Goal: Task Accomplishment & Management: Use online tool/utility

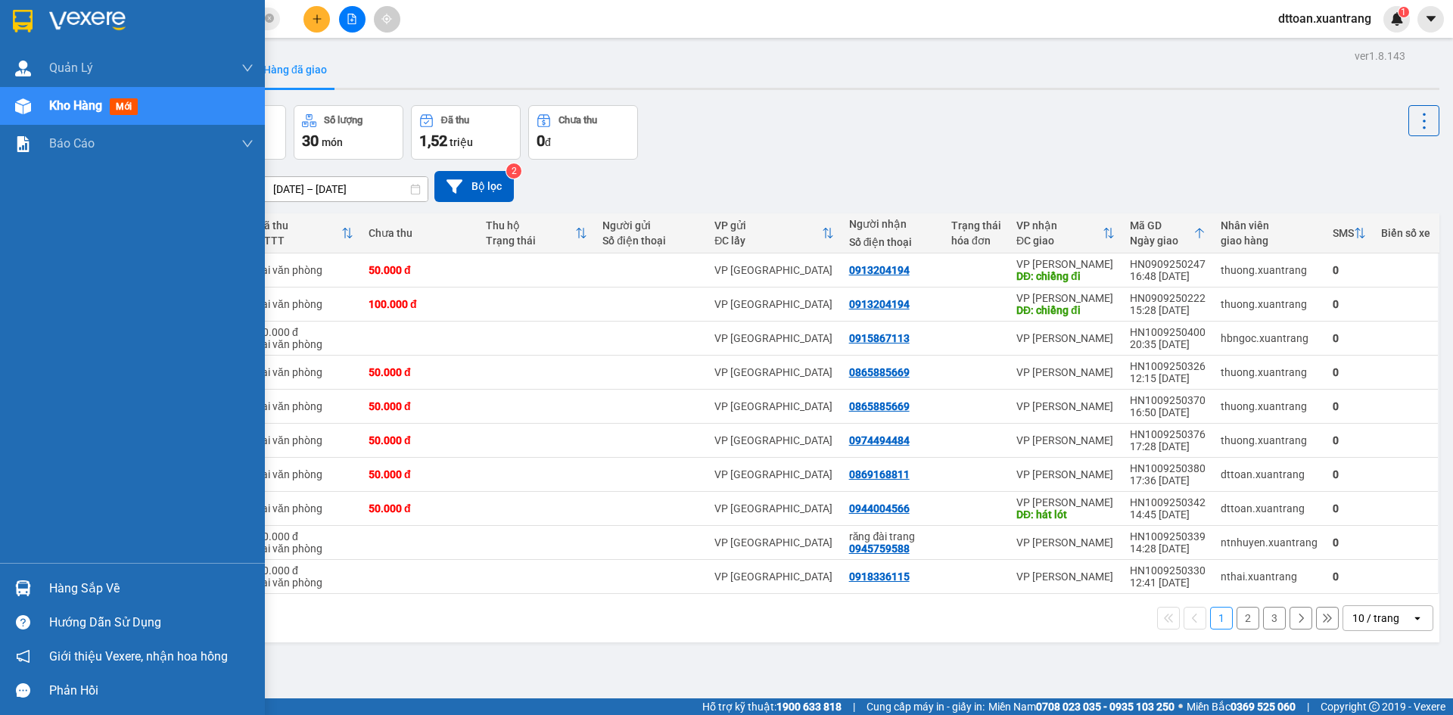
click at [14, 8] on div at bounding box center [23, 21] width 26 height 26
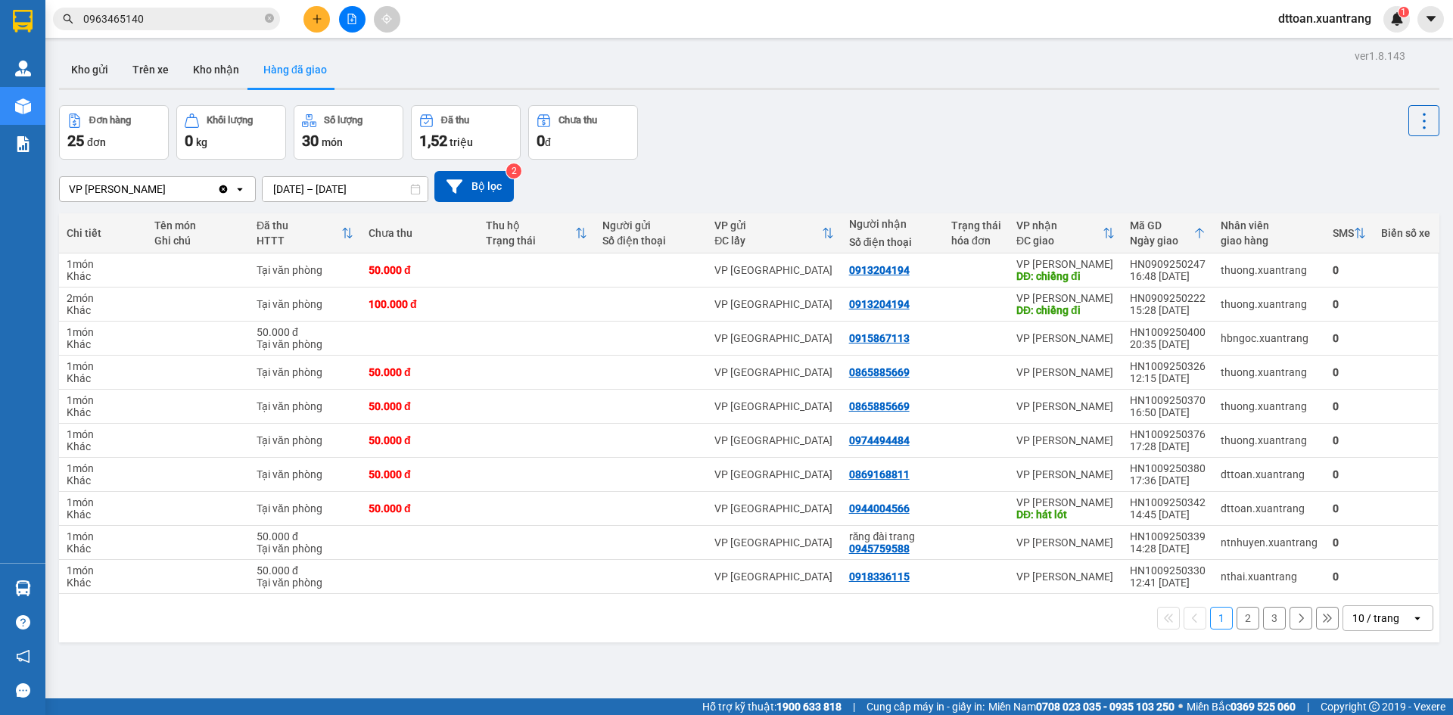
click at [1236, 623] on button "2" at bounding box center [1247, 618] width 23 height 23
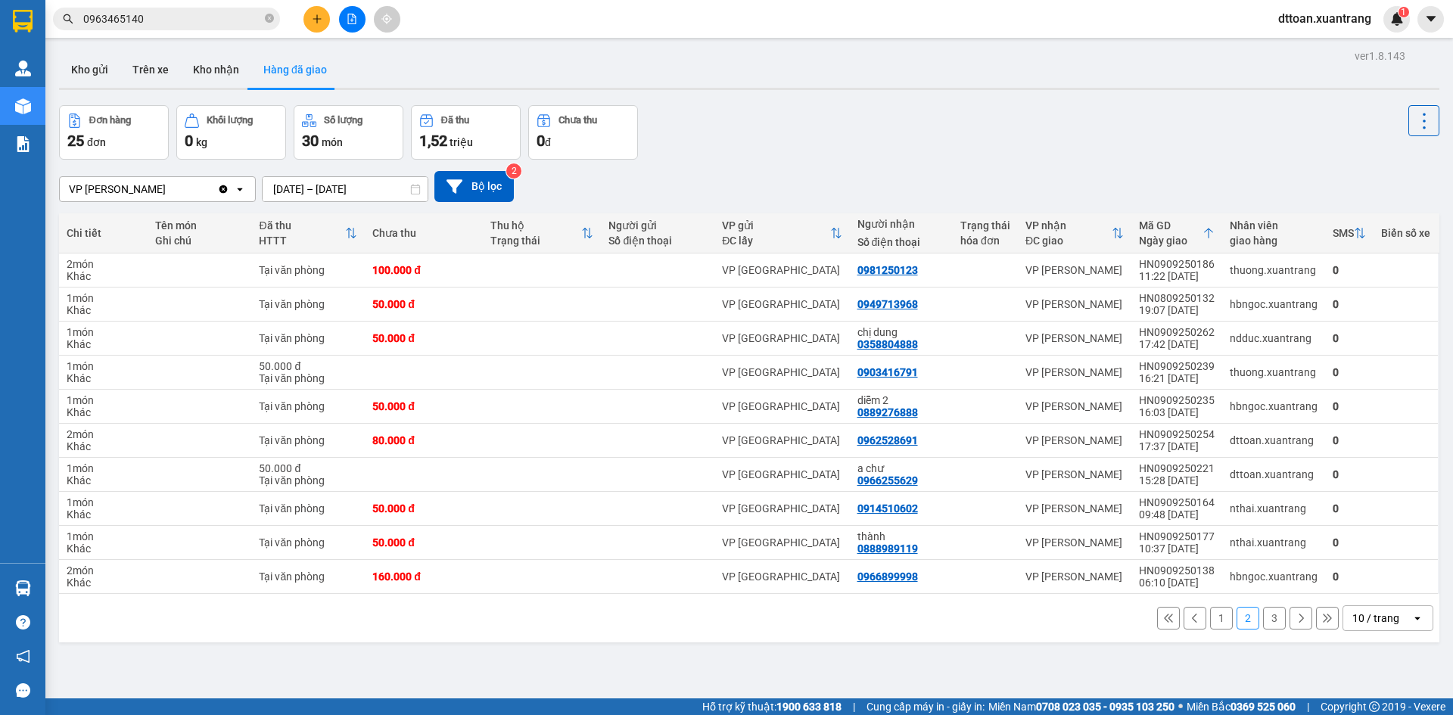
click at [84, 47] on div "ver 1.8.143 Kho gửi Trên xe Kho nhận Hàng đã giao Đơn hàng 25 đơn Khối lượng 0 …" at bounding box center [749, 402] width 1392 height 715
click at [86, 58] on button "Kho gửi" at bounding box center [89, 69] width 61 height 36
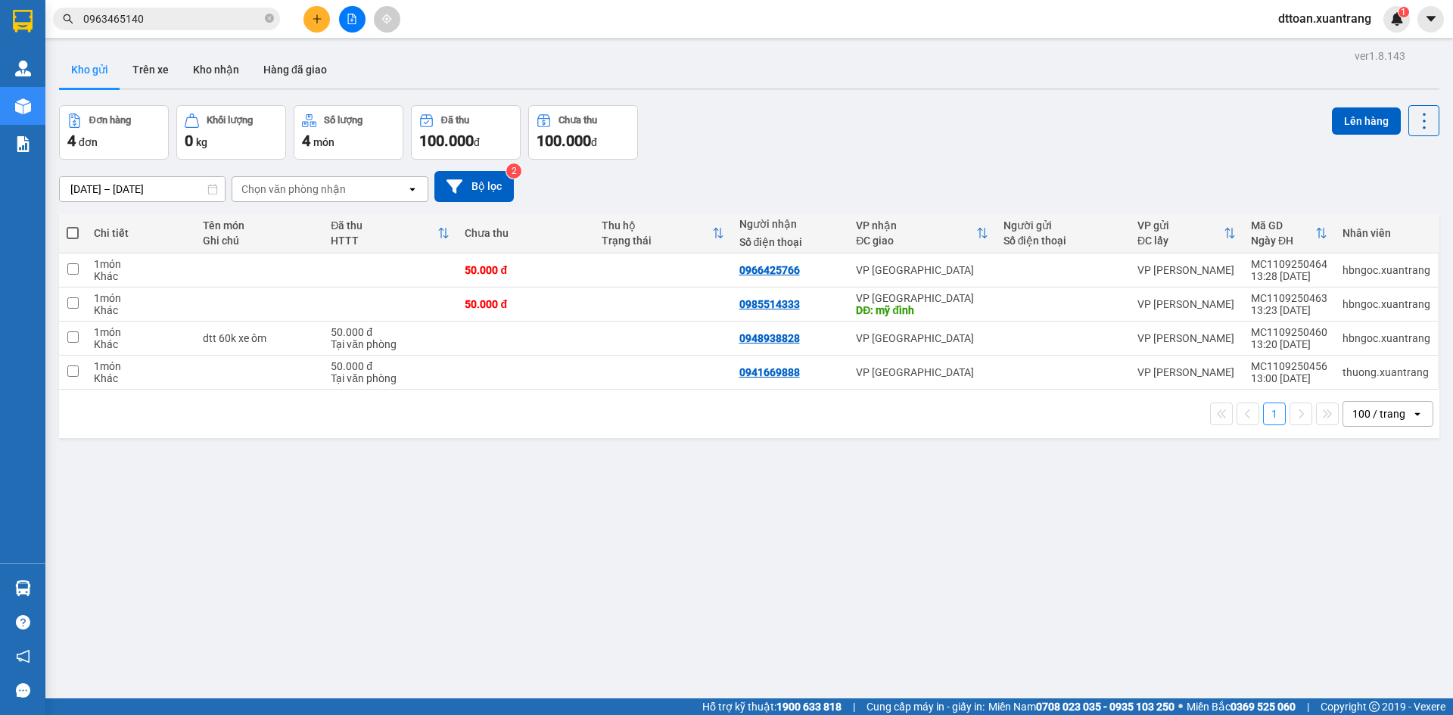
drag, startPoint x: 1061, startPoint y: 567, endPoint x: 760, endPoint y: 431, distance: 329.5
click at [1036, 558] on div "ver 1.8.143 Kho gửi Trên xe Kho nhận Hàng đã giao Đơn hàng 4 đơn Khối lượng 0 k…" at bounding box center [749, 402] width 1392 height 715
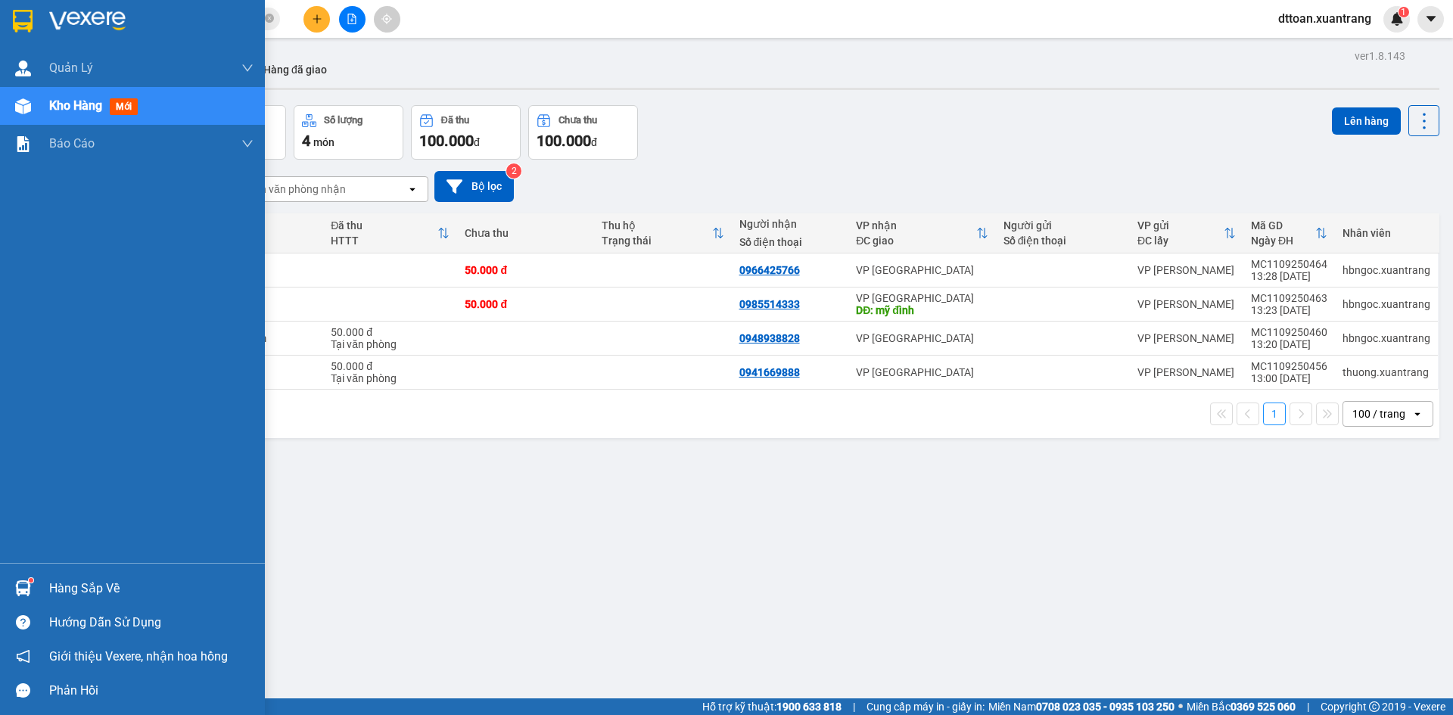
click at [89, 22] on img at bounding box center [87, 21] width 76 height 23
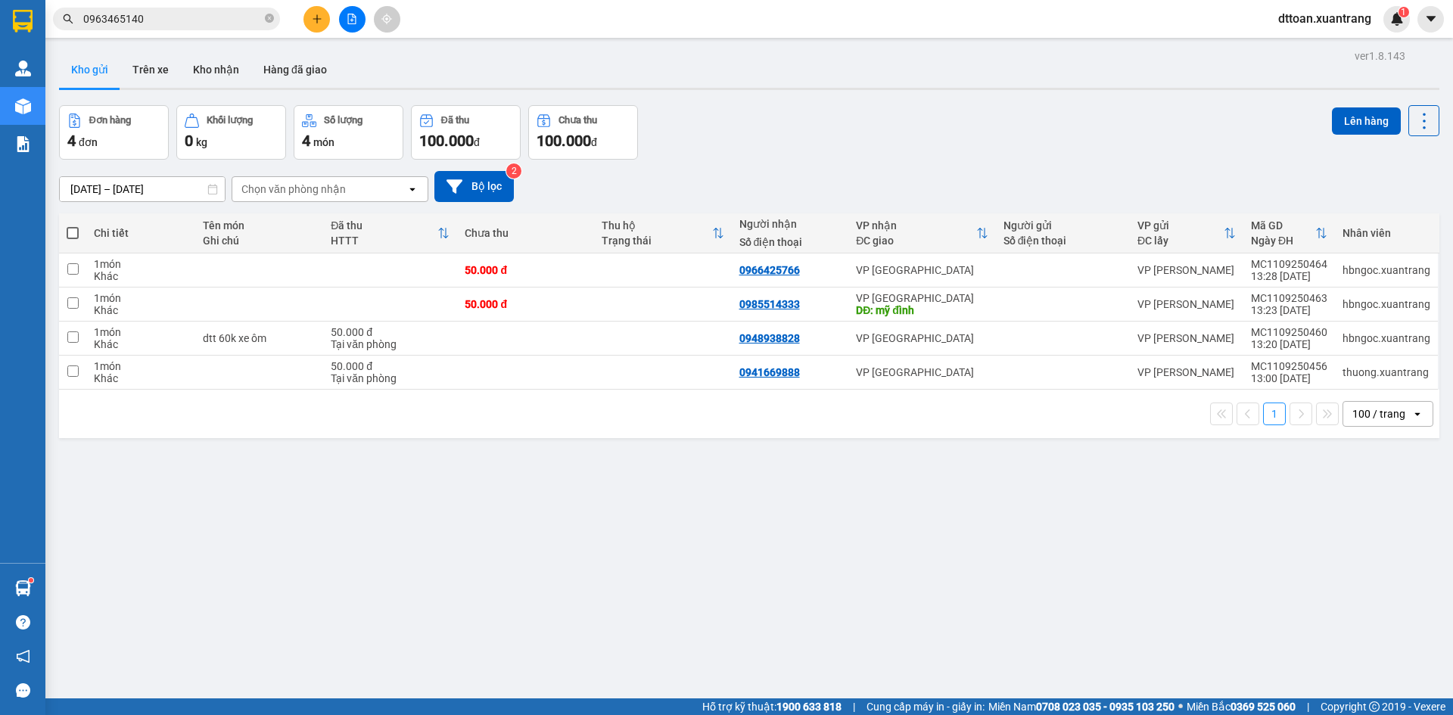
click at [353, 19] on icon "file-add" at bounding box center [352, 19] width 11 height 11
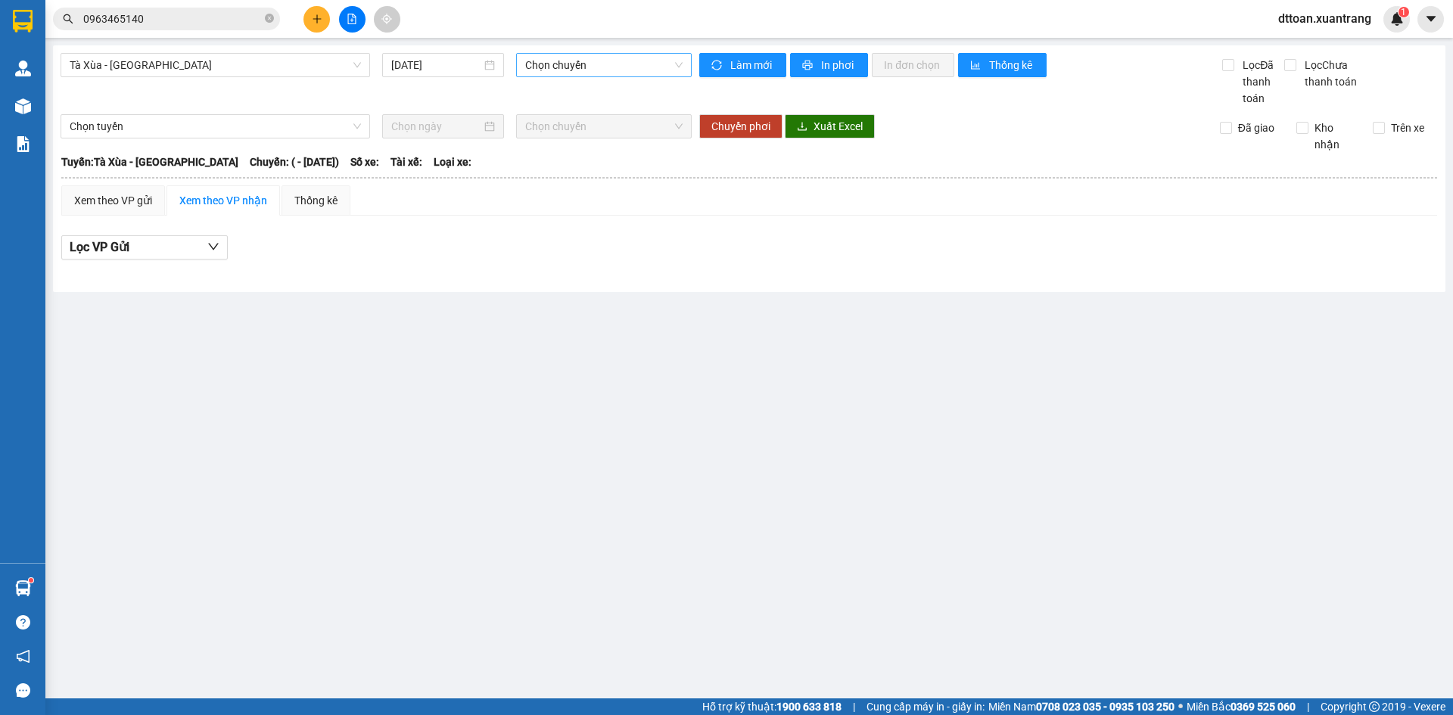
click at [570, 64] on span "Chọn chuyến" at bounding box center [603, 65] width 157 height 23
drag, startPoint x: 570, startPoint y: 64, endPoint x: 269, endPoint y: 67, distance: 301.9
click at [570, 64] on span "Chọn chuyến" at bounding box center [603, 65] width 157 height 23
click at [241, 67] on span "Tà Xùa - [GEOGRAPHIC_DATA]" at bounding box center [215, 65] width 291 height 23
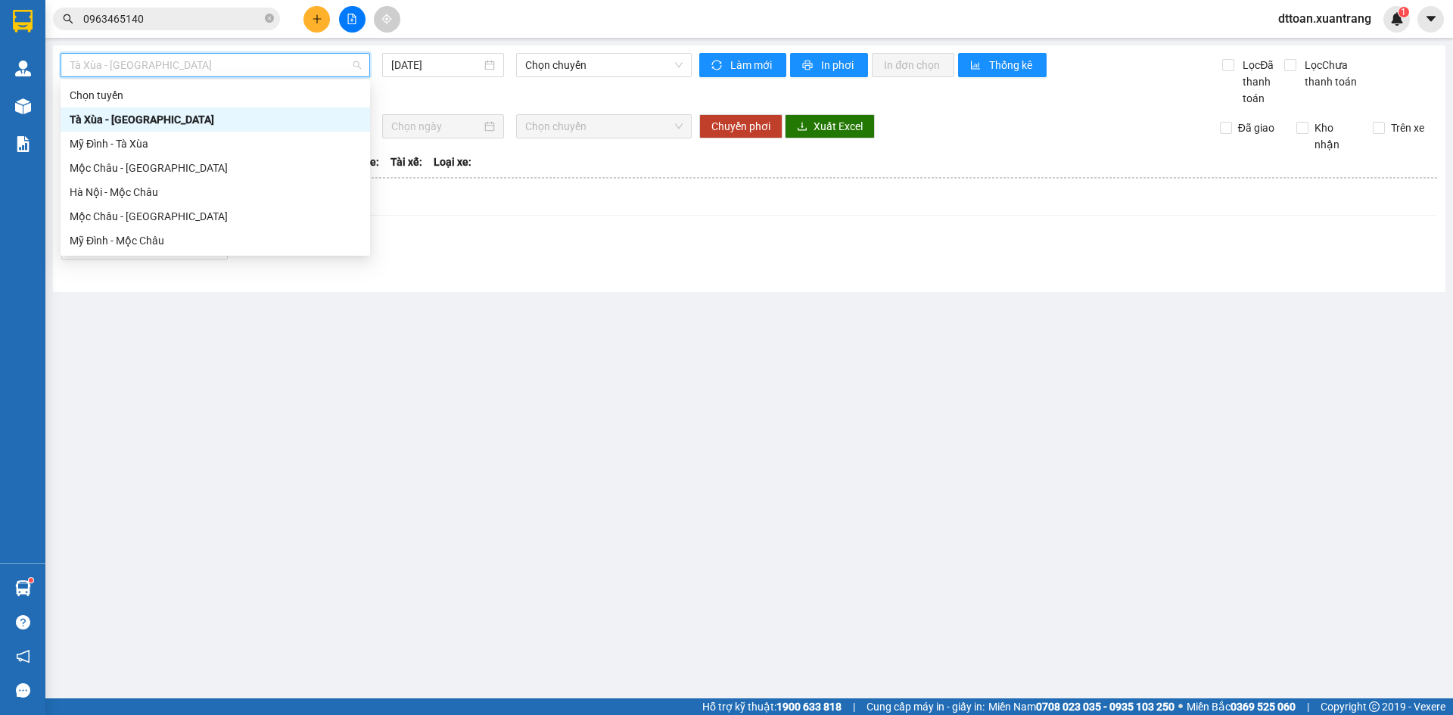
click at [241, 67] on span "Tà Xùa - [GEOGRAPHIC_DATA]" at bounding box center [215, 65] width 291 height 23
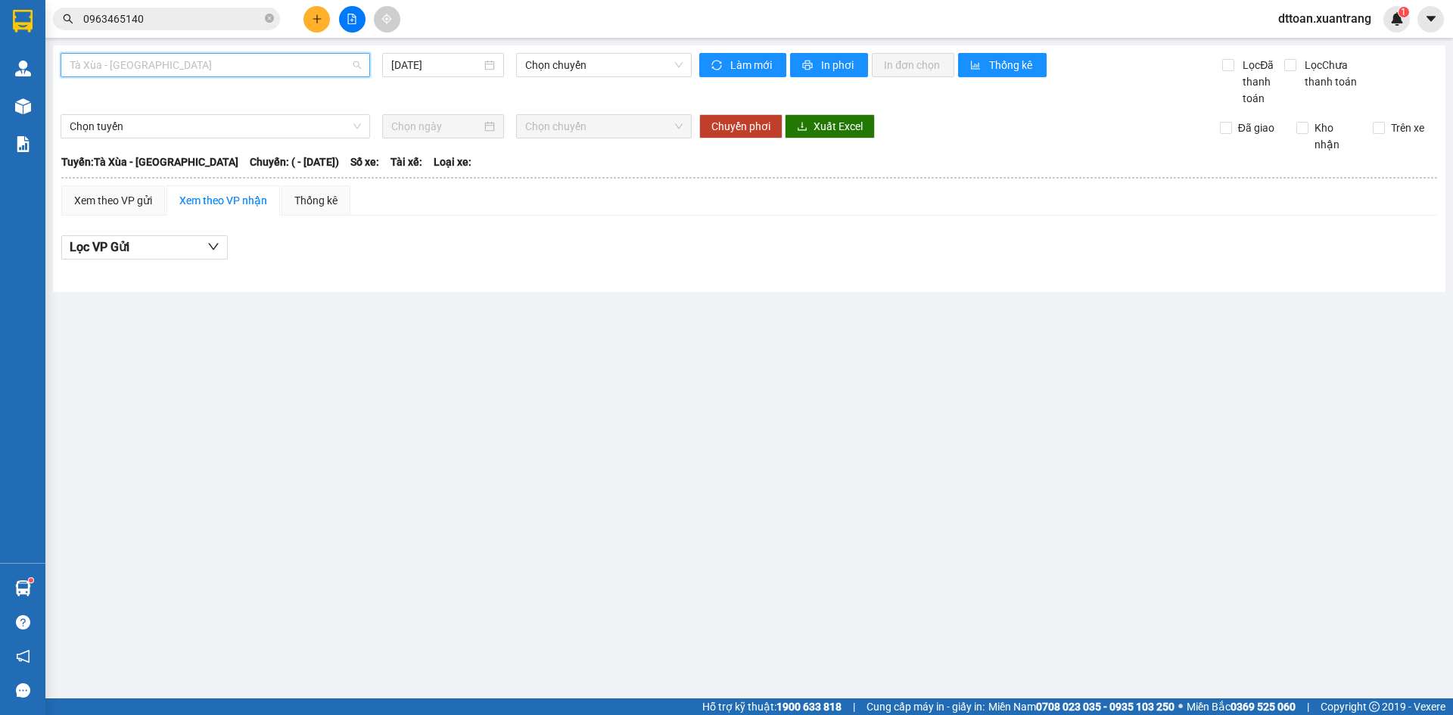
click at [241, 67] on span "Tà Xùa - [GEOGRAPHIC_DATA]" at bounding box center [215, 65] width 291 height 23
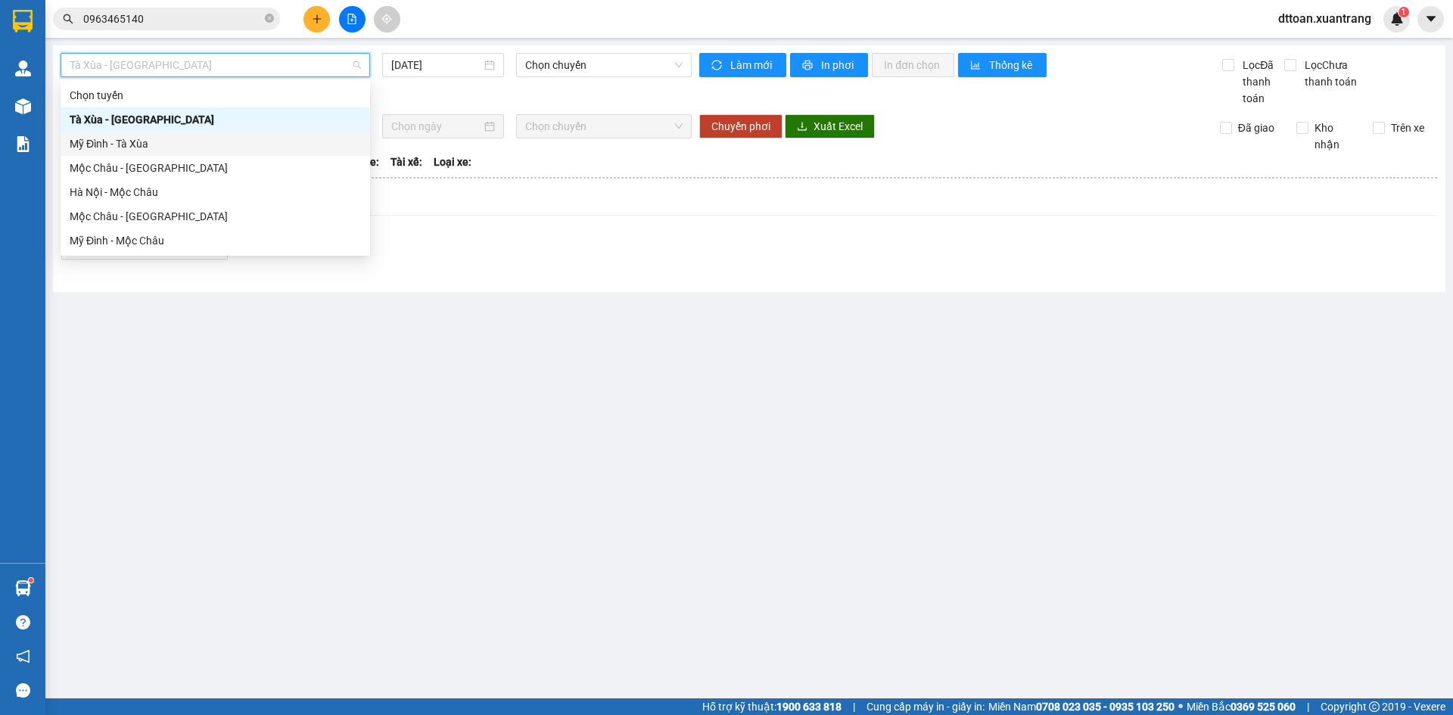
click at [176, 138] on div "Mỹ Đình - Tà Xùa" at bounding box center [215, 143] width 291 height 17
type input "[DATE]"
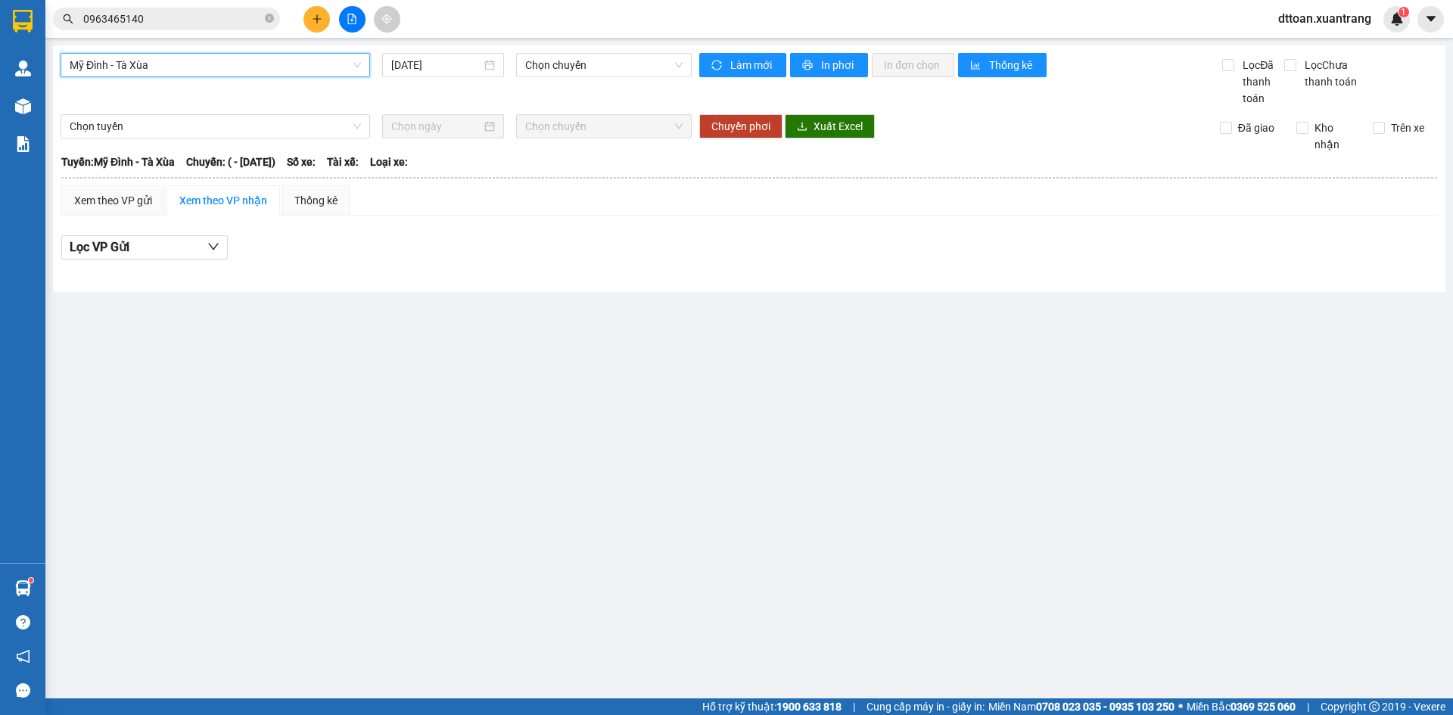
click at [183, 69] on span "Mỹ Đình - Tà Xùa" at bounding box center [215, 65] width 291 height 23
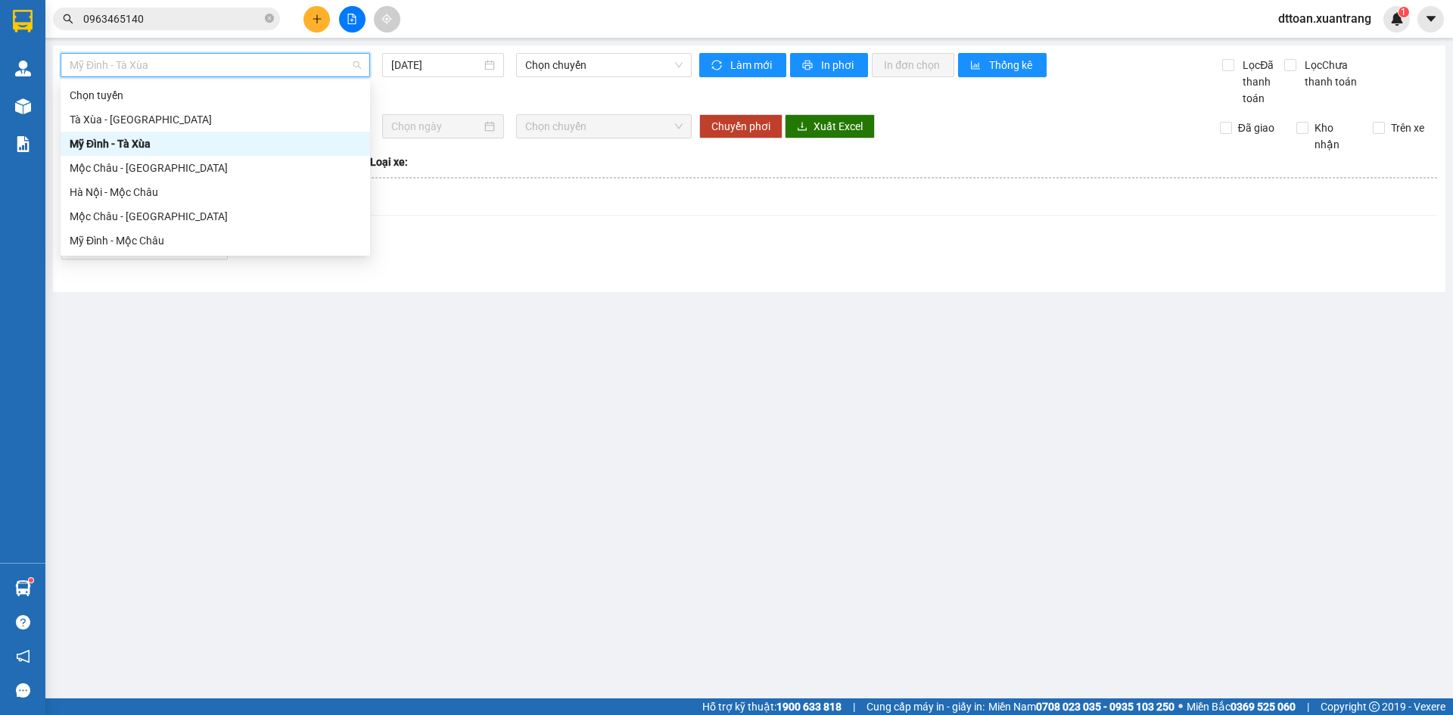
click at [179, 129] on div "Tà Xùa - [GEOGRAPHIC_DATA]" at bounding box center [215, 119] width 309 height 24
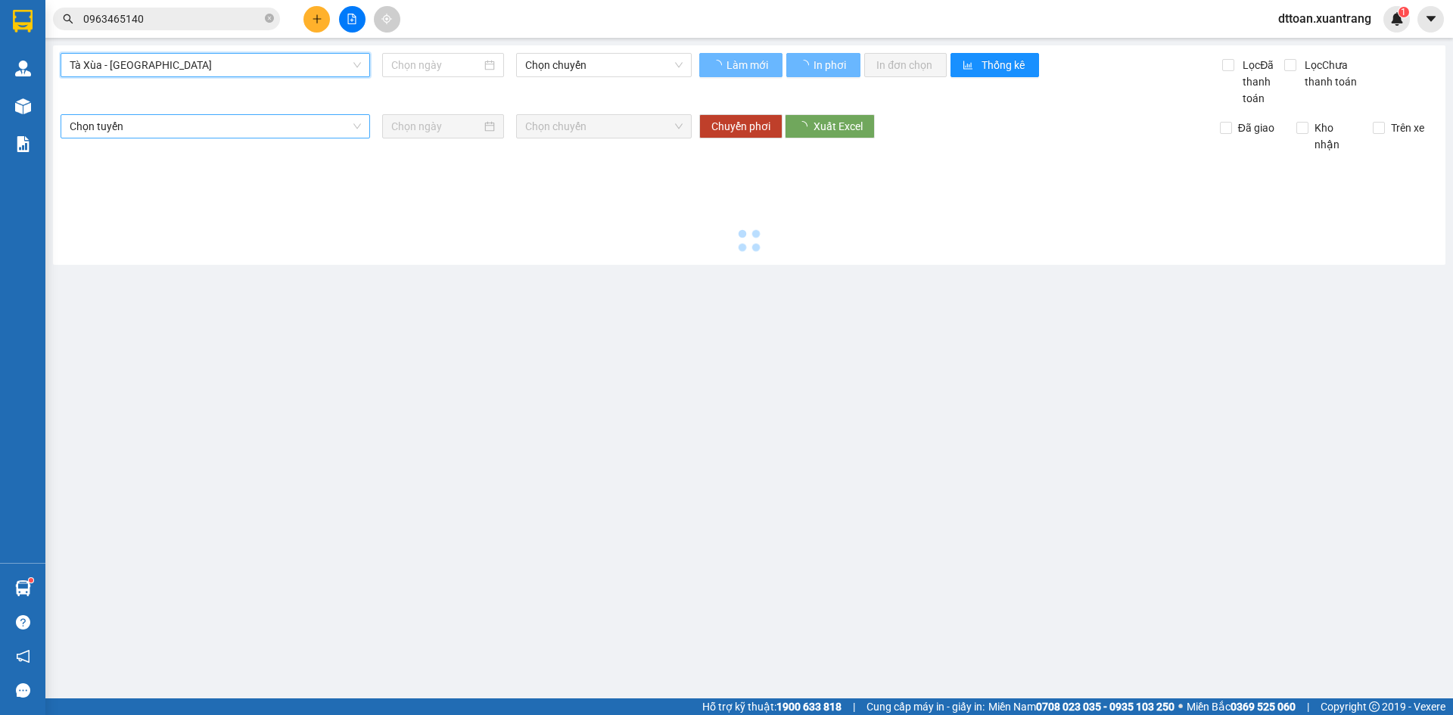
type input "[DATE]"
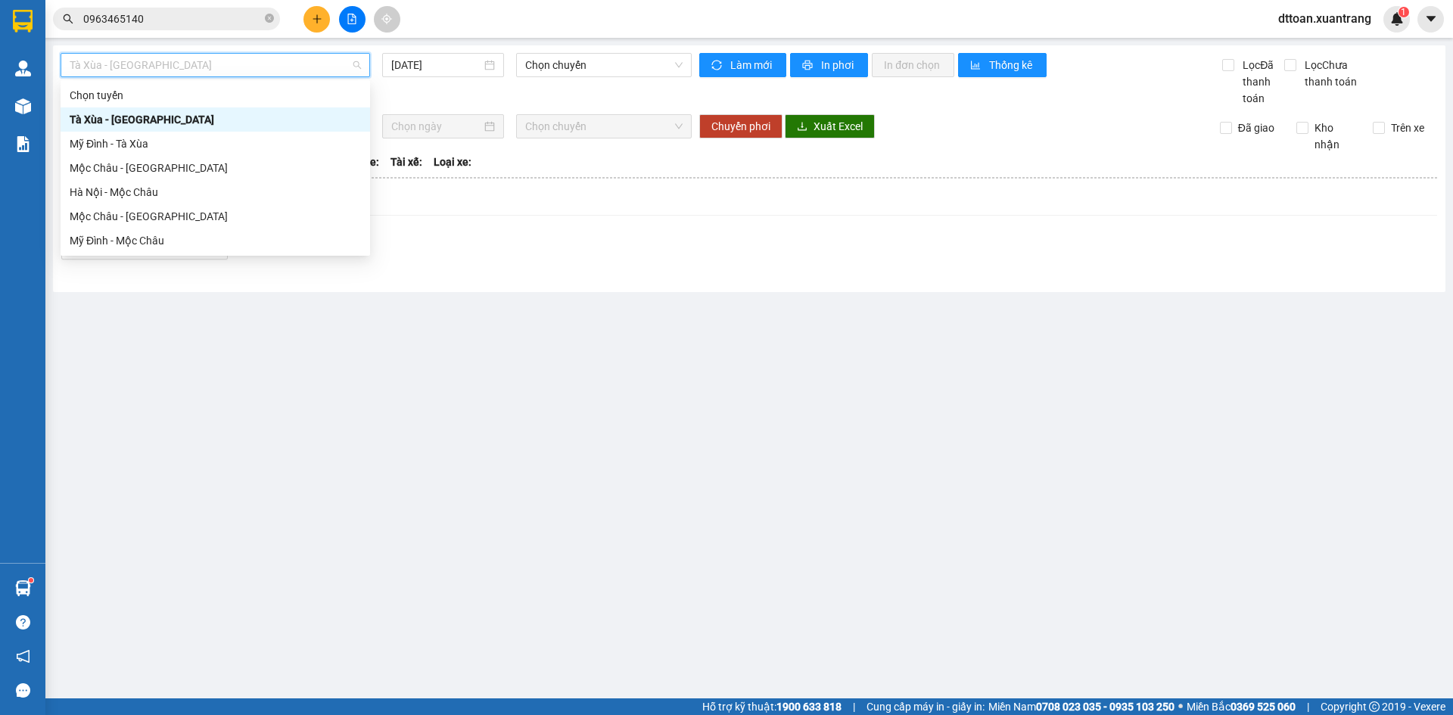
click at [195, 64] on span "Tà Xùa - [GEOGRAPHIC_DATA]" at bounding box center [215, 65] width 291 height 23
click at [167, 142] on div "Mỹ Đình - Tà Xùa" at bounding box center [215, 143] width 291 height 17
type input "[DATE]"
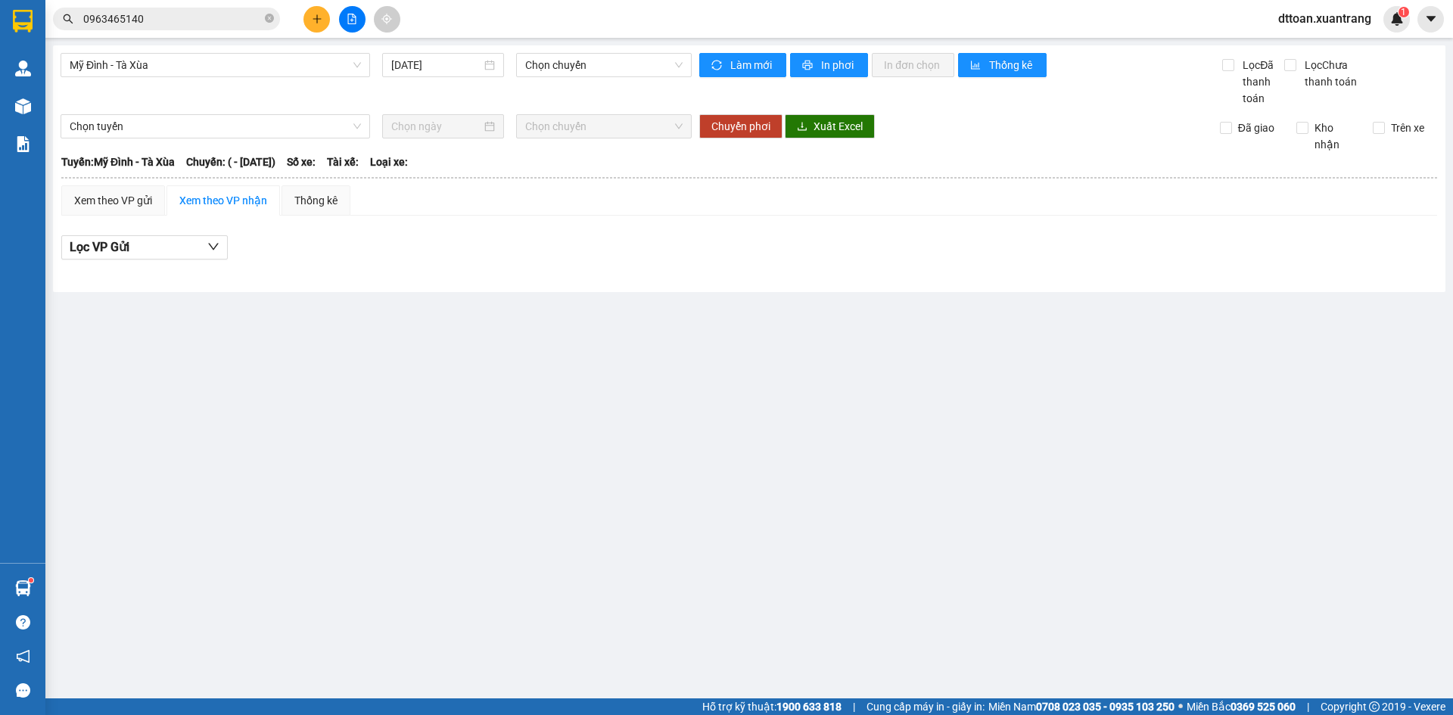
click at [171, 109] on div "Mỹ Đình - Tà Xùa 11/09/2025 Chọn chuyến Làm mới In phơi In đơn chọn Thống kê Lọ…" at bounding box center [749, 168] width 1392 height 247
click at [181, 73] on span "Mỹ Đình - Tà Xùa" at bounding box center [215, 65] width 291 height 23
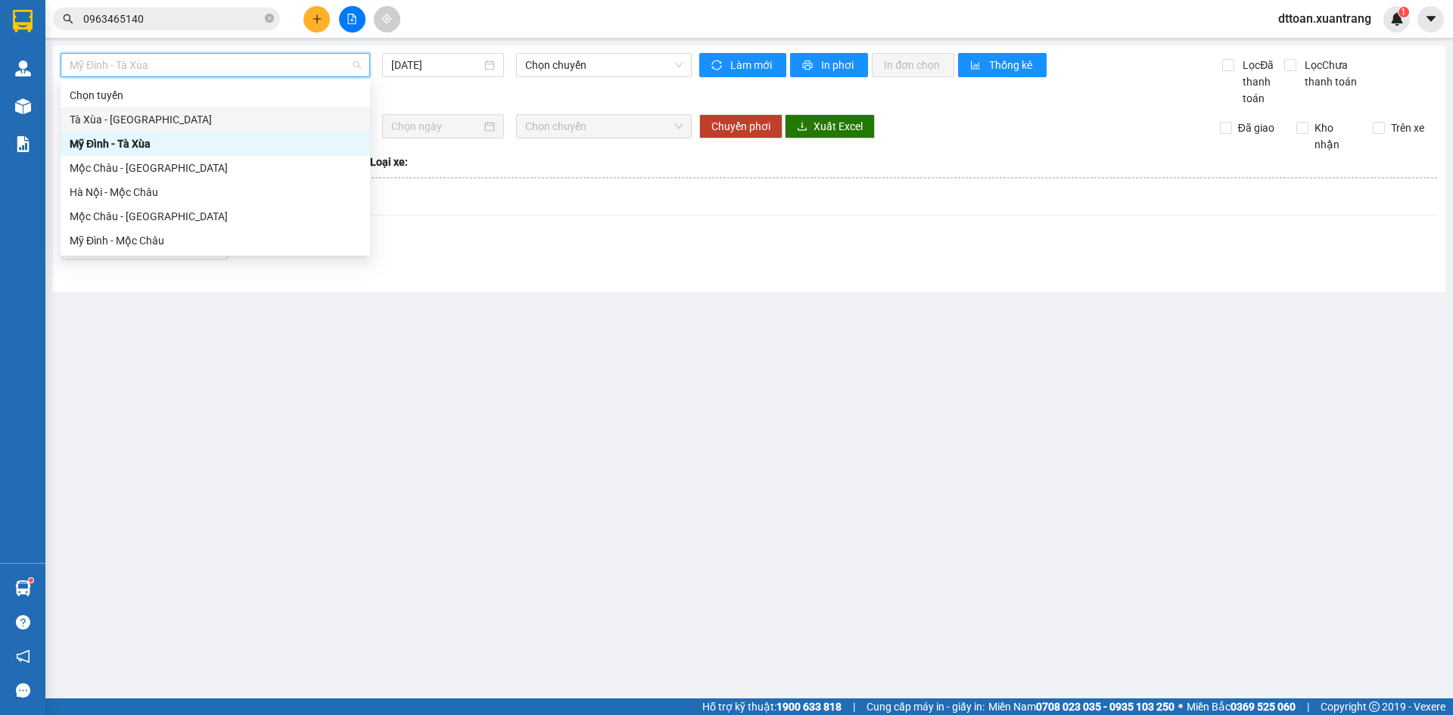
click at [155, 118] on div "Tà Xùa - [GEOGRAPHIC_DATA]" at bounding box center [215, 119] width 291 height 17
type input "[DATE]"
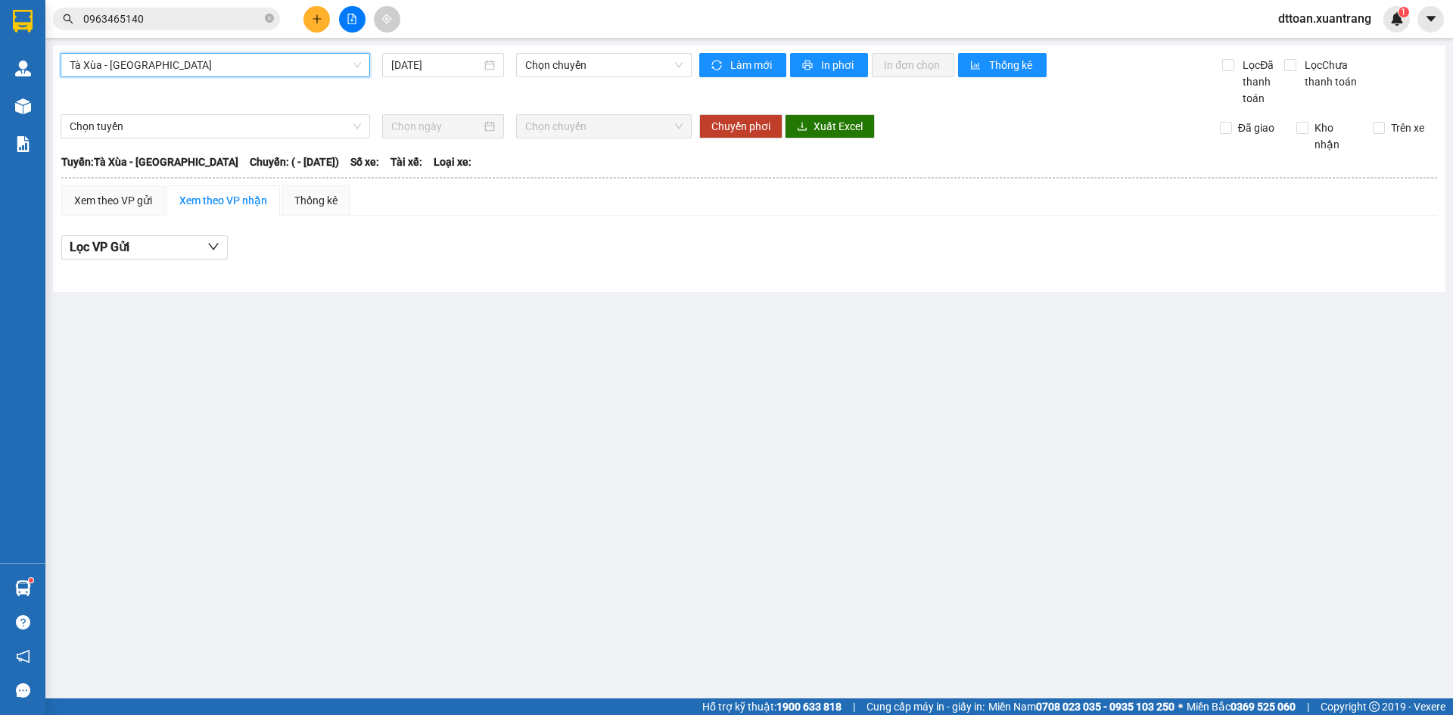
click at [173, 72] on span "Tà Xùa - [GEOGRAPHIC_DATA]" at bounding box center [215, 65] width 291 height 23
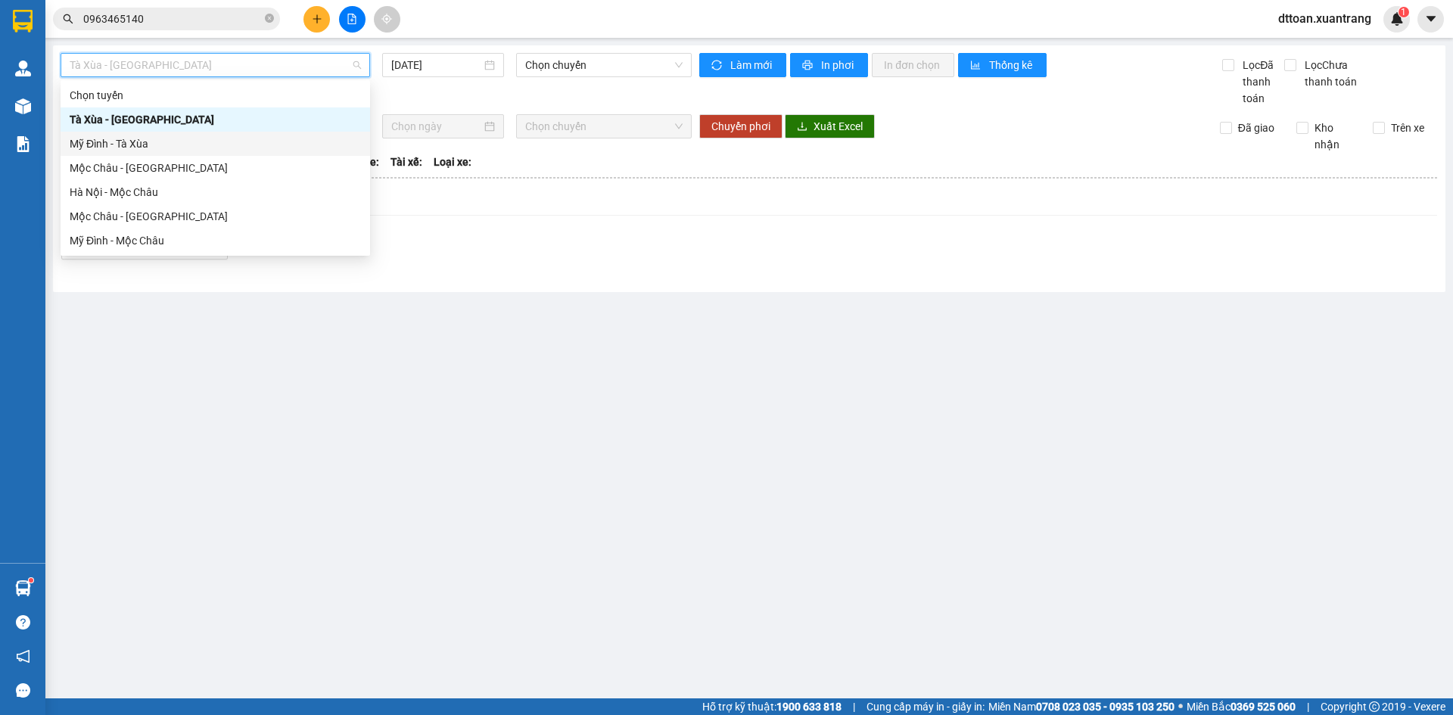
click at [160, 149] on div "Mỹ Đình - Tà Xùa" at bounding box center [215, 143] width 291 height 17
type input "[DATE]"
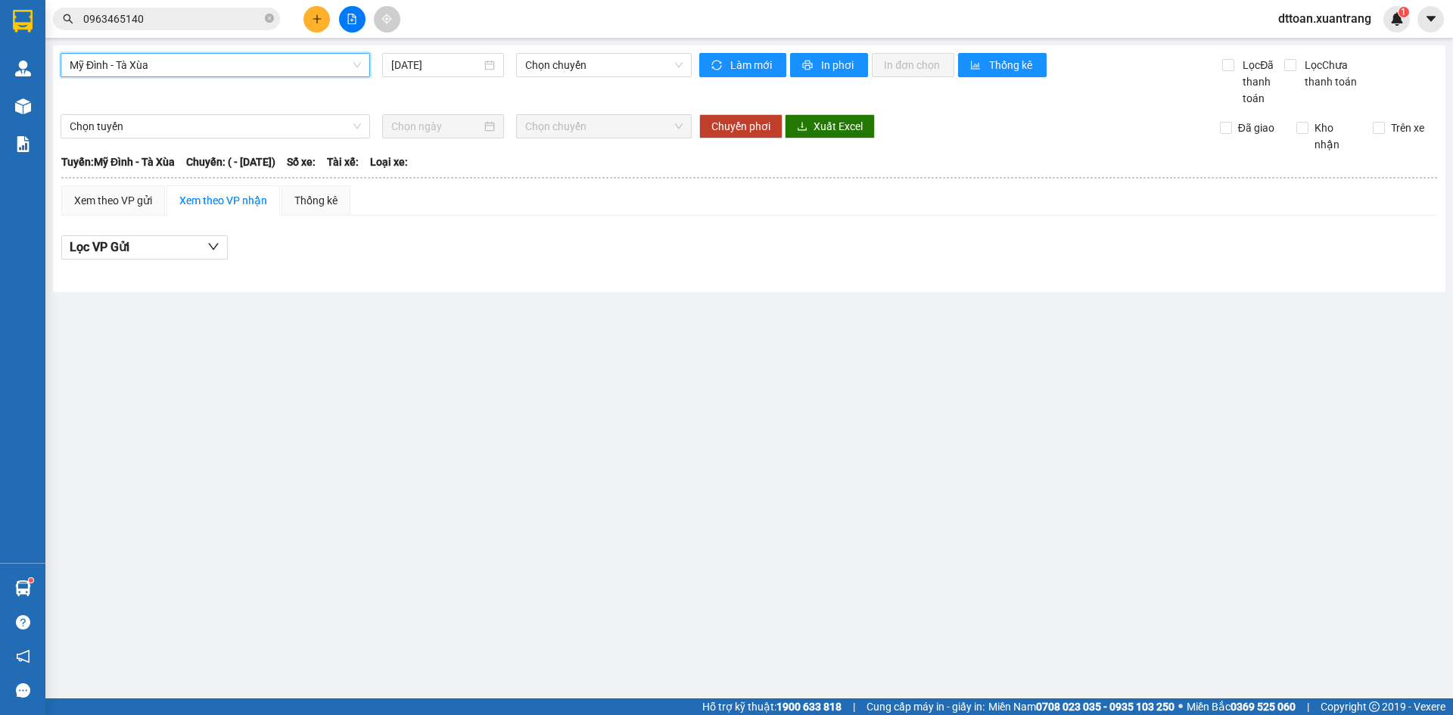
click at [166, 69] on span "Mỹ Đình - Tà Xùa" at bounding box center [215, 65] width 291 height 23
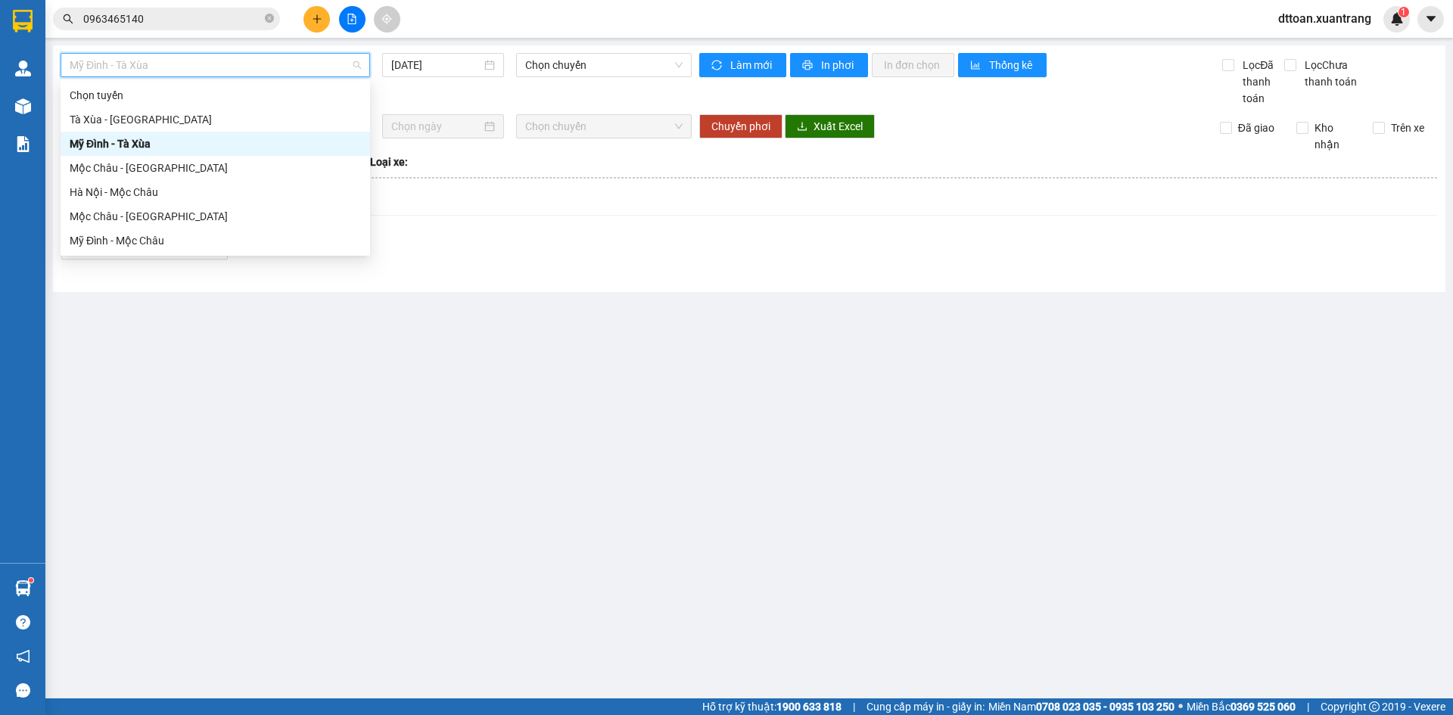
click at [172, 141] on div "Mỹ Đình - Tà Xùa" at bounding box center [215, 143] width 291 height 17
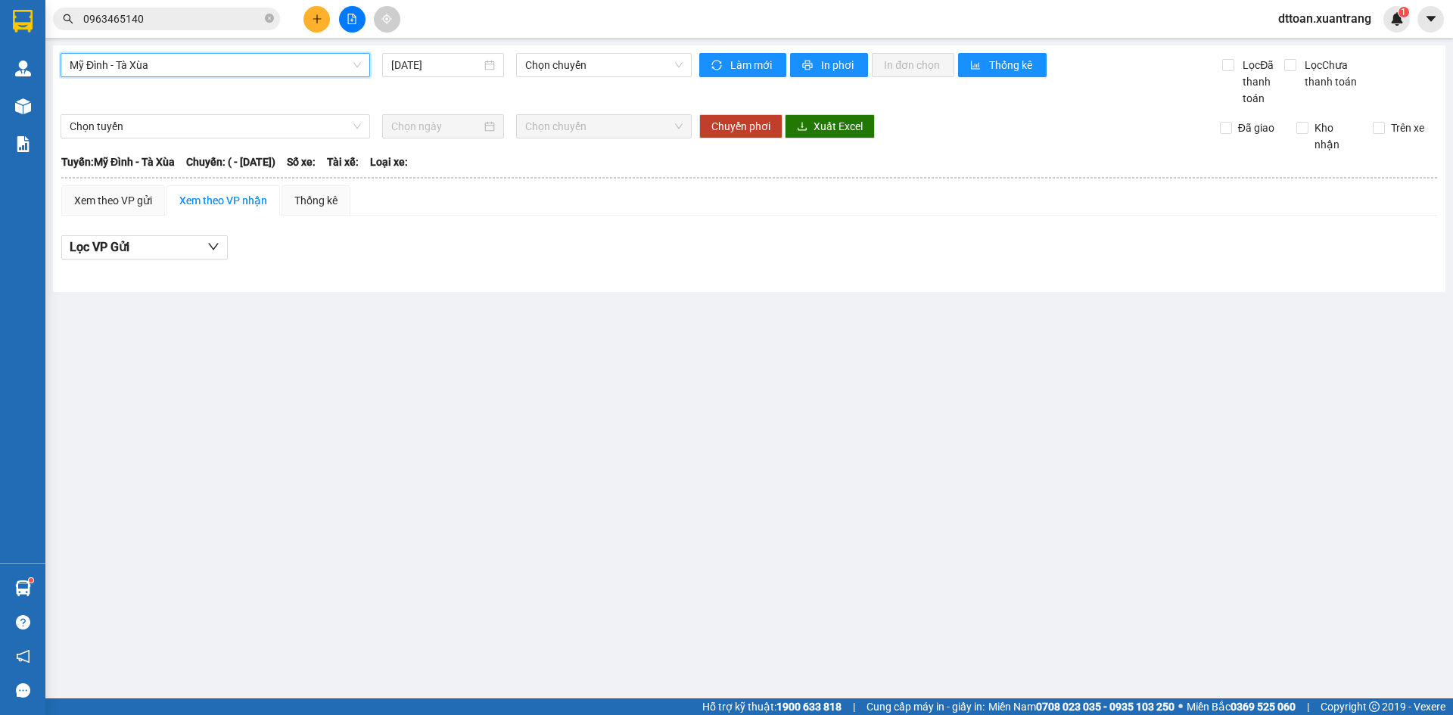
click at [180, 72] on span "Mỹ Đình - Tà Xùa" at bounding box center [215, 65] width 291 height 23
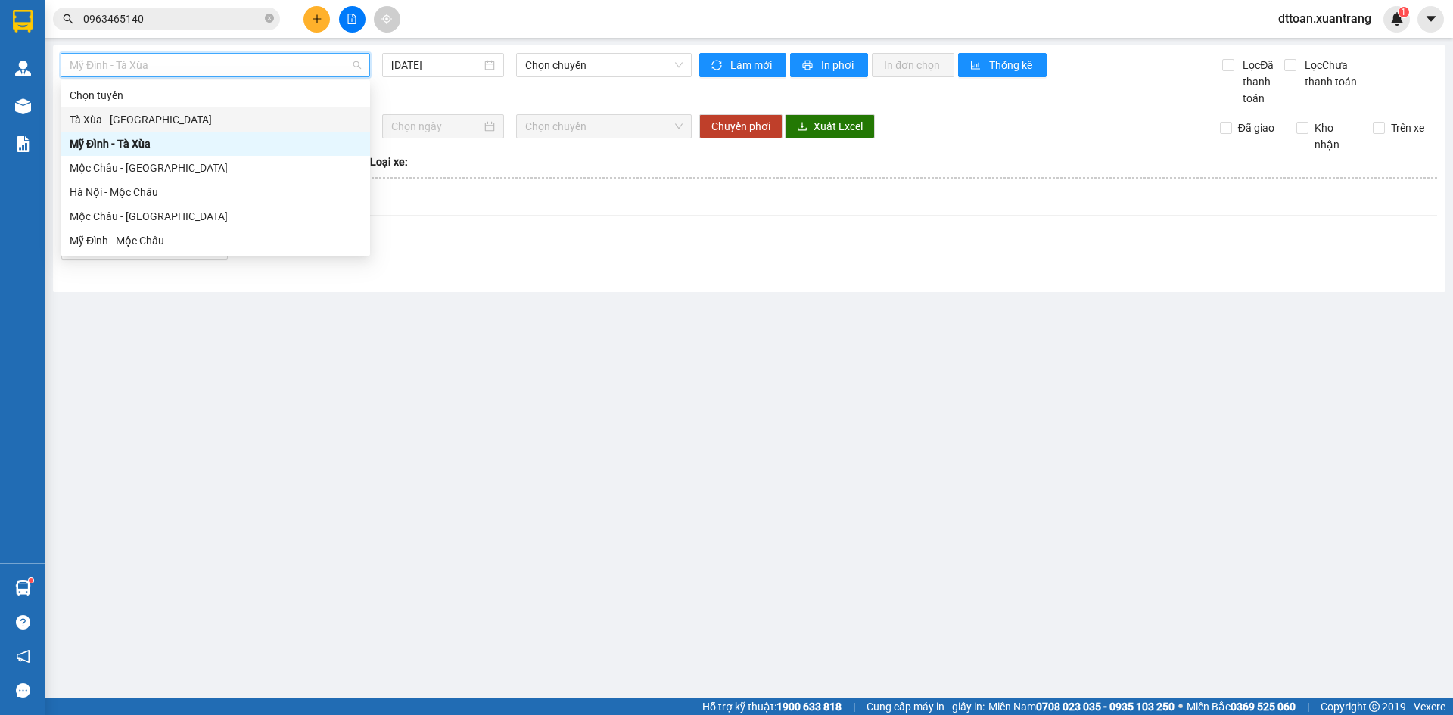
click at [162, 120] on div "Tà Xùa - [GEOGRAPHIC_DATA]" at bounding box center [215, 119] width 291 height 17
type input "[DATE]"
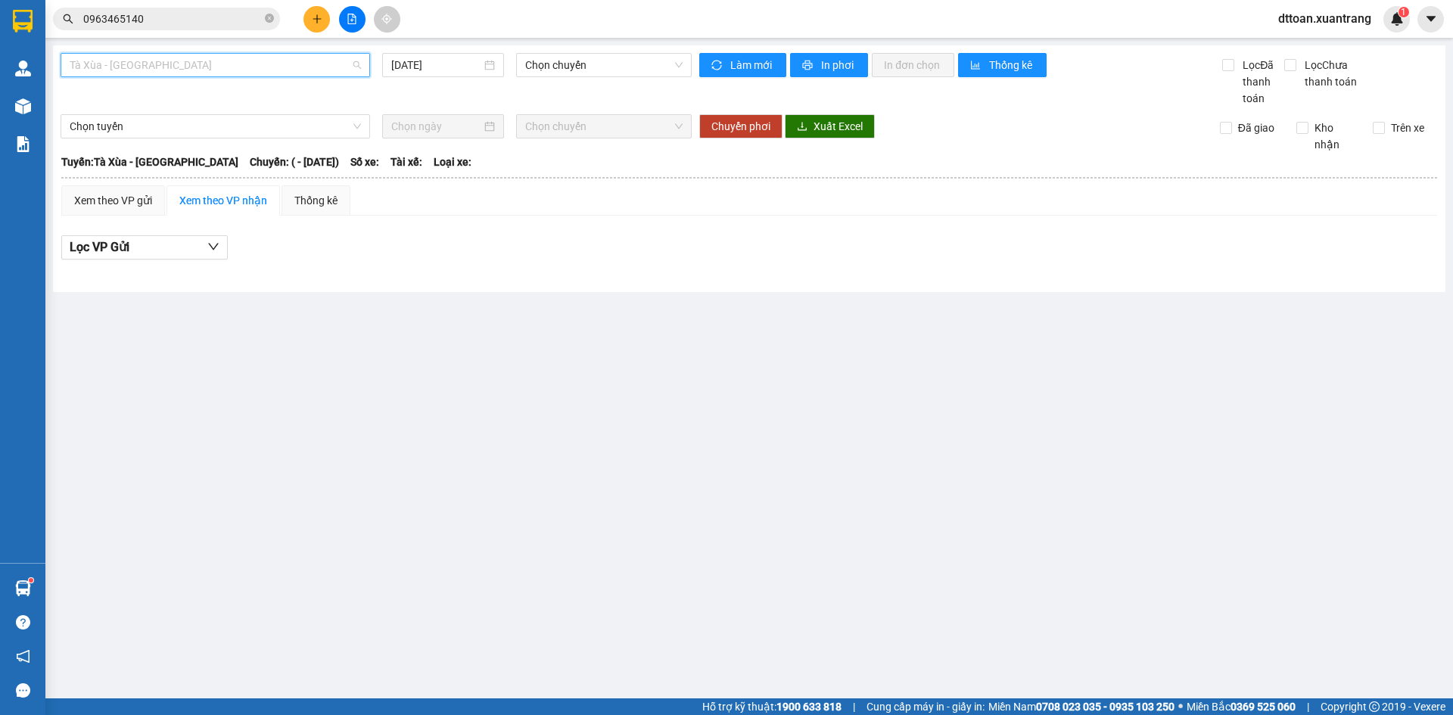
click at [225, 71] on span "Tà Xùa - [GEOGRAPHIC_DATA]" at bounding box center [215, 65] width 291 height 23
click at [285, 71] on span "Tà Xùa - [GEOGRAPHIC_DATA]" at bounding box center [215, 65] width 291 height 23
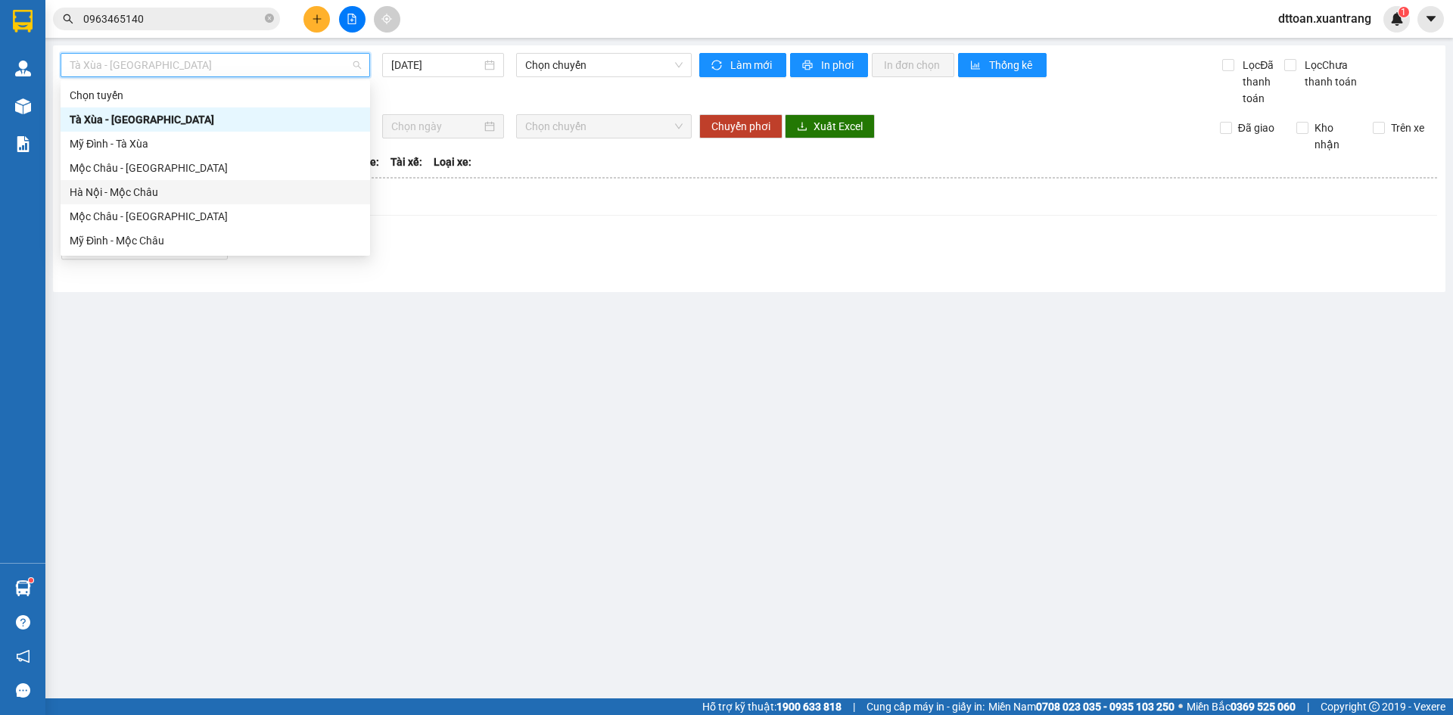
click at [110, 201] on div "Hà Nội - Mộc Châu" at bounding box center [215, 192] width 309 height 24
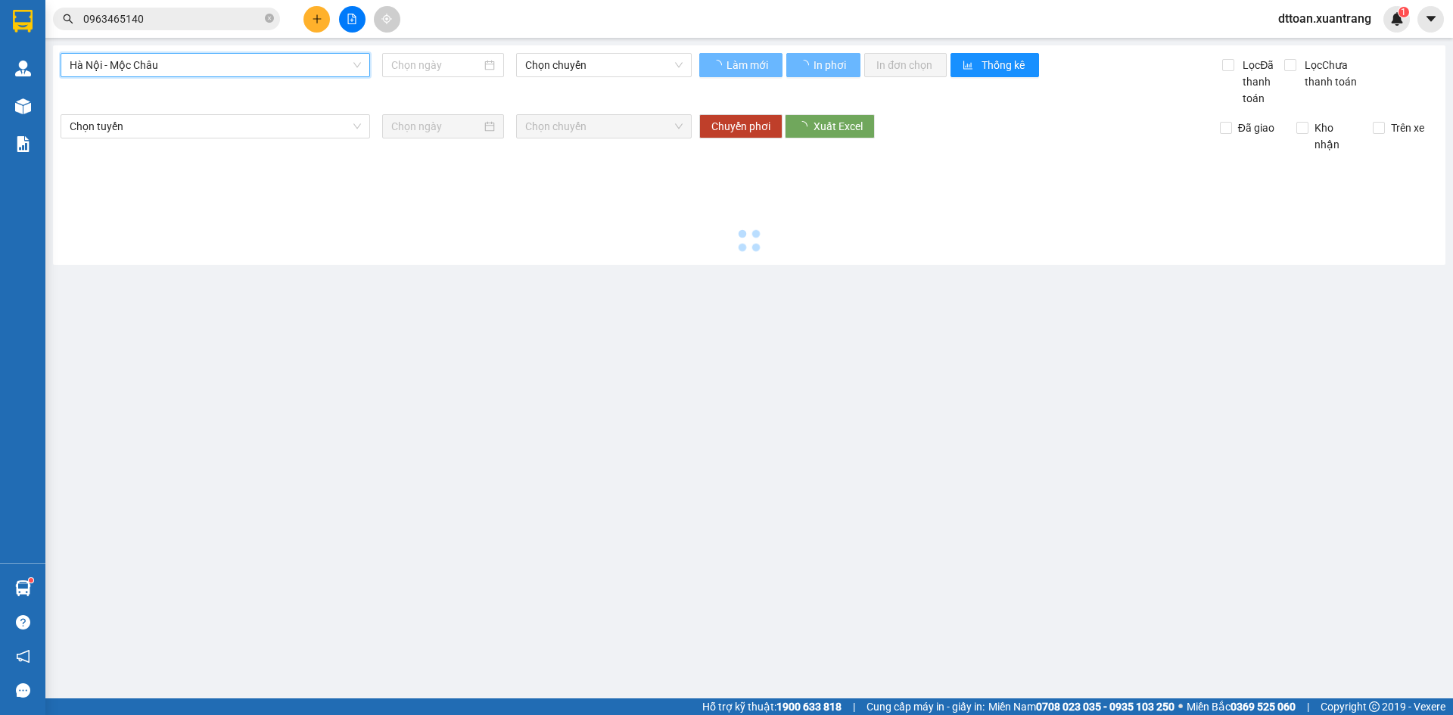
type input "[DATE]"
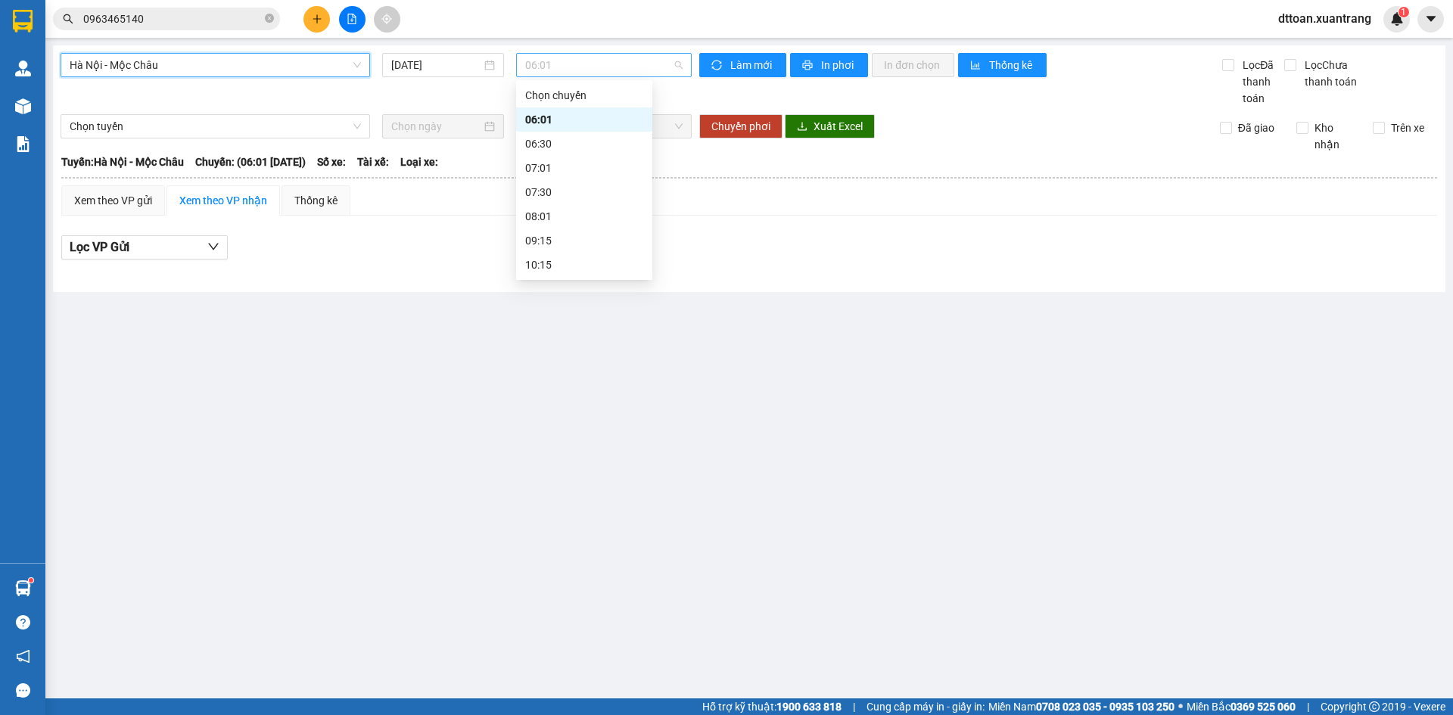
click at [575, 67] on span "06:01" at bounding box center [603, 65] width 157 height 23
click at [554, 148] on div "06:30" at bounding box center [584, 143] width 118 height 17
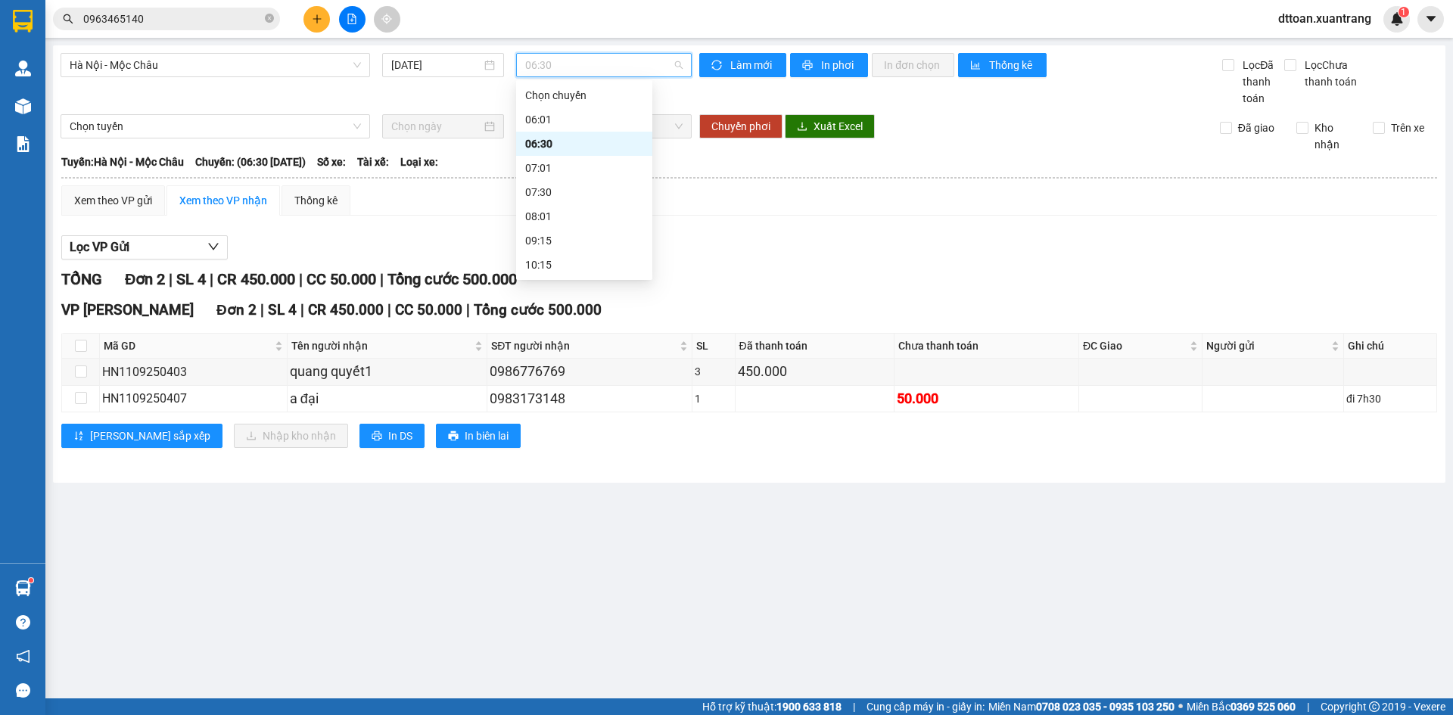
click at [577, 63] on span "06:30" at bounding box center [603, 65] width 157 height 23
click at [848, 70] on span "In phơi" at bounding box center [838, 65] width 35 height 17
click at [590, 68] on span "06:30" at bounding box center [603, 65] width 157 height 23
click at [562, 165] on div "07:01" at bounding box center [584, 168] width 118 height 17
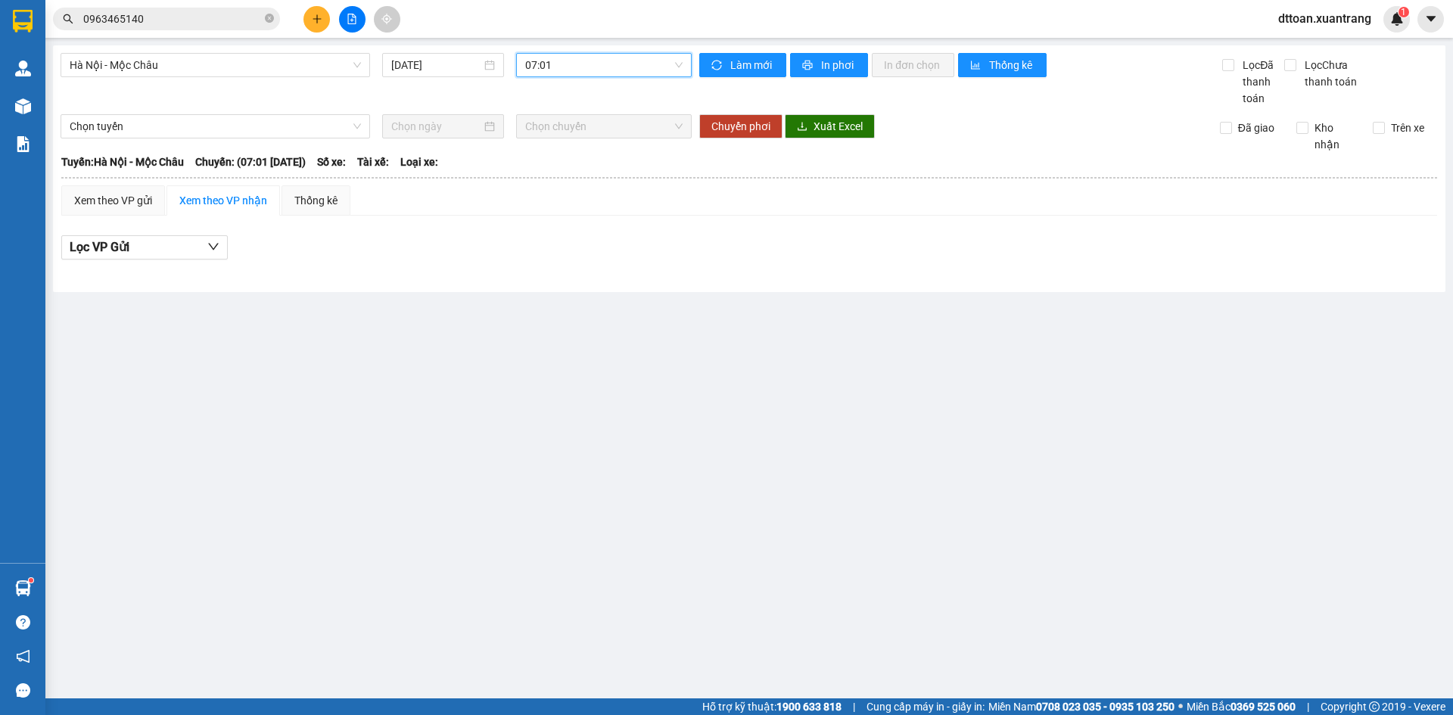
click at [580, 64] on span "07:01" at bounding box center [603, 65] width 157 height 23
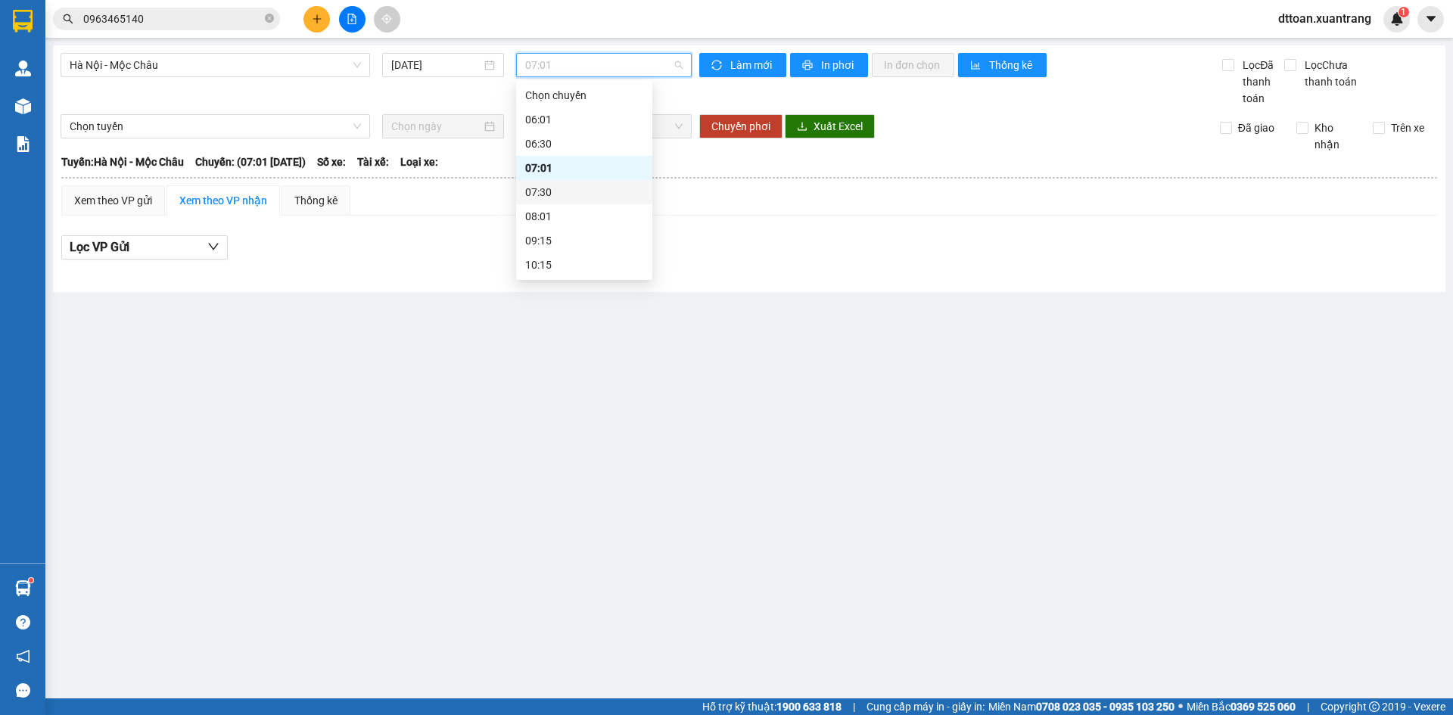
click at [558, 192] on div "07:30" at bounding box center [584, 192] width 118 height 17
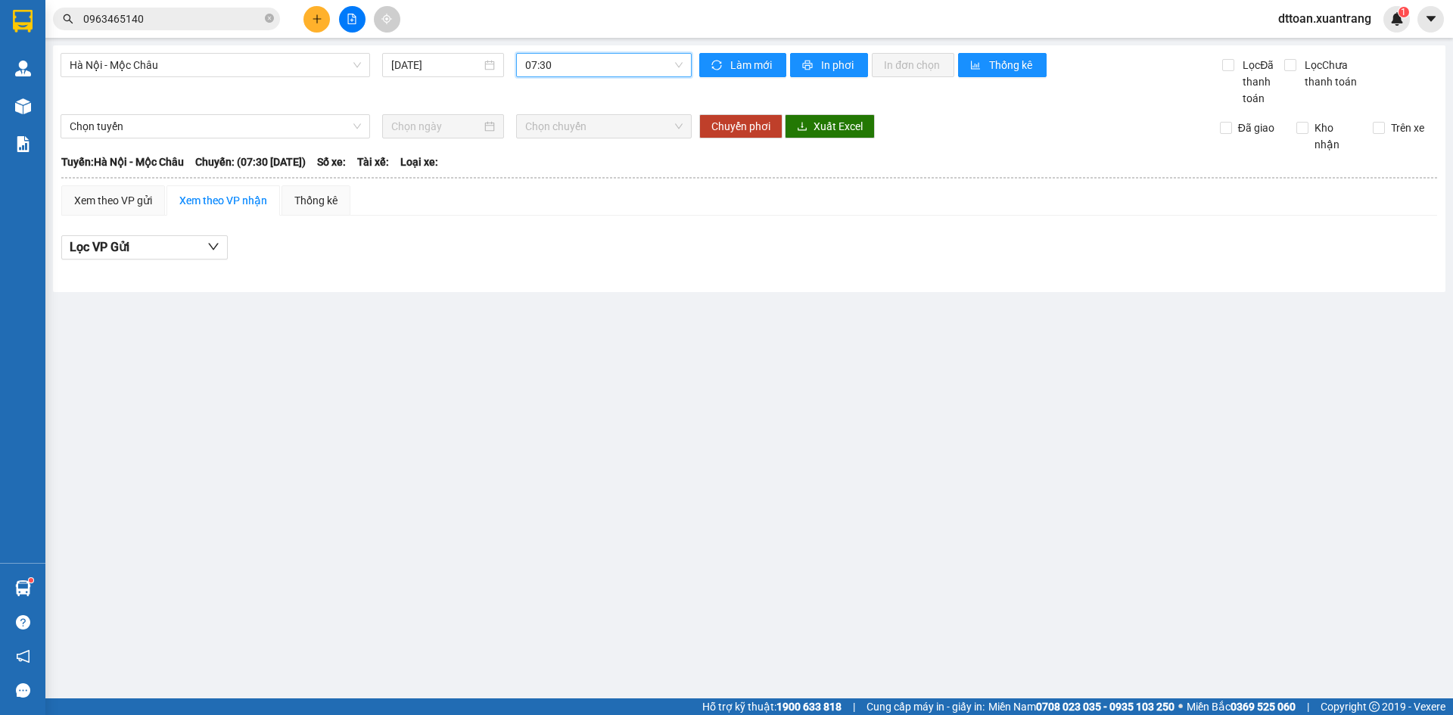
click at [580, 61] on span "07:30" at bounding box center [603, 65] width 157 height 23
click at [554, 215] on div "08:01" at bounding box center [584, 216] width 118 height 17
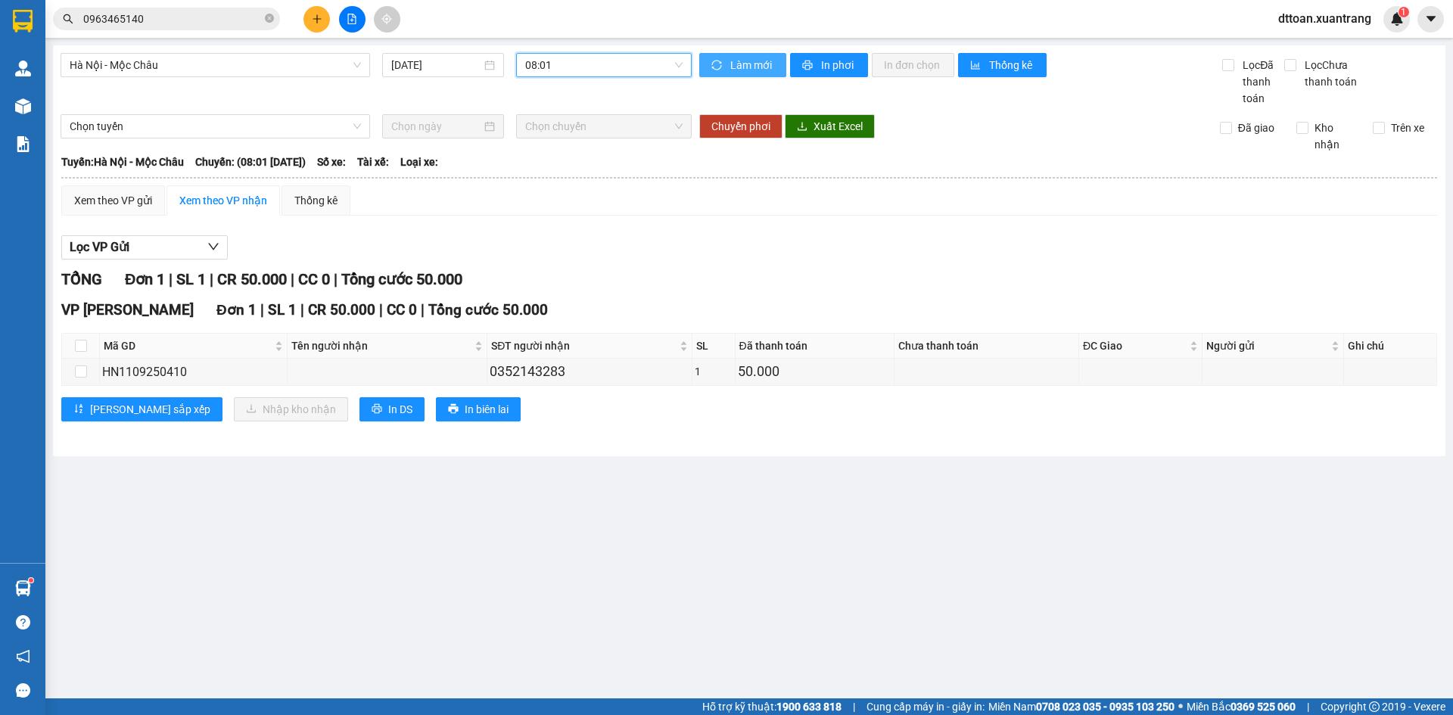
click at [725, 60] on button "Làm mới" at bounding box center [742, 65] width 87 height 24
click at [837, 65] on span "In phơi" at bounding box center [838, 65] width 35 height 17
drag, startPoint x: 591, startPoint y: 85, endPoint x: 586, endPoint y: 57, distance: 29.1
click at [591, 85] on div "Hà Nội - Mộc Châu 11/09/2025 08:01" at bounding box center [376, 80] width 631 height 54
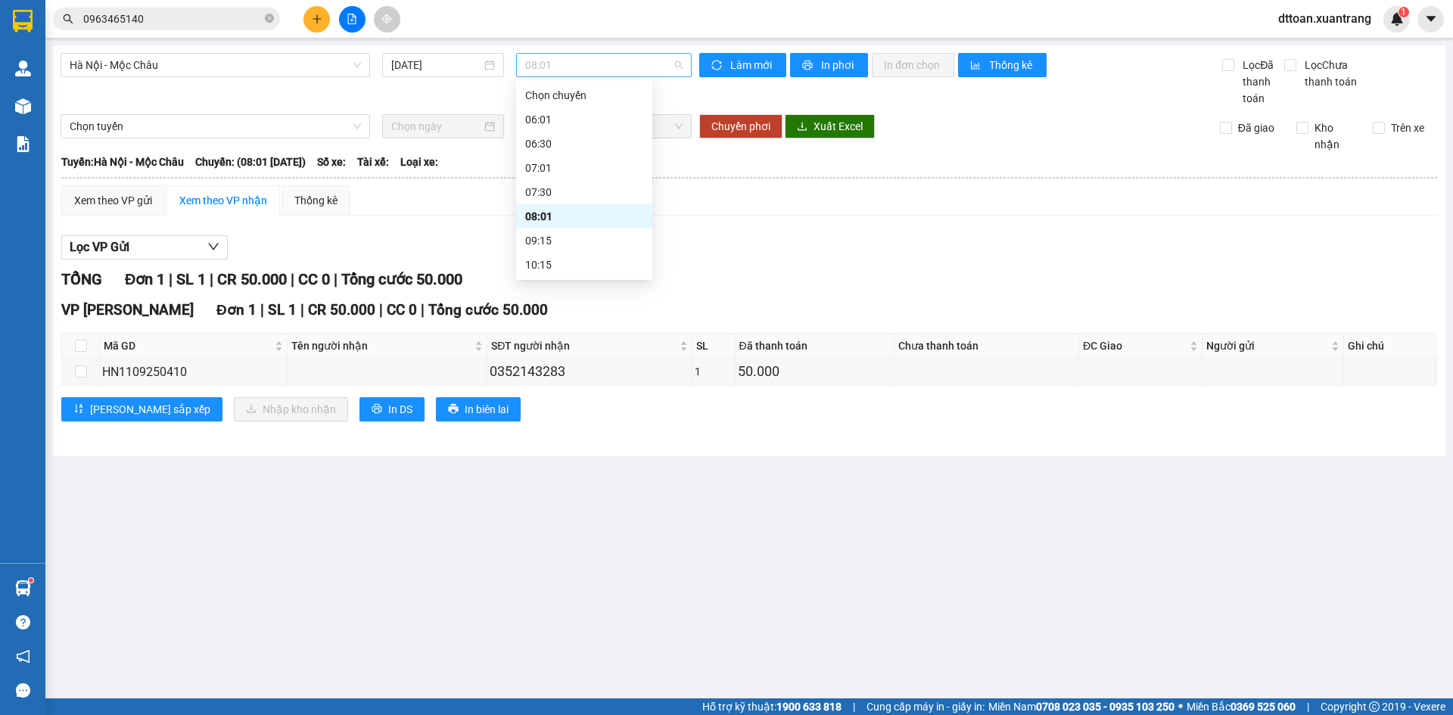
click at [586, 56] on span "08:01" at bounding box center [603, 65] width 157 height 23
click at [545, 241] on div "09:15" at bounding box center [584, 240] width 118 height 17
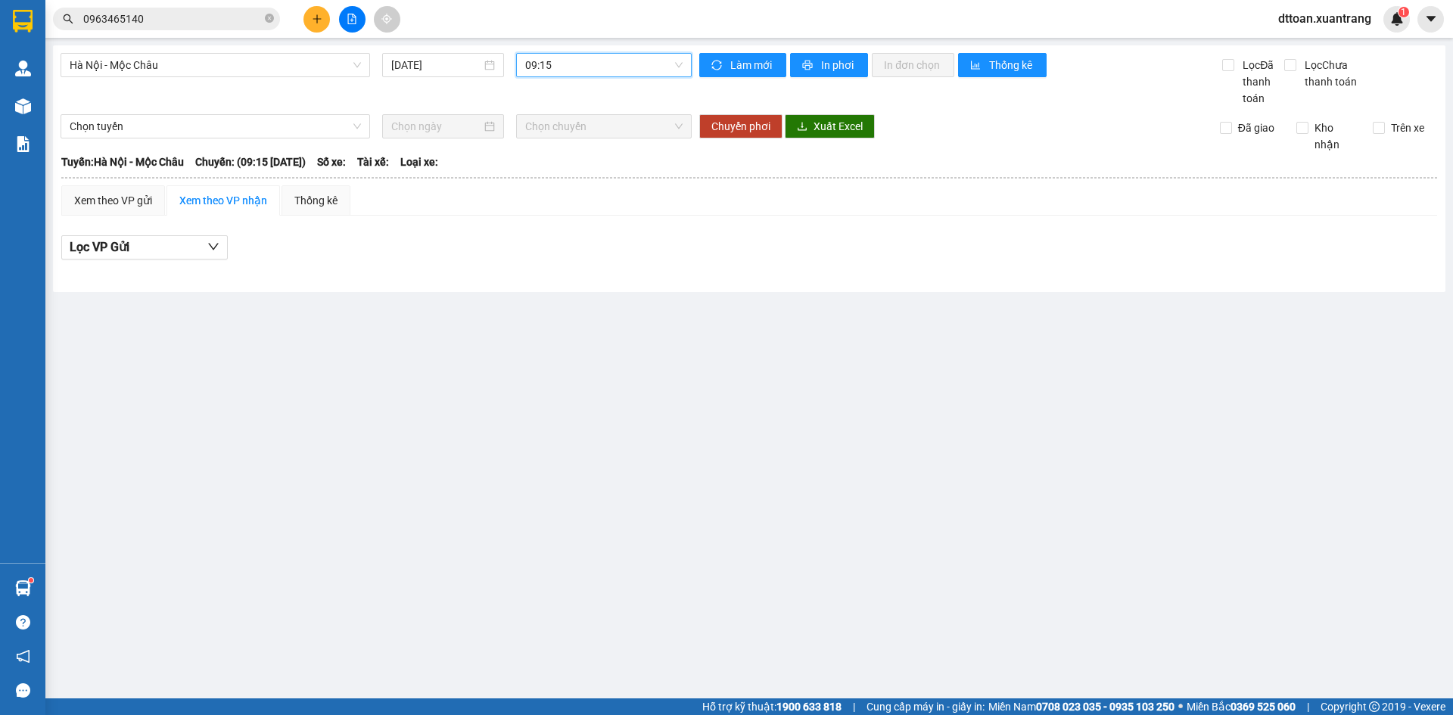
click at [611, 73] on span "09:15" at bounding box center [603, 65] width 157 height 23
click at [559, 269] on div "10:15" at bounding box center [584, 264] width 118 height 17
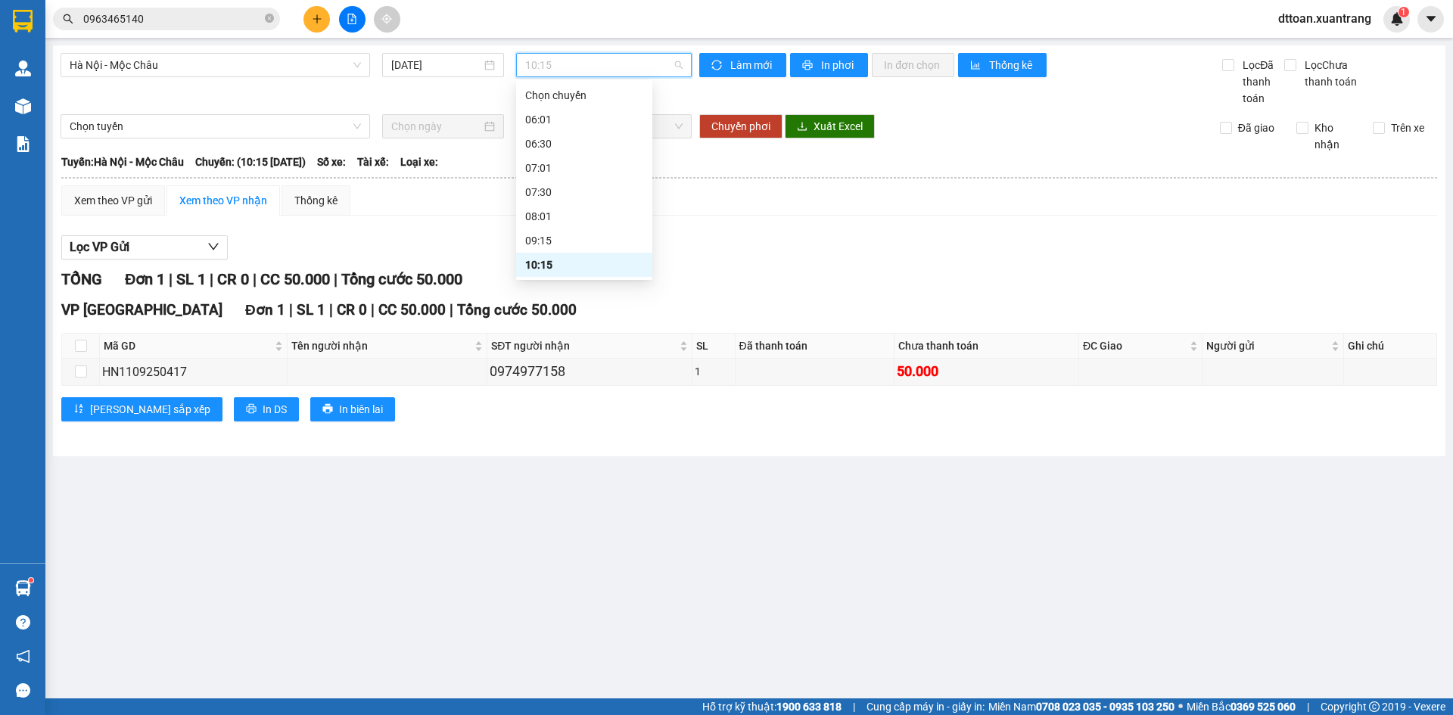
click at [570, 76] on span "10:15" at bounding box center [603, 65] width 157 height 23
click at [567, 210] on div "11:15" at bounding box center [584, 213] width 118 height 17
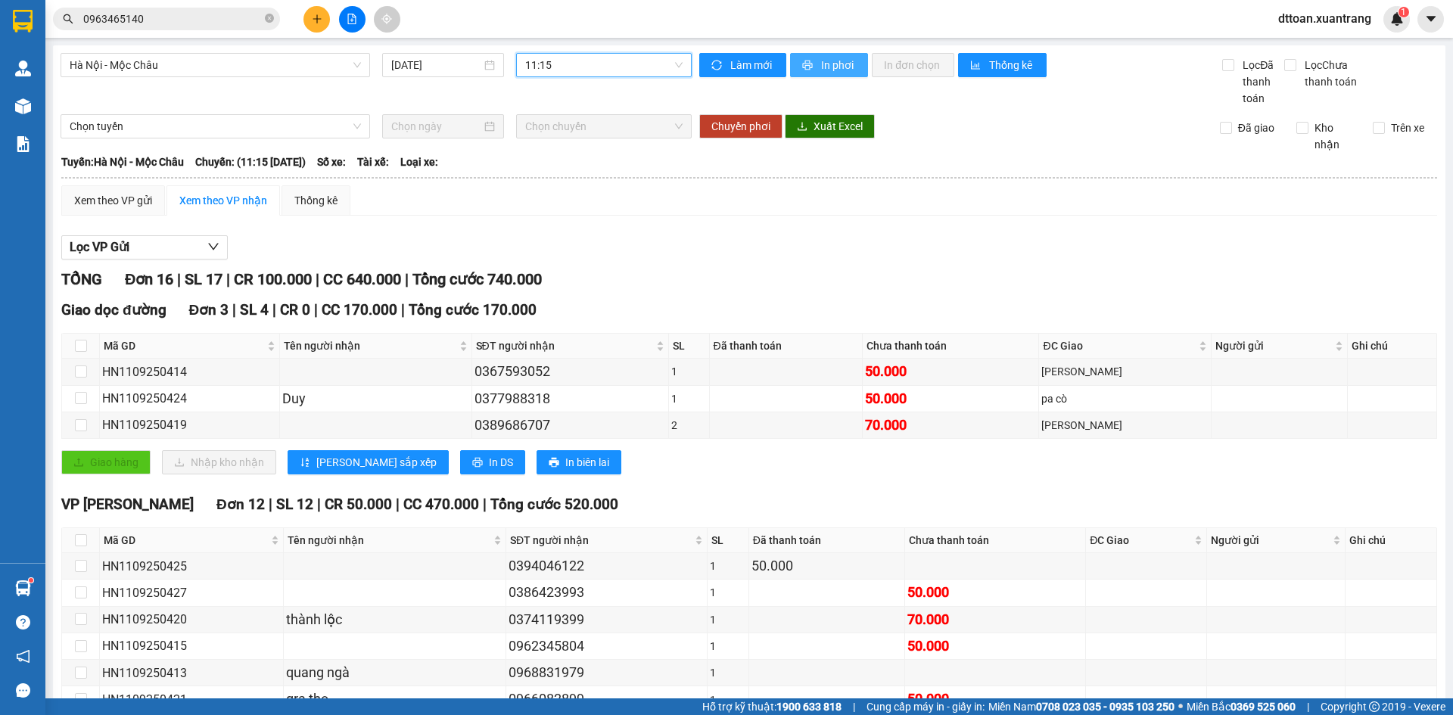
click at [856, 54] on button "In phơi" at bounding box center [829, 65] width 78 height 24
click at [525, 64] on span "11:15" at bounding box center [603, 65] width 157 height 23
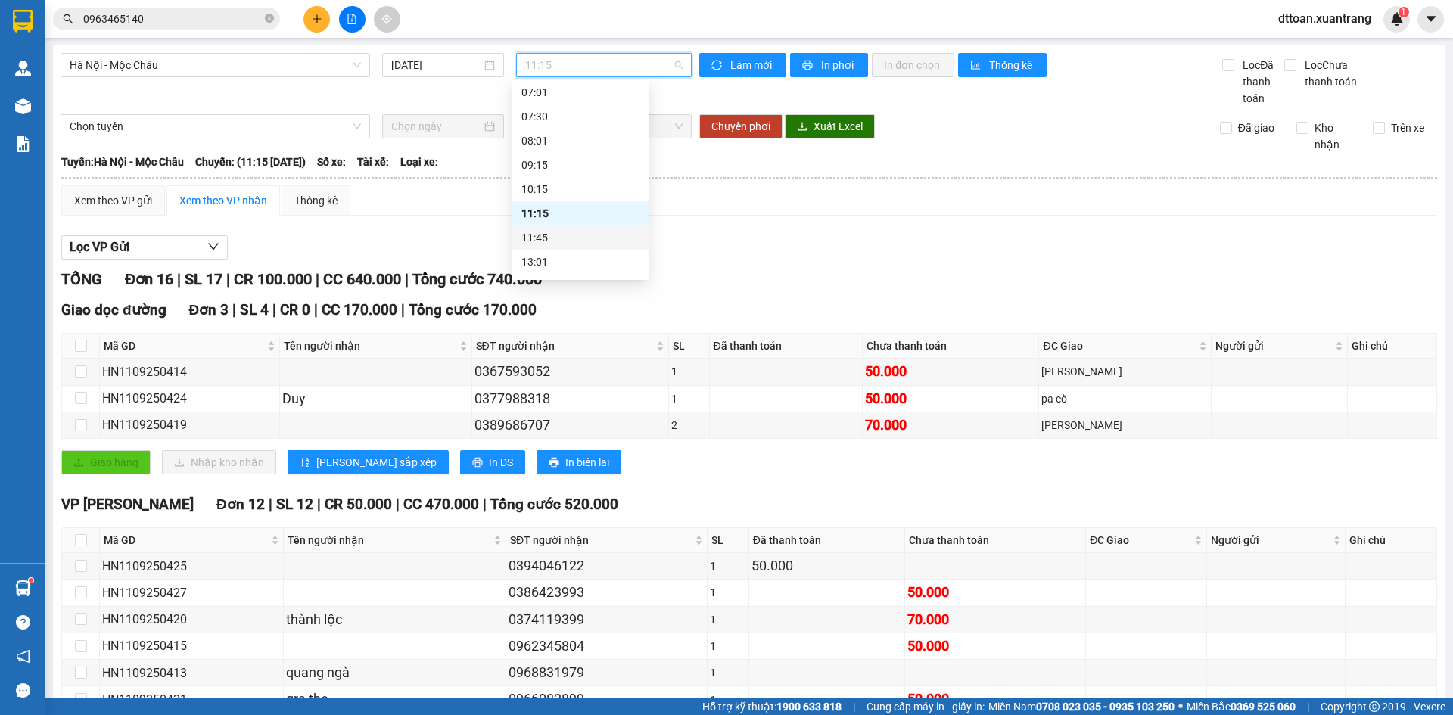
click at [565, 236] on div "11:45" at bounding box center [580, 237] width 118 height 17
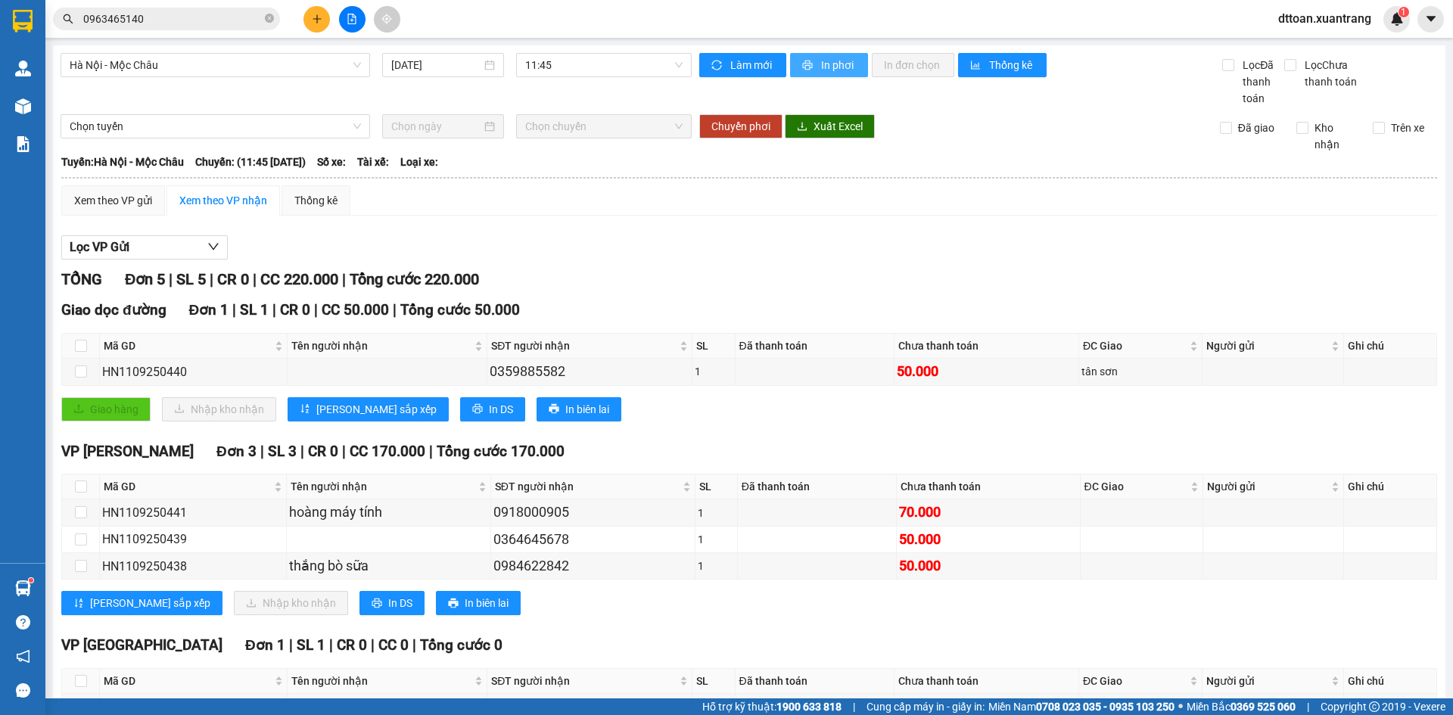
click at [811, 72] on button "In phơi" at bounding box center [829, 65] width 78 height 24
drag, startPoint x: 597, startPoint y: 67, endPoint x: 592, endPoint y: 102, distance: 35.1
click at [597, 68] on span "11:45" at bounding box center [603, 65] width 157 height 23
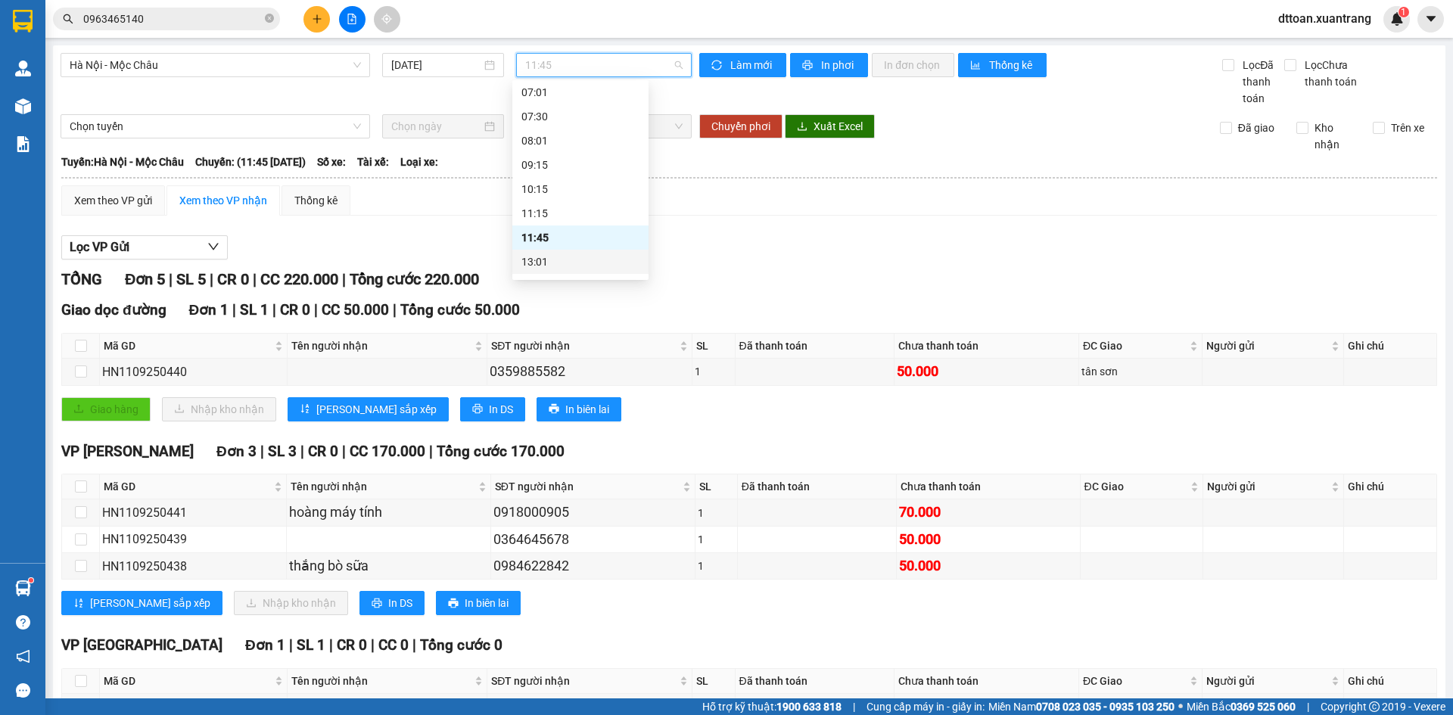
click at [549, 260] on div "13:01" at bounding box center [580, 261] width 118 height 17
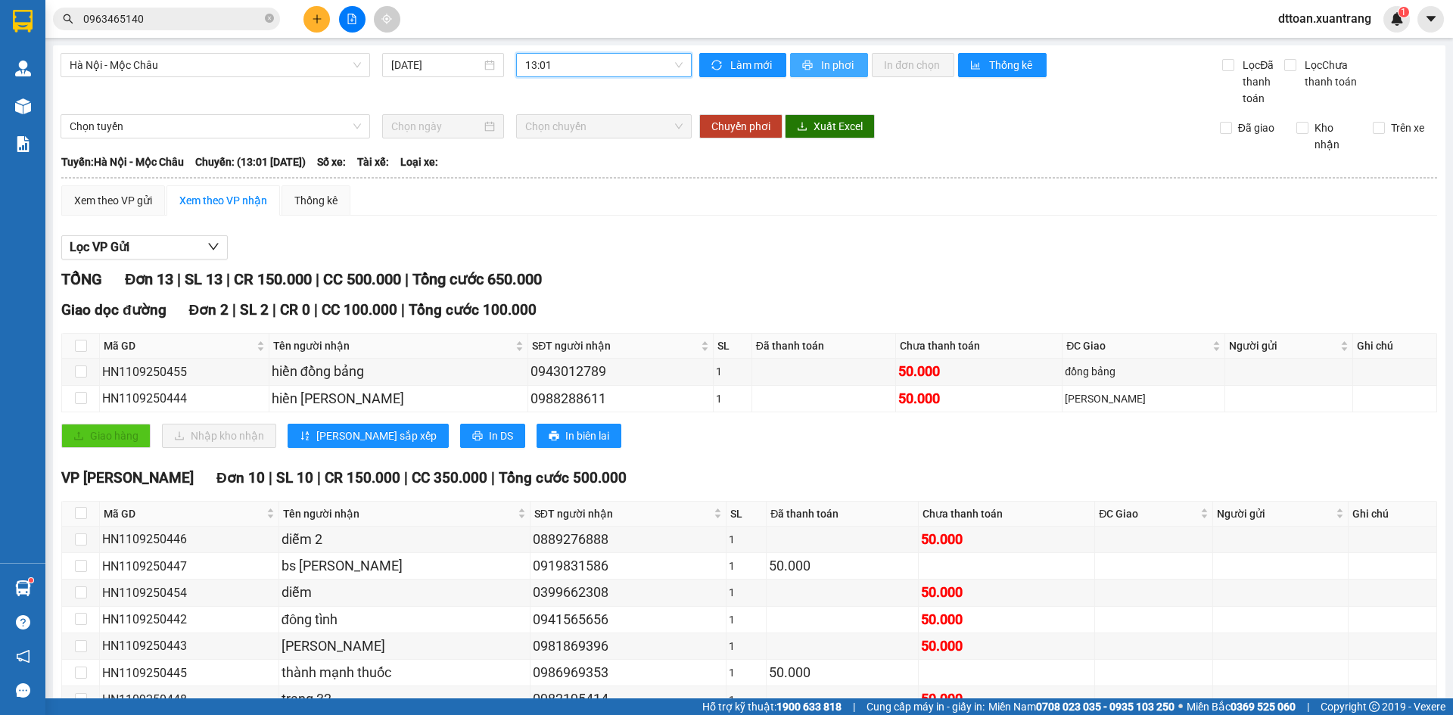
click at [822, 72] on span "In phơi" at bounding box center [838, 65] width 35 height 17
click at [602, 62] on span "13:01" at bounding box center [603, 65] width 157 height 23
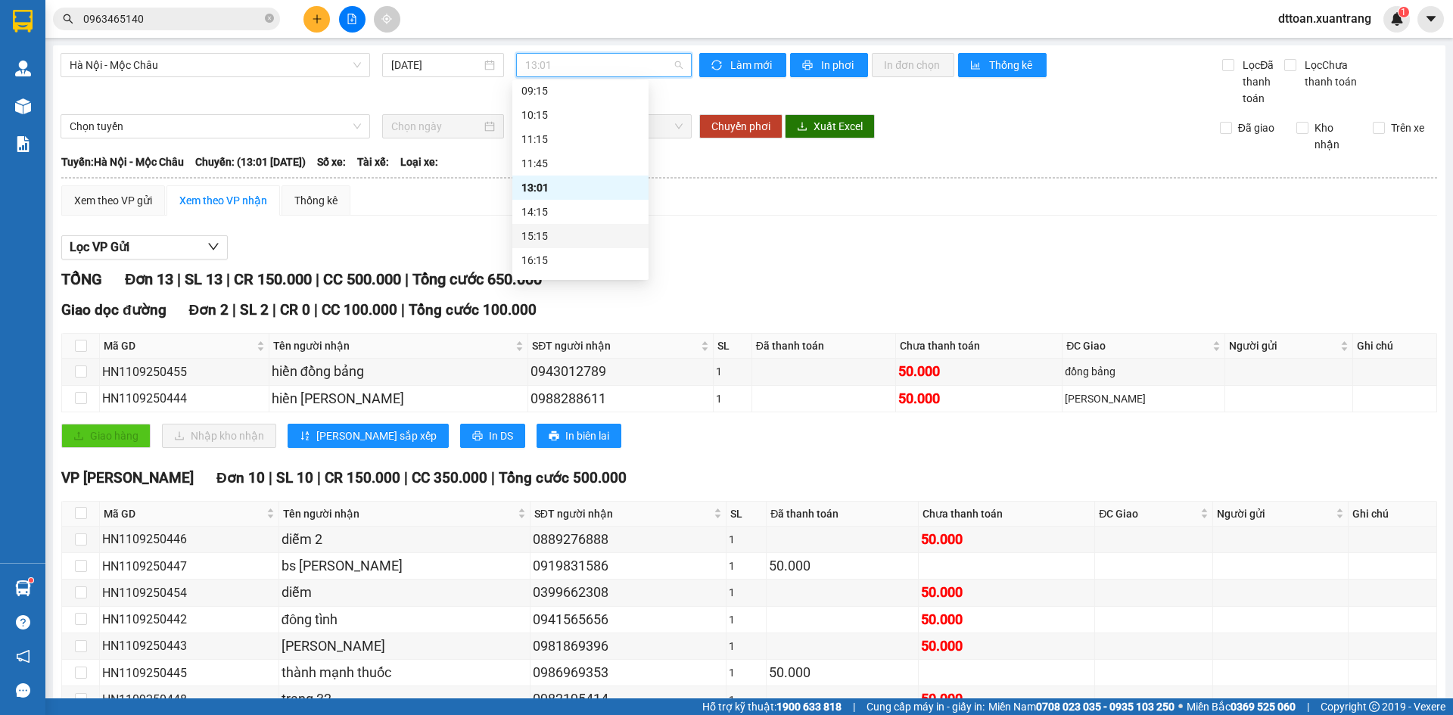
scroll to position [151, 0]
click at [539, 208] on div "14:15" at bounding box center [580, 210] width 118 height 17
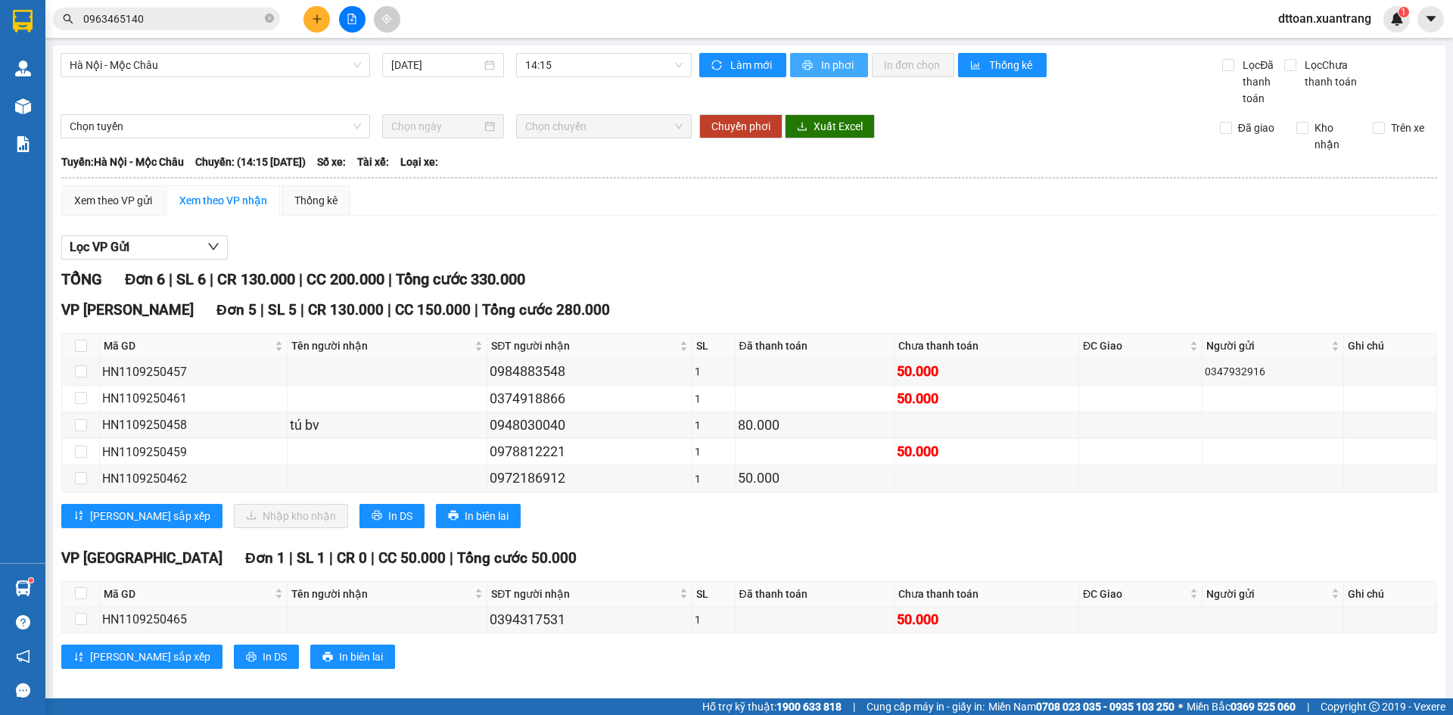
click at [802, 71] on span "printer" at bounding box center [808, 66] width 13 height 12
click at [595, 70] on span "14:15" at bounding box center [603, 65] width 157 height 23
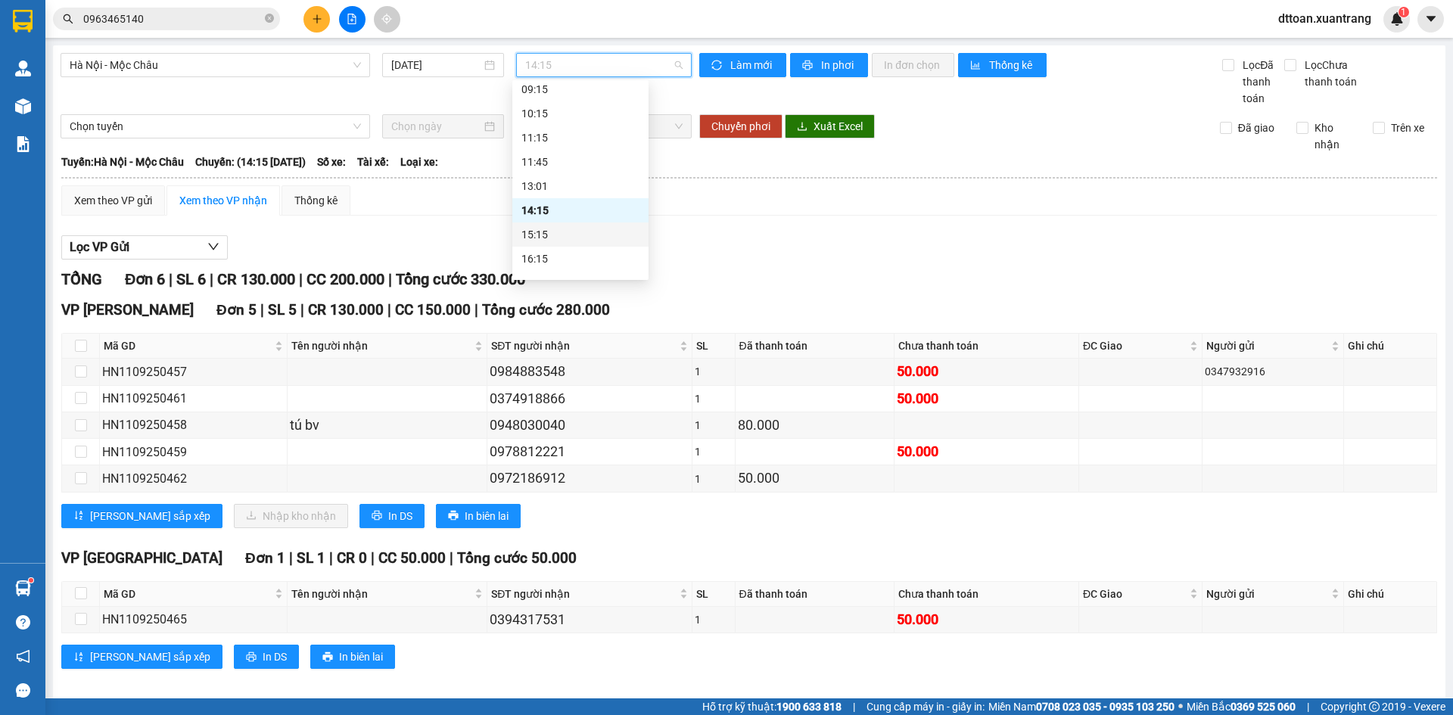
click at [546, 235] on div "15:15" at bounding box center [580, 234] width 118 height 17
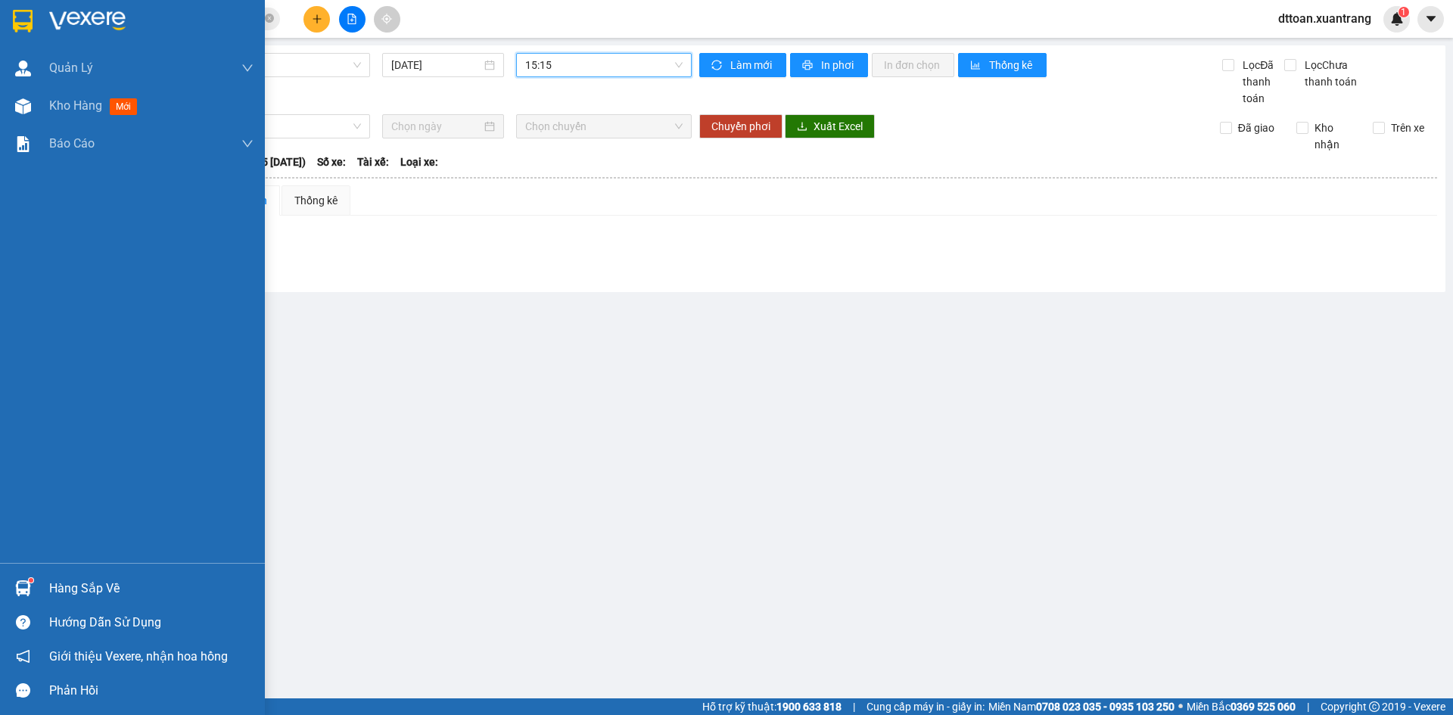
click at [26, 17] on img at bounding box center [23, 21] width 20 height 23
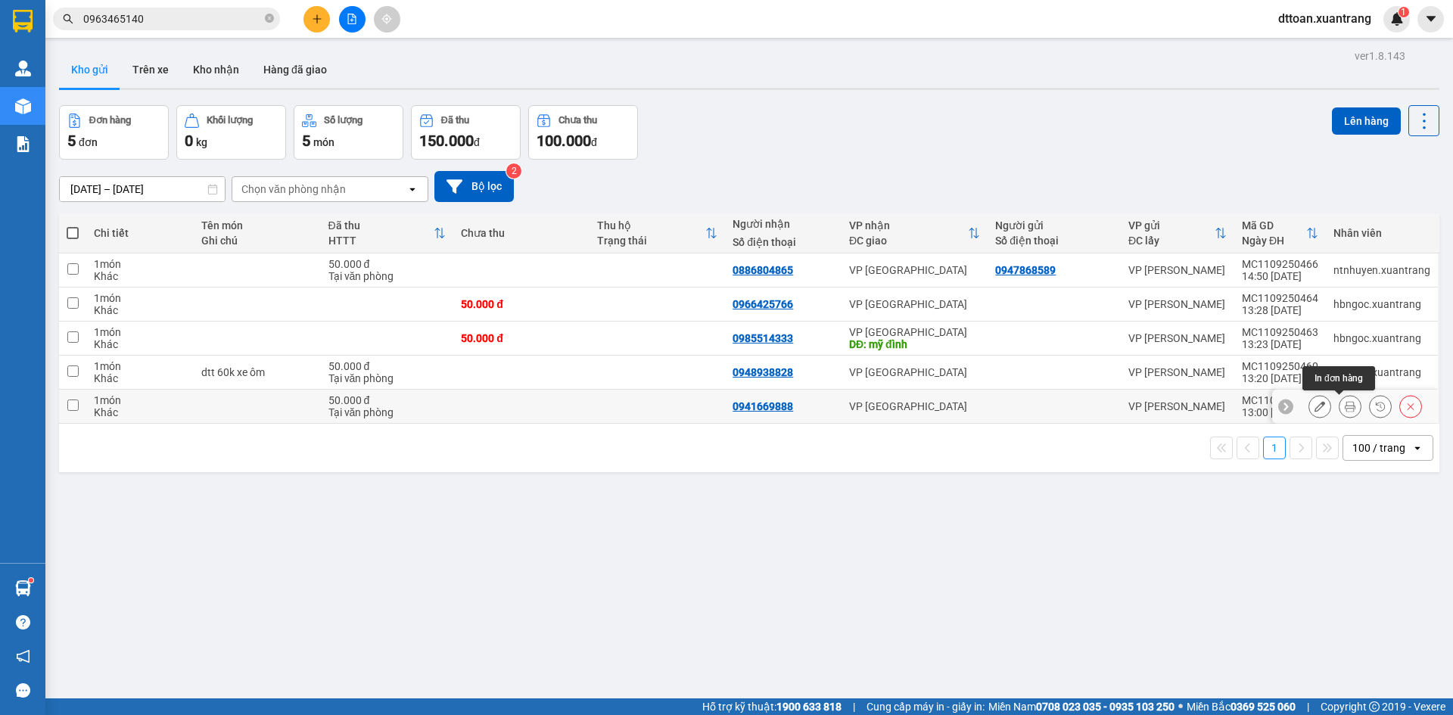
click at [1341, 412] on button at bounding box center [1349, 406] width 21 height 26
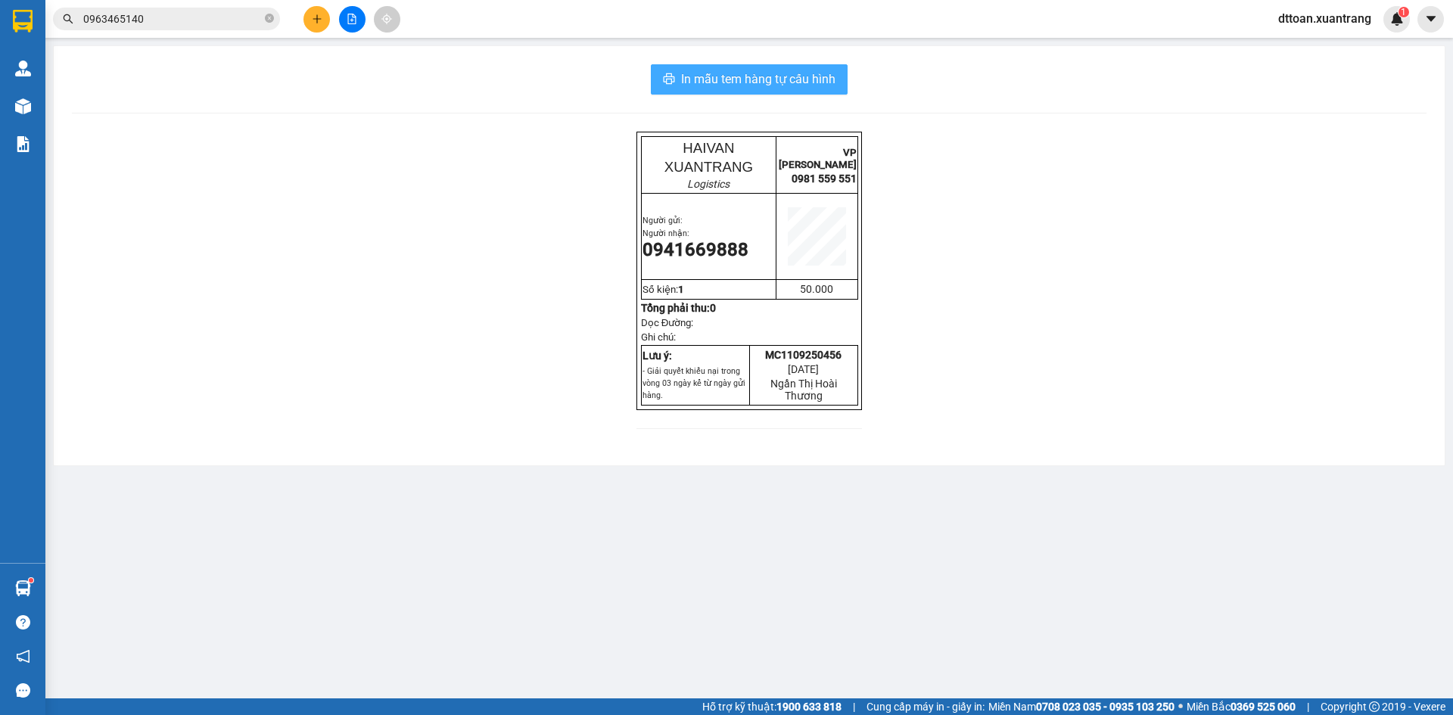
click at [732, 85] on span "In mẫu tem hàng tự cấu hình" at bounding box center [758, 79] width 154 height 19
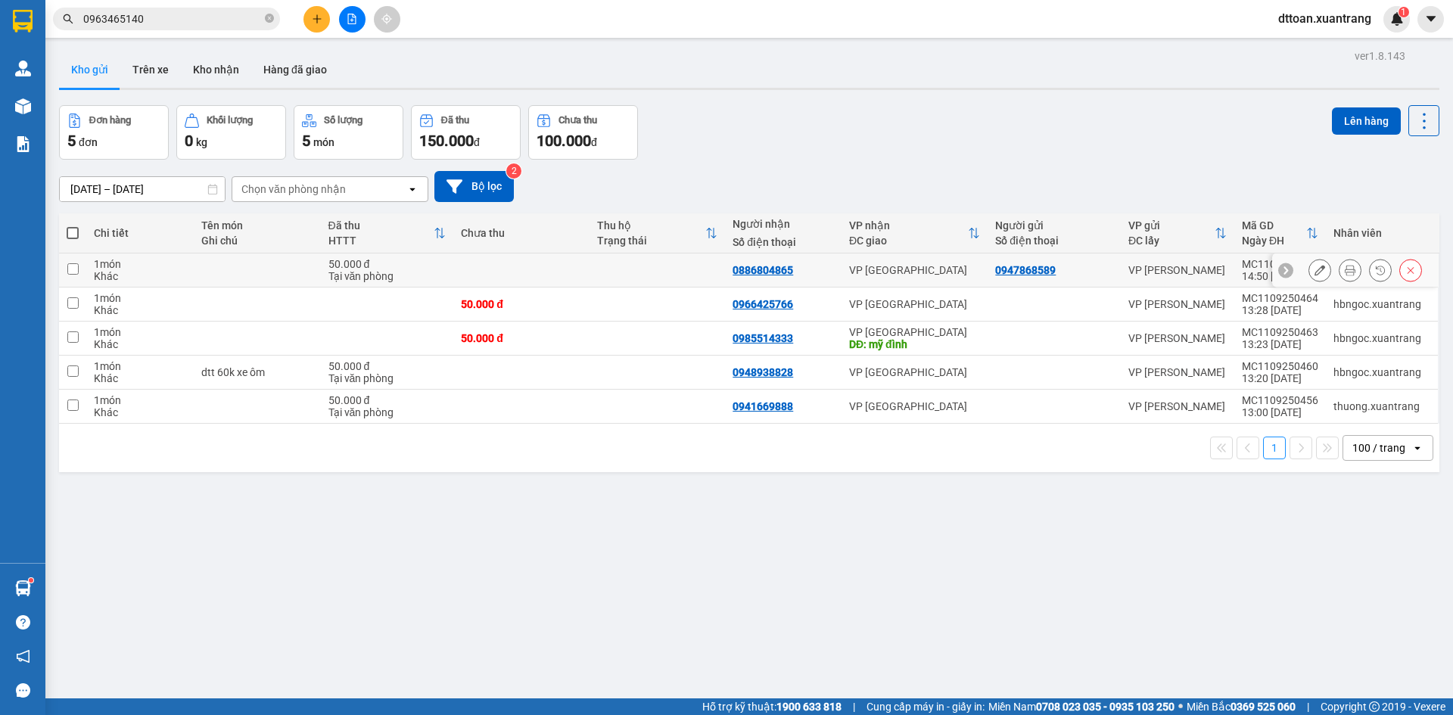
click at [1345, 268] on button at bounding box center [1349, 270] width 21 height 26
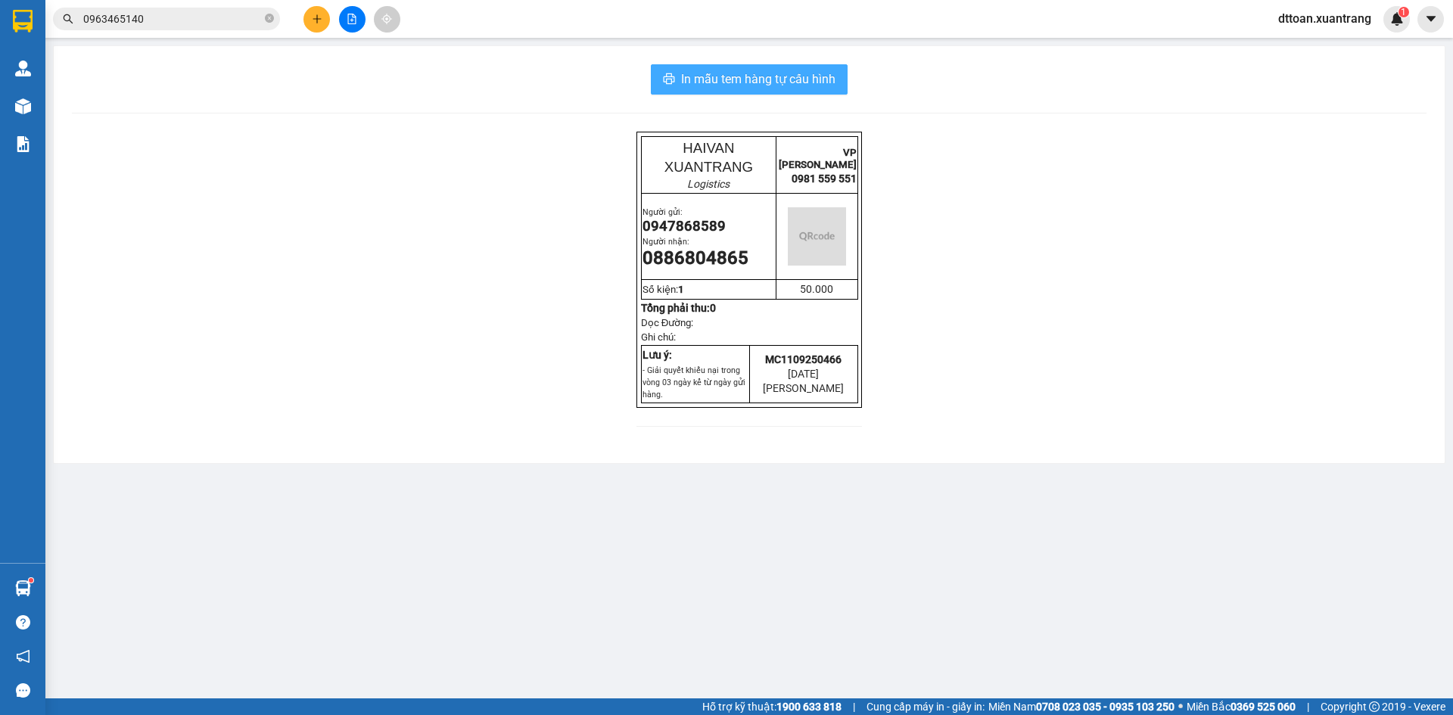
click at [712, 71] on span "In mẫu tem hàng tự cấu hình" at bounding box center [758, 79] width 154 height 19
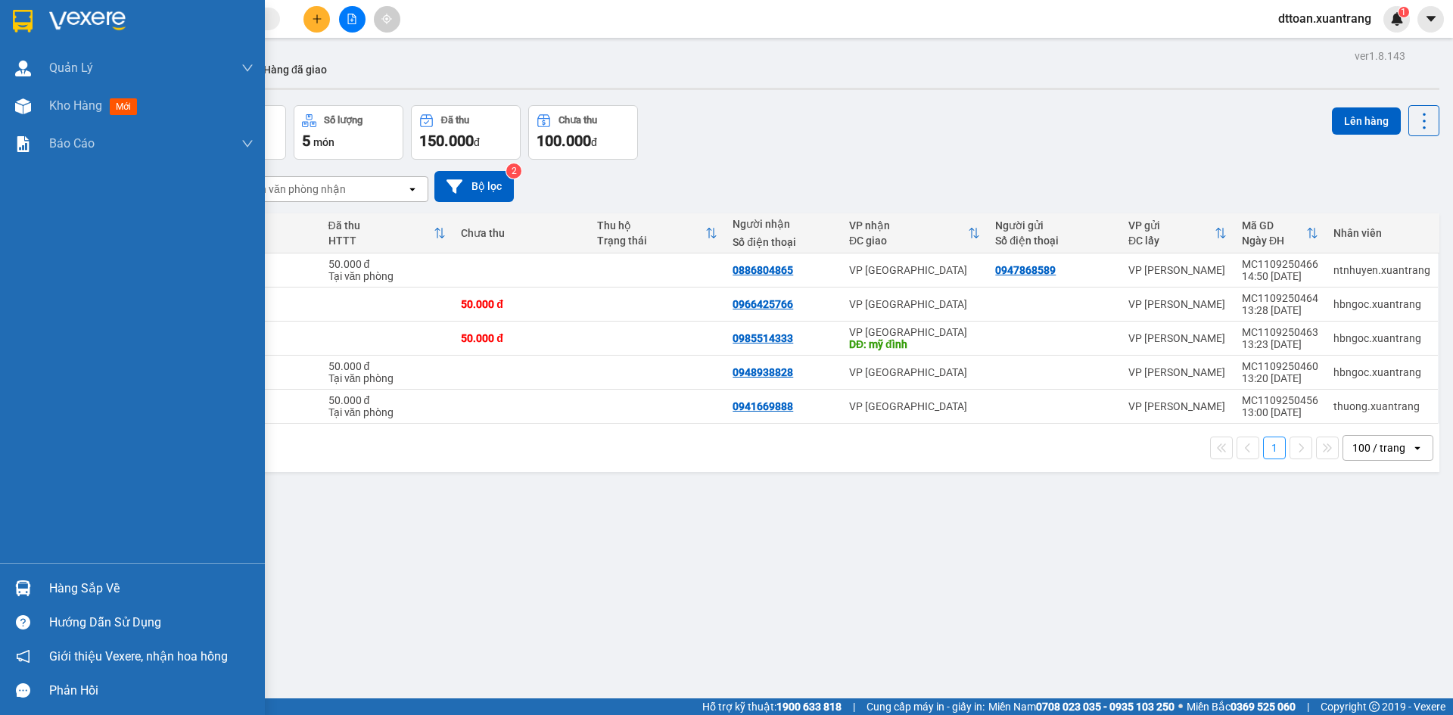
click at [26, 5] on div at bounding box center [132, 24] width 265 height 49
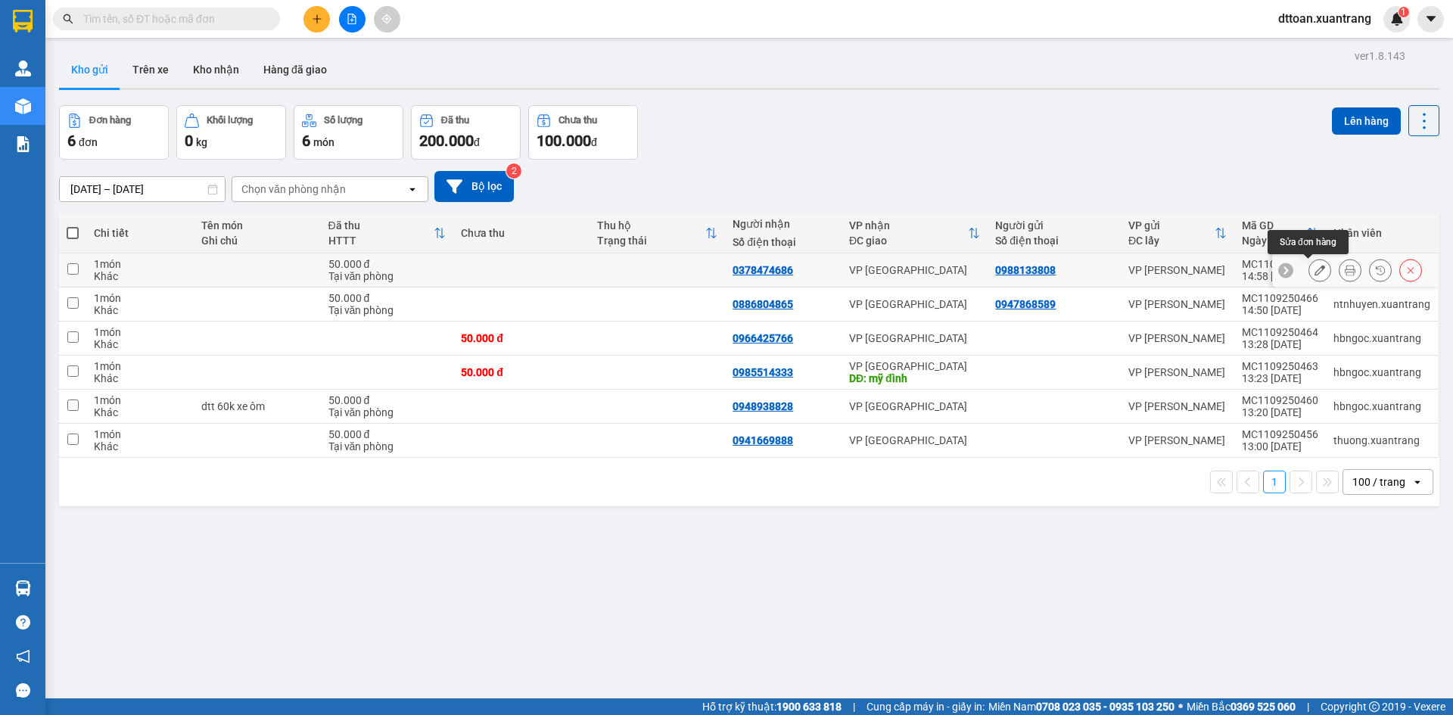
click at [1344, 265] on icon at bounding box center [1349, 270] width 11 height 11
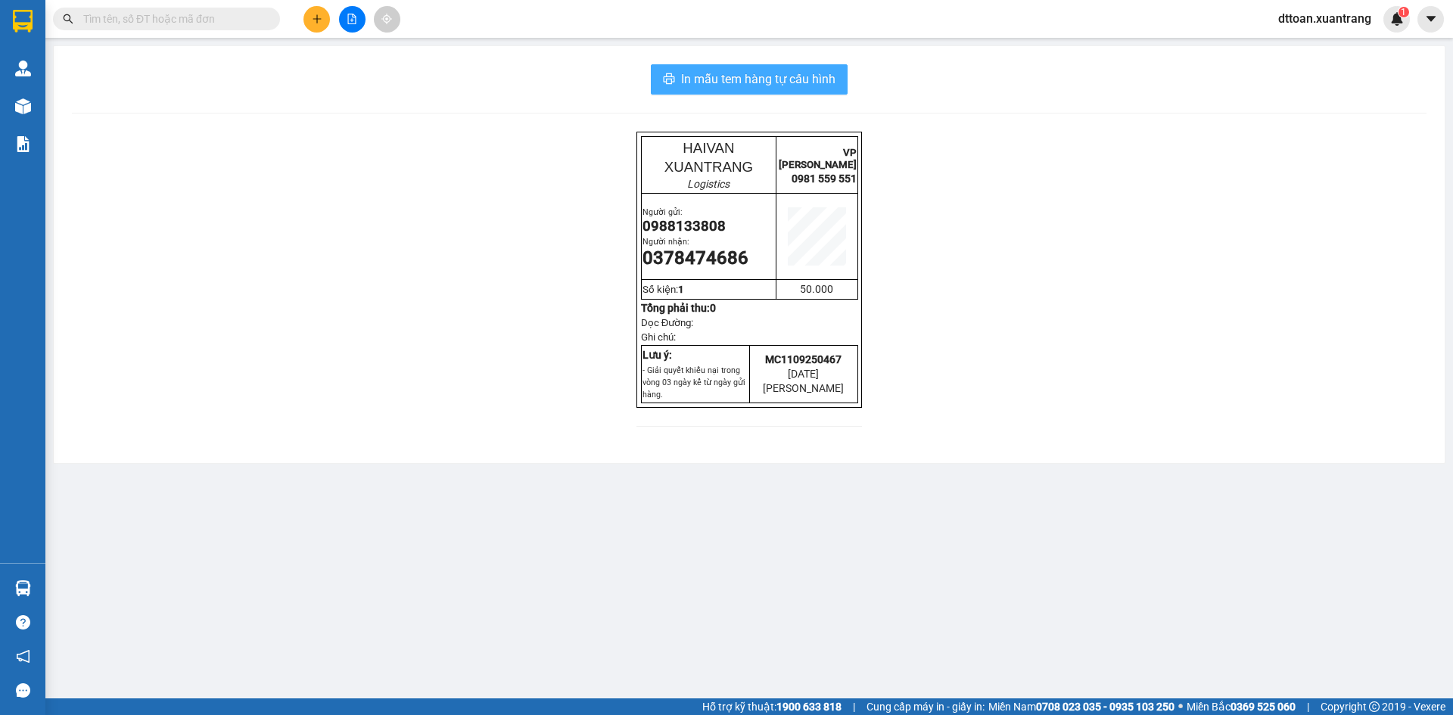
click at [699, 68] on button "In mẫu tem hàng tự cấu hình" at bounding box center [749, 79] width 197 height 30
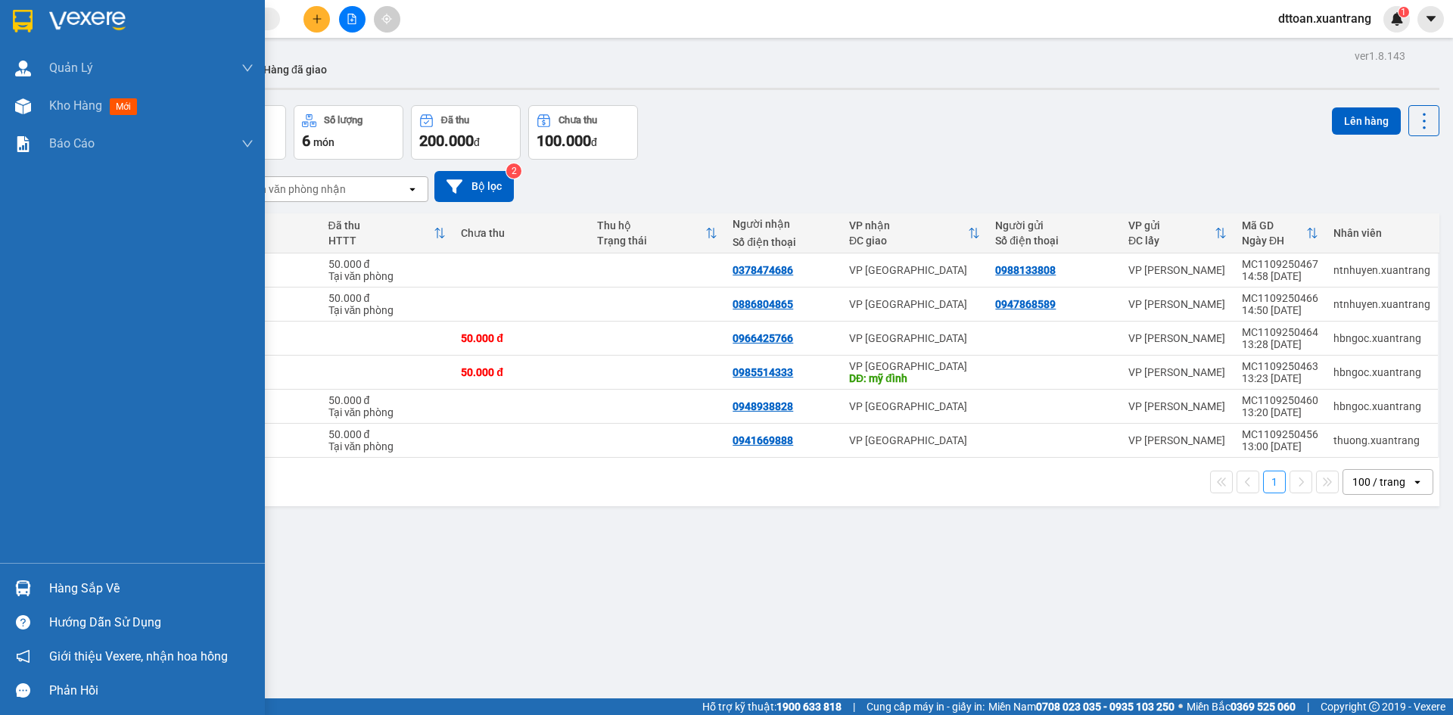
click at [0, 11] on div at bounding box center [132, 24] width 265 height 49
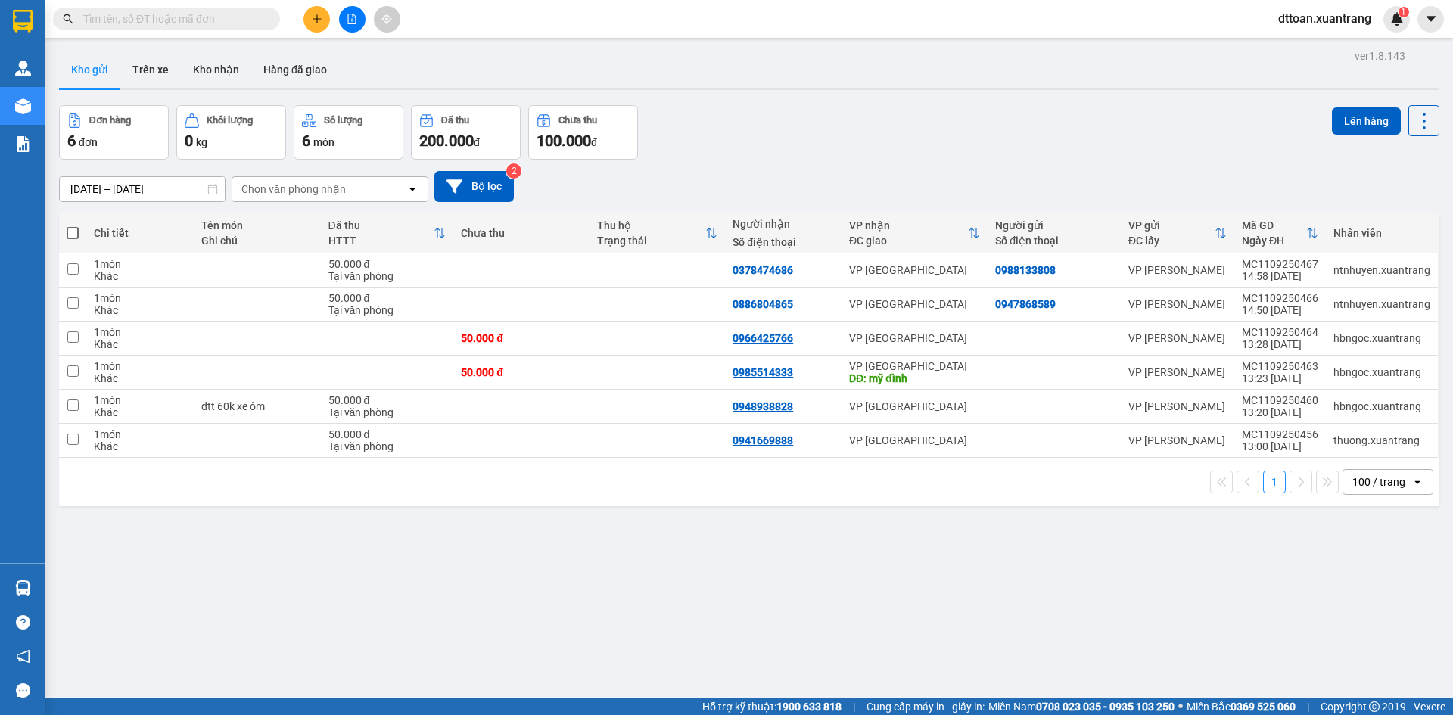
click at [177, 24] on input "text" at bounding box center [172, 19] width 179 height 17
paste input "0335319340"
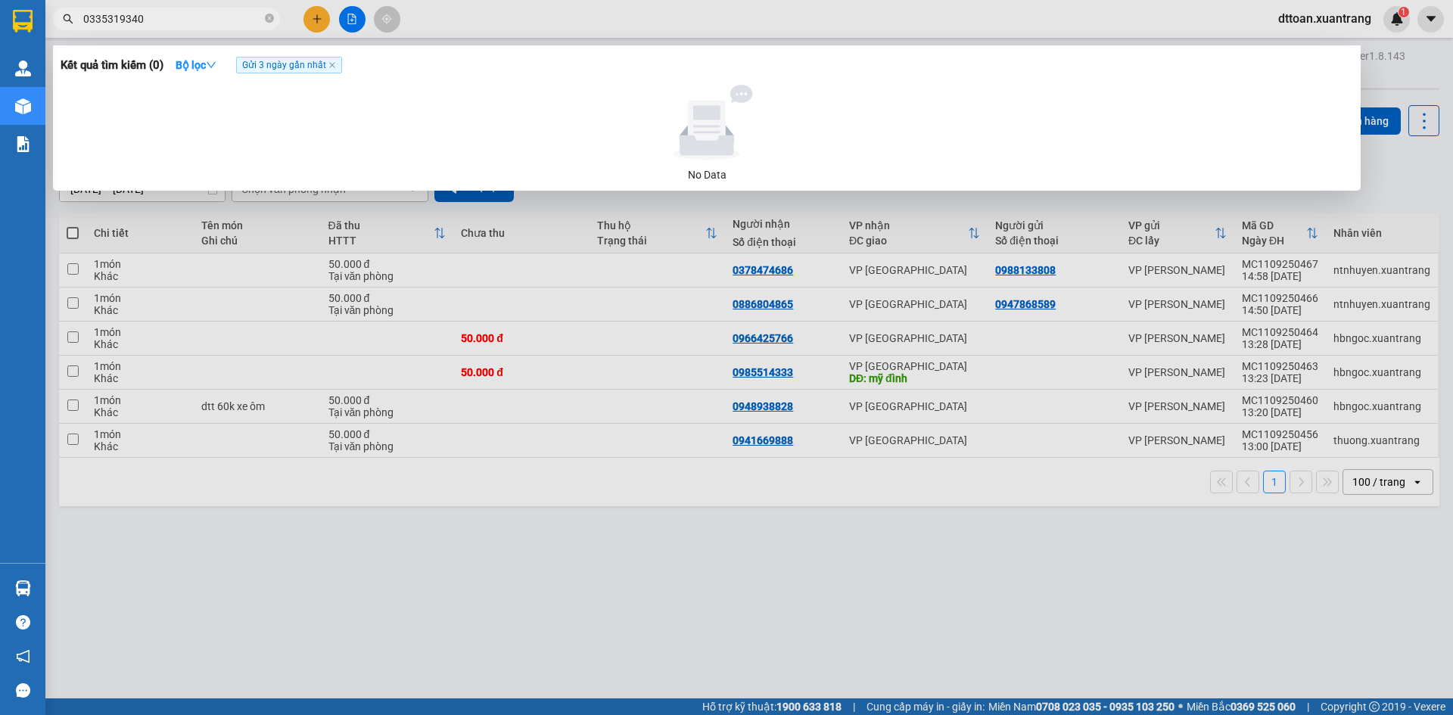
click at [181, 11] on input "0335319340" at bounding box center [172, 19] width 179 height 17
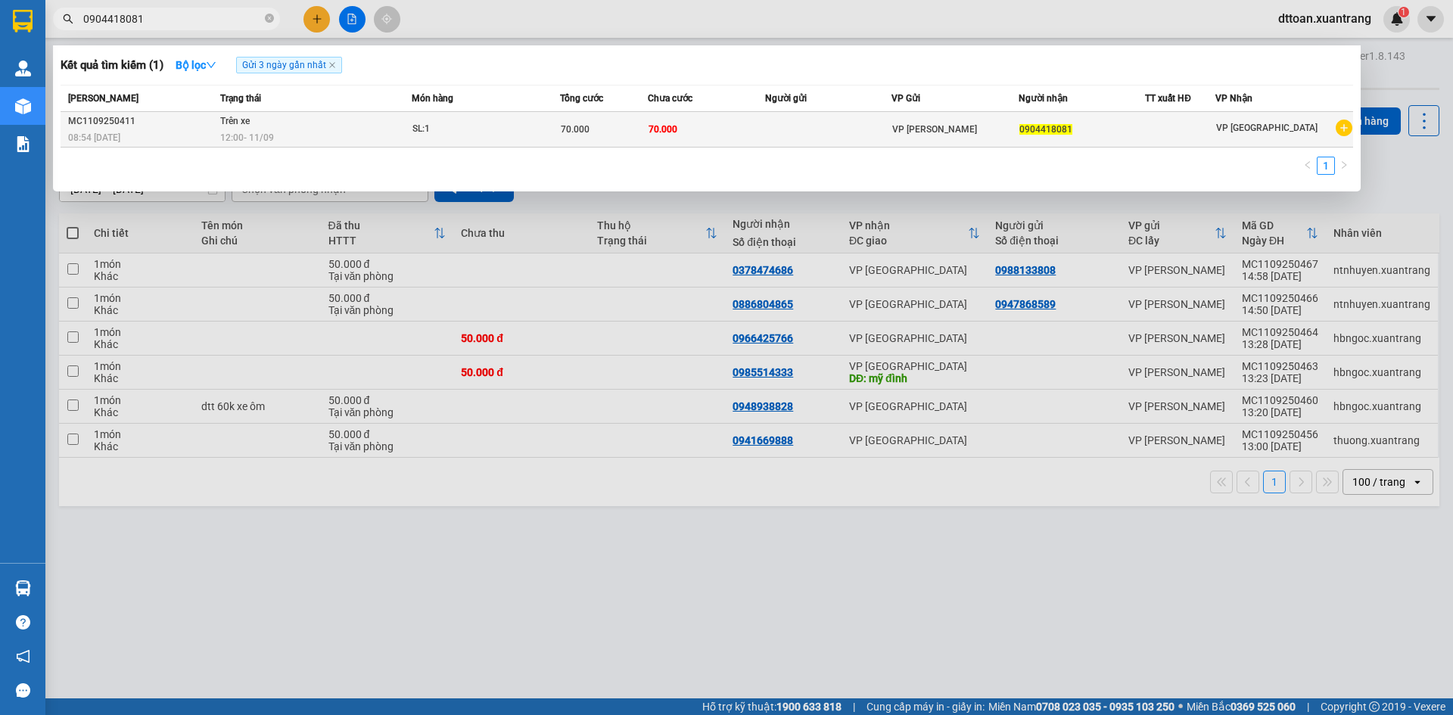
type input "0904418081"
click at [375, 123] on td "Trên xe 12:00 [DATE]" at bounding box center [313, 130] width 195 height 36
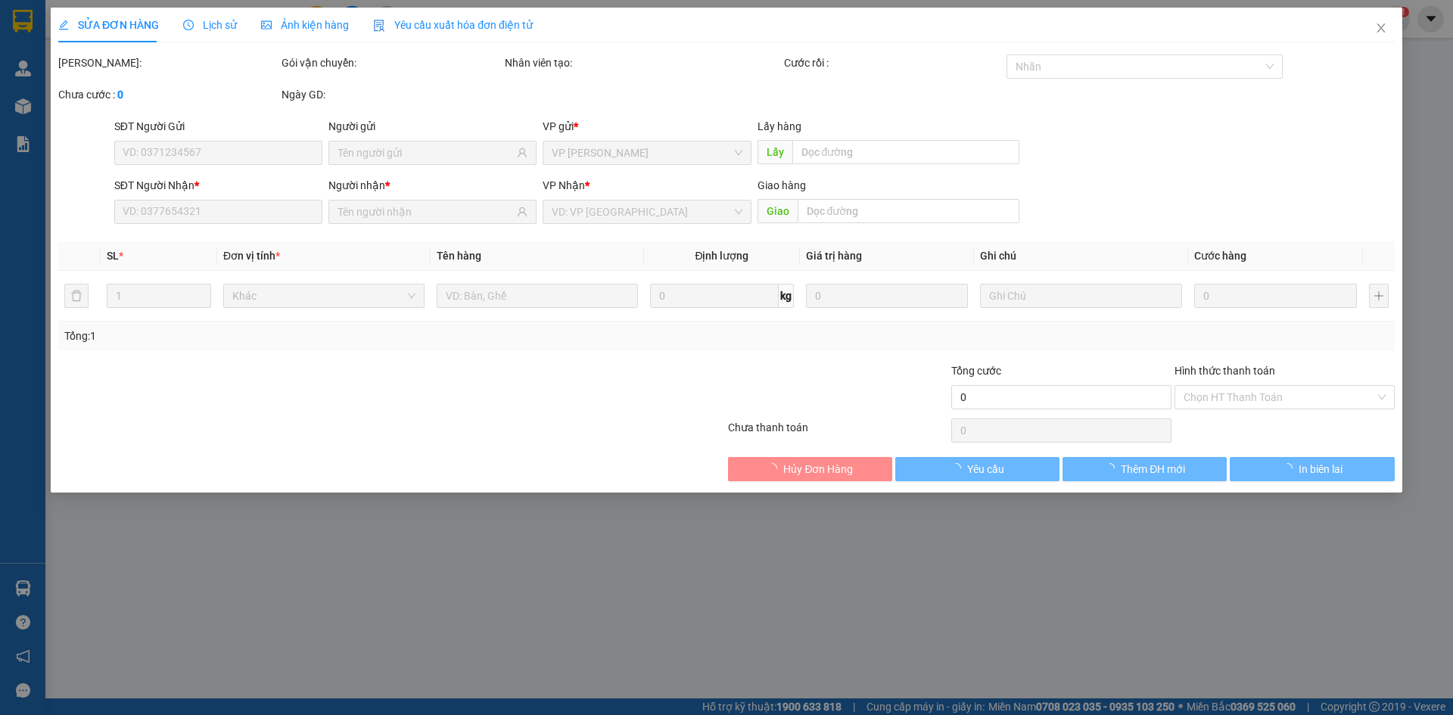
type input "0904418081"
type input "70.000"
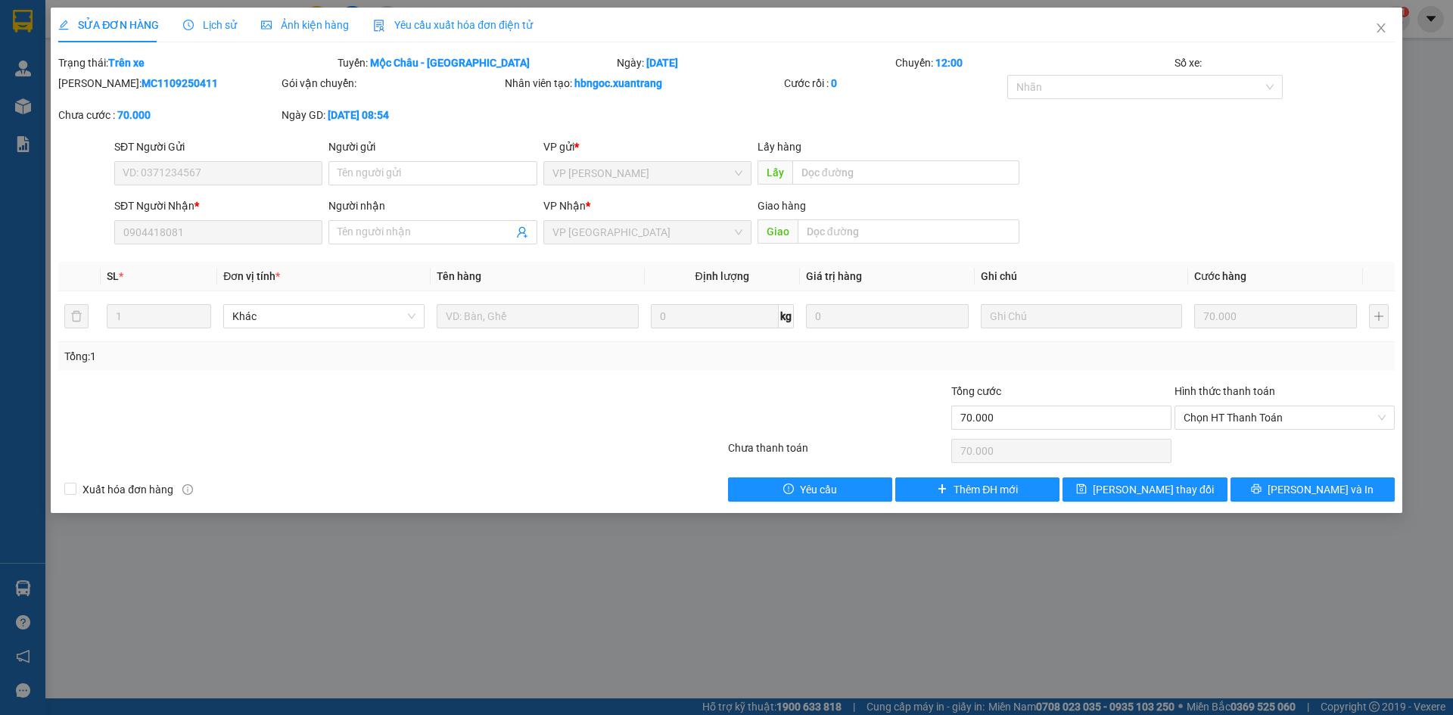
click at [311, 25] on span "Ảnh kiện hàng" at bounding box center [305, 25] width 88 height 12
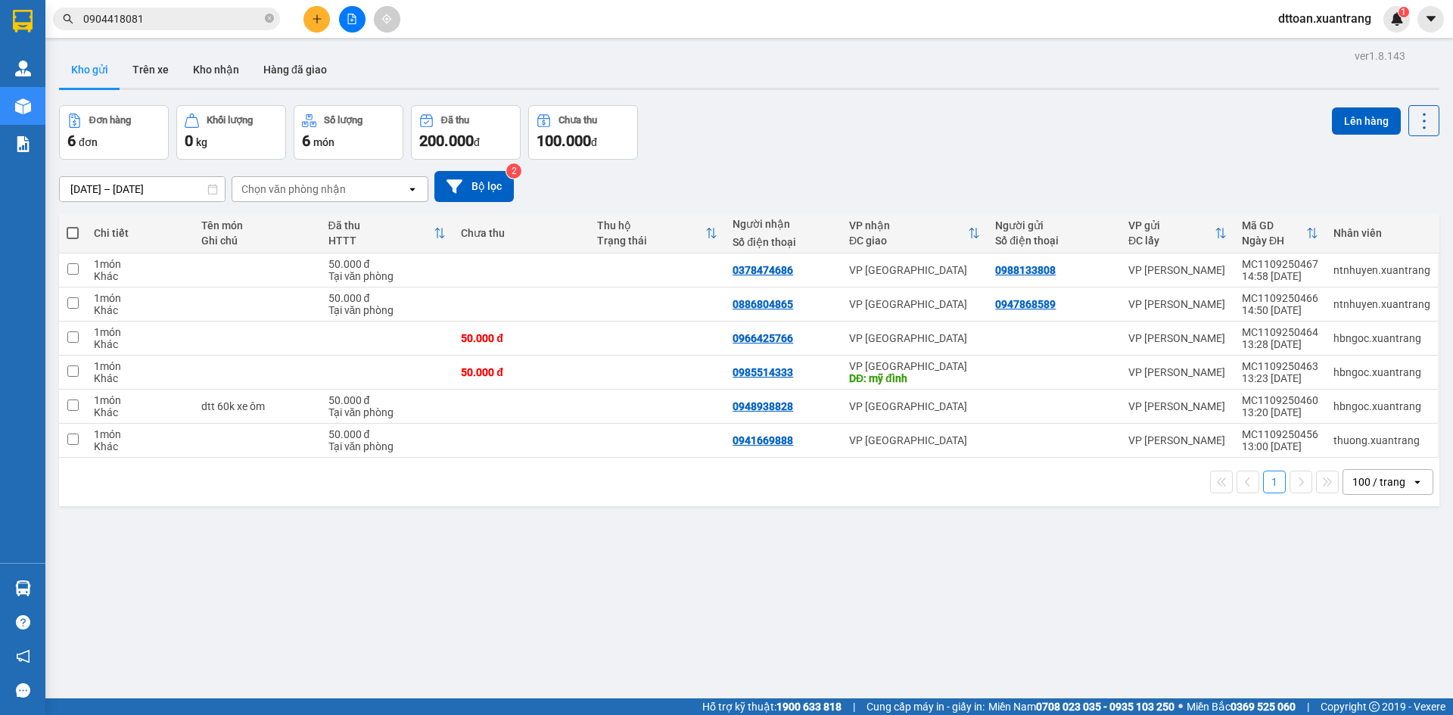
click at [185, 11] on input "0904418081" at bounding box center [172, 19] width 179 height 17
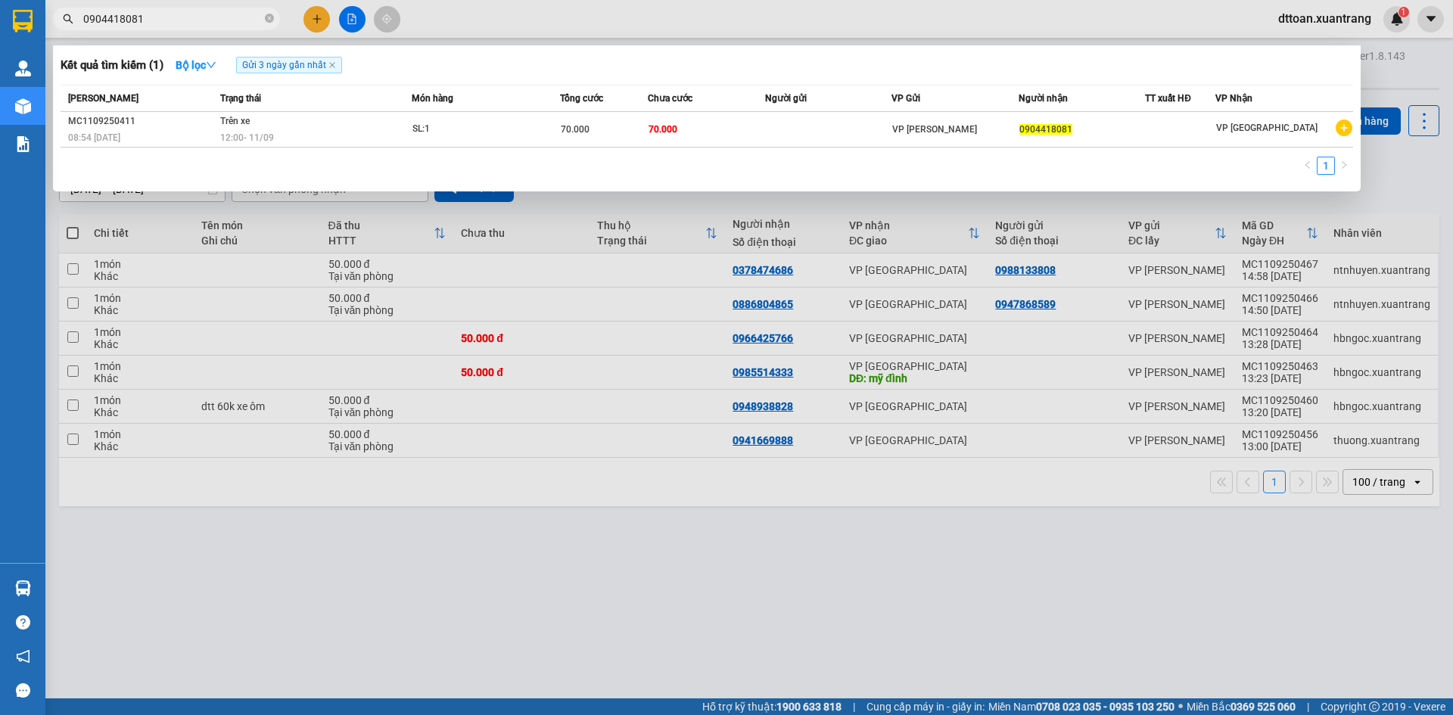
click at [792, 620] on div at bounding box center [726, 357] width 1453 height 715
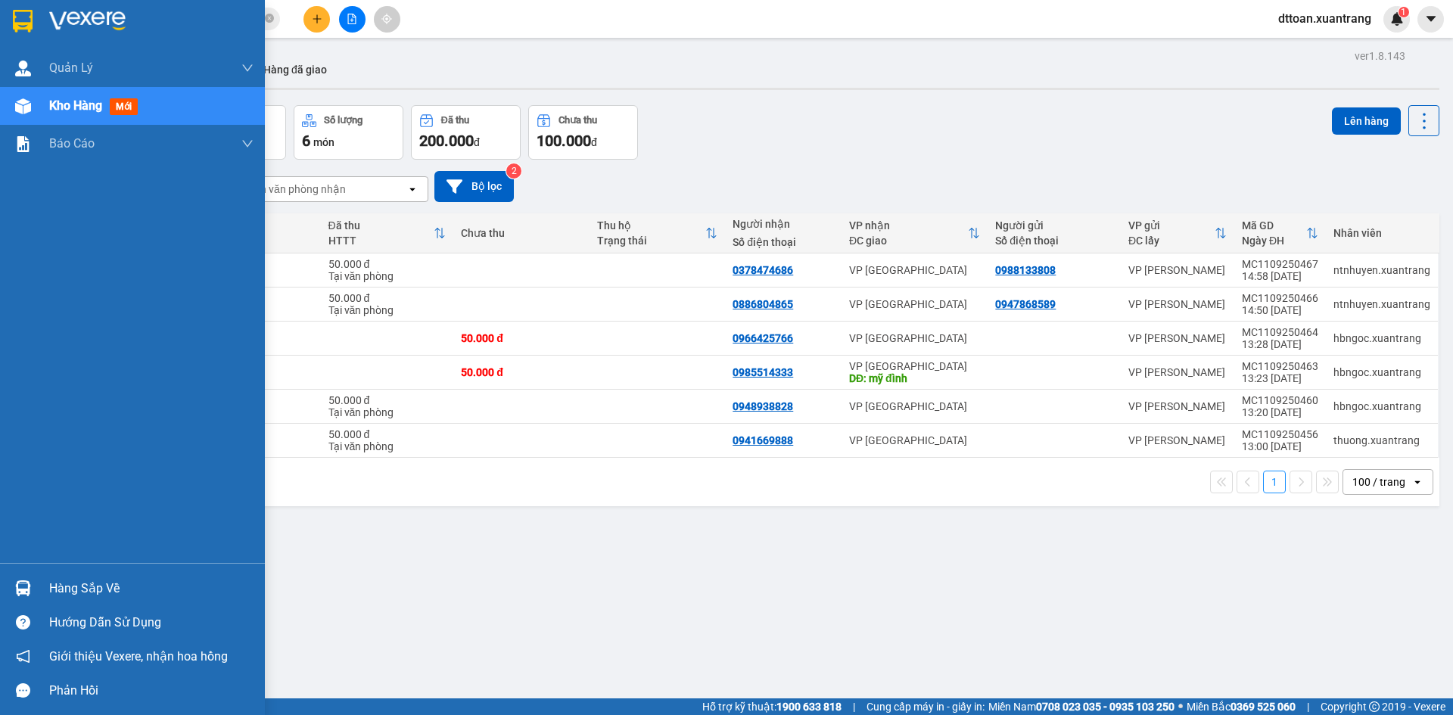
click at [11, 35] on div at bounding box center [132, 24] width 265 height 49
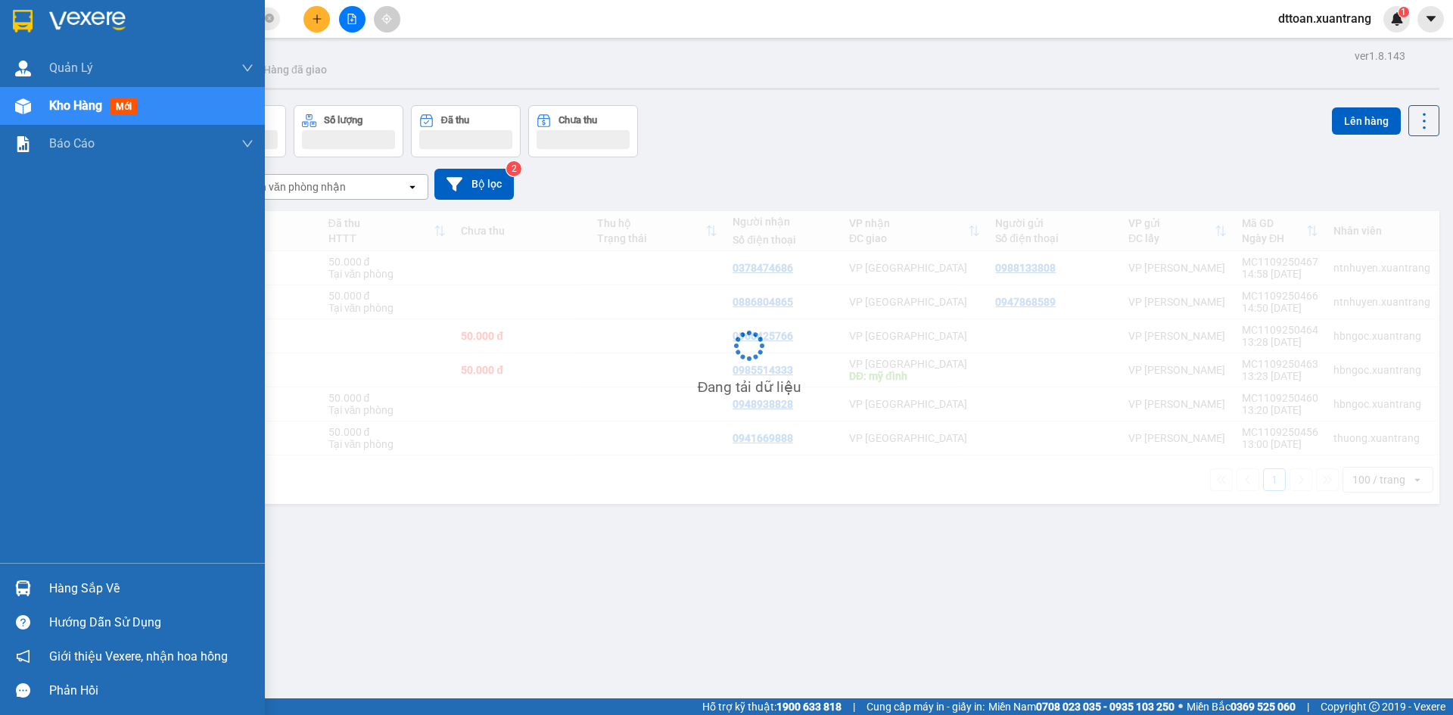
click at [25, 21] on img at bounding box center [23, 21] width 20 height 23
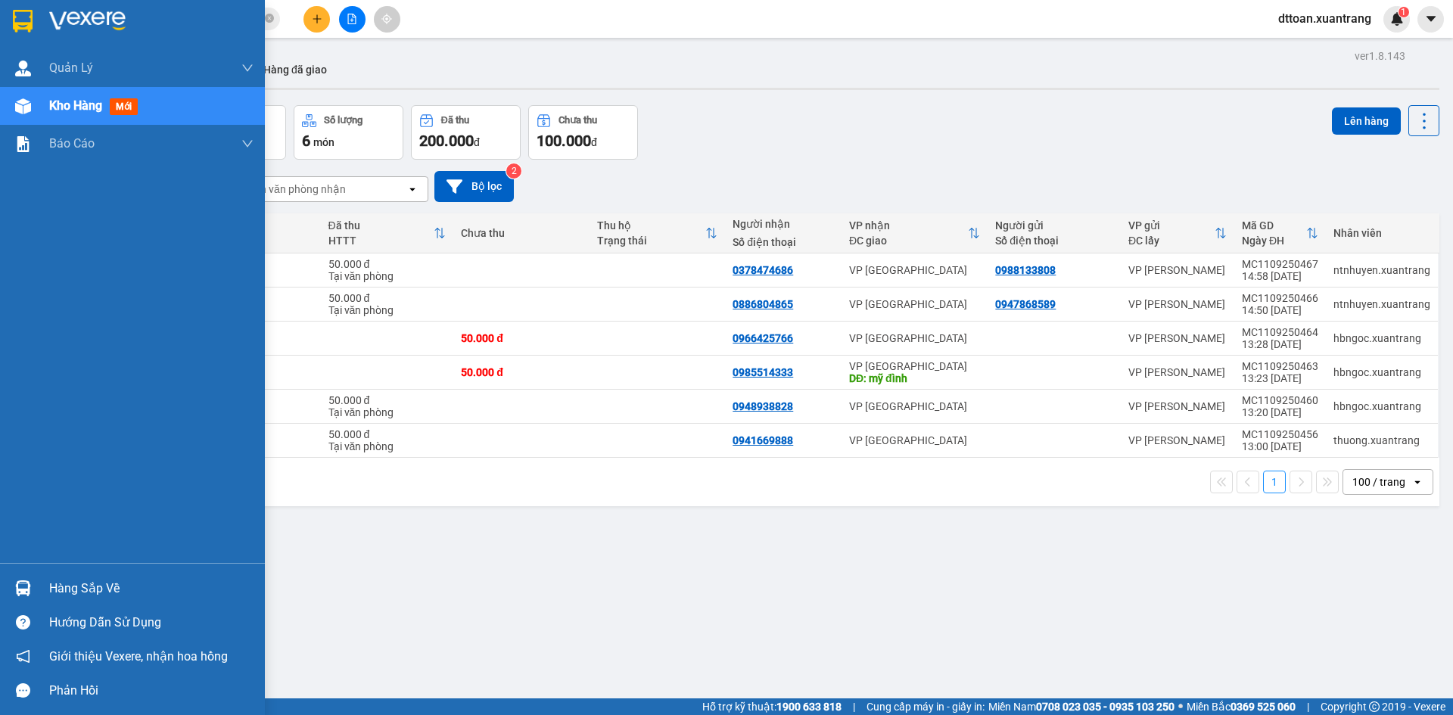
click at [15, 26] on img at bounding box center [23, 21] width 20 height 23
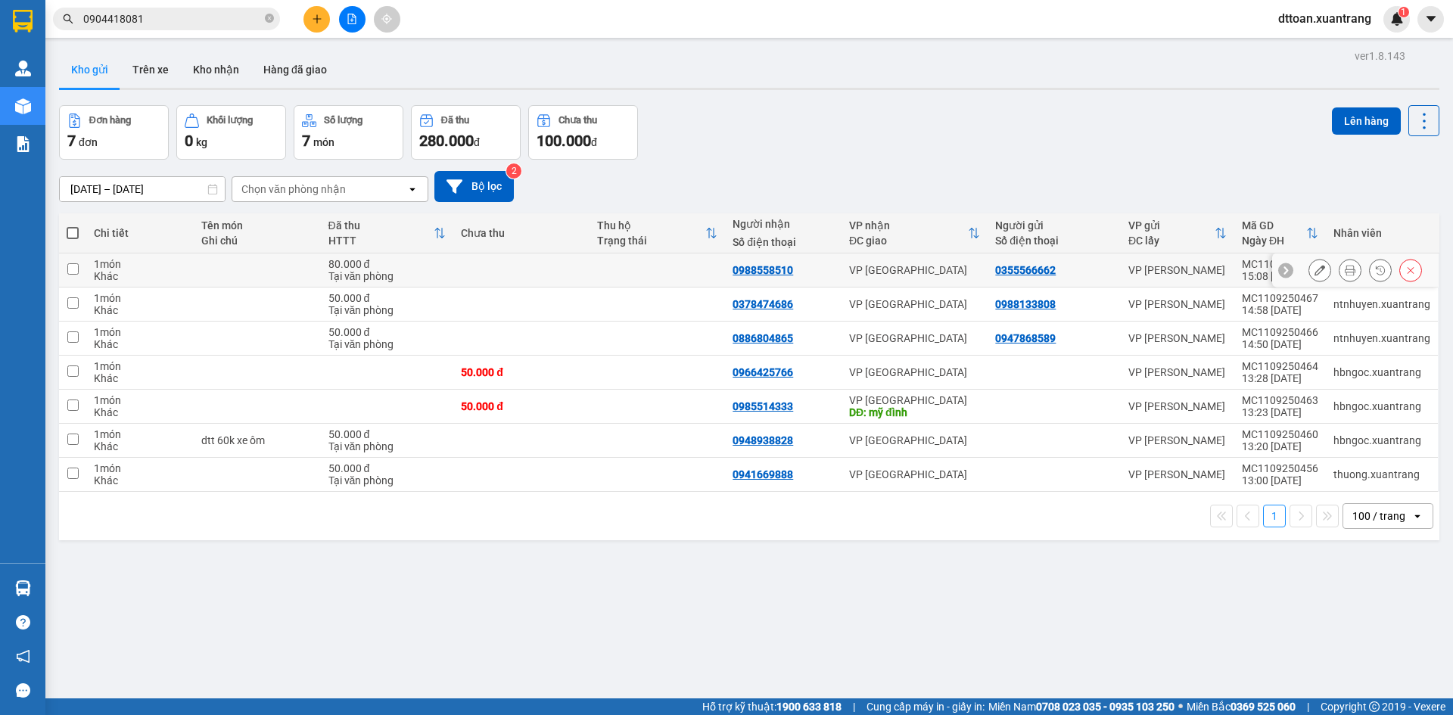
click at [1344, 272] on icon at bounding box center [1349, 270] width 11 height 11
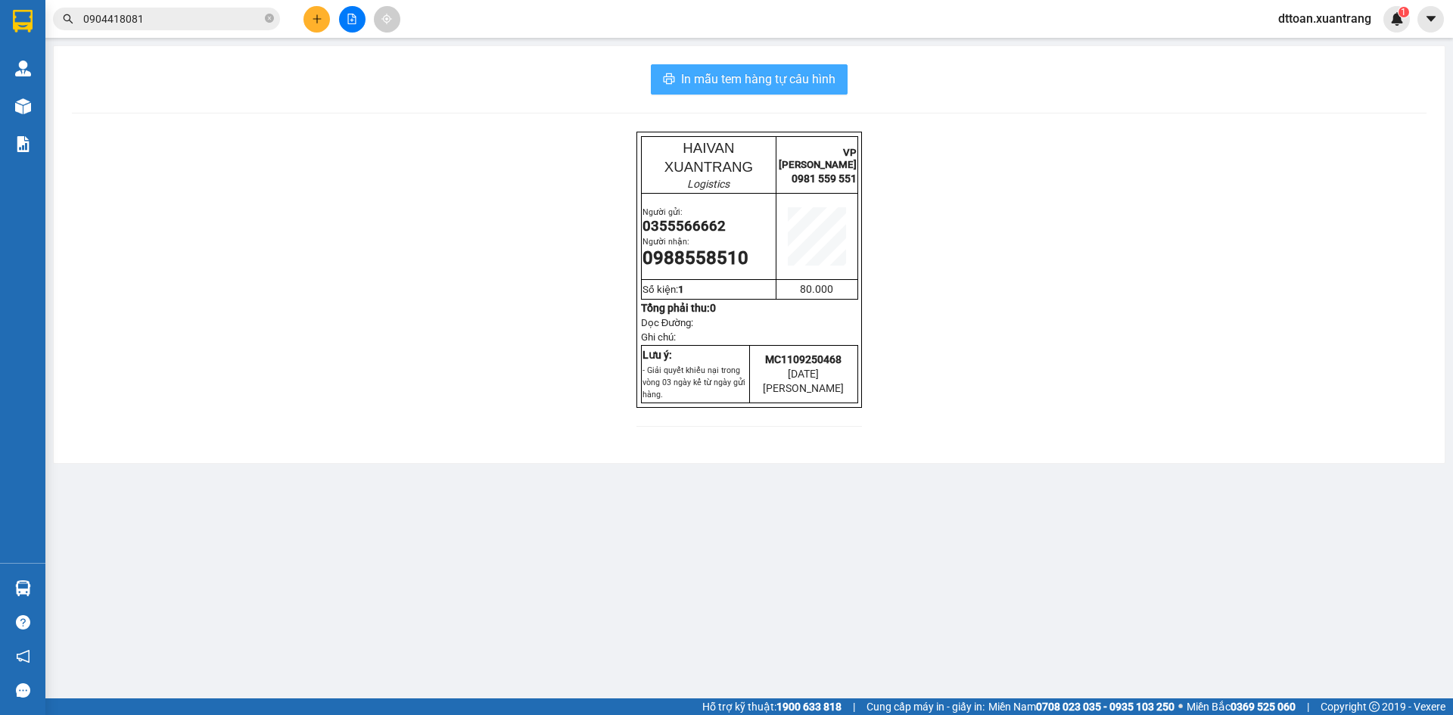
click at [772, 79] on span "In mẫu tem hàng tự cấu hình" at bounding box center [758, 79] width 154 height 19
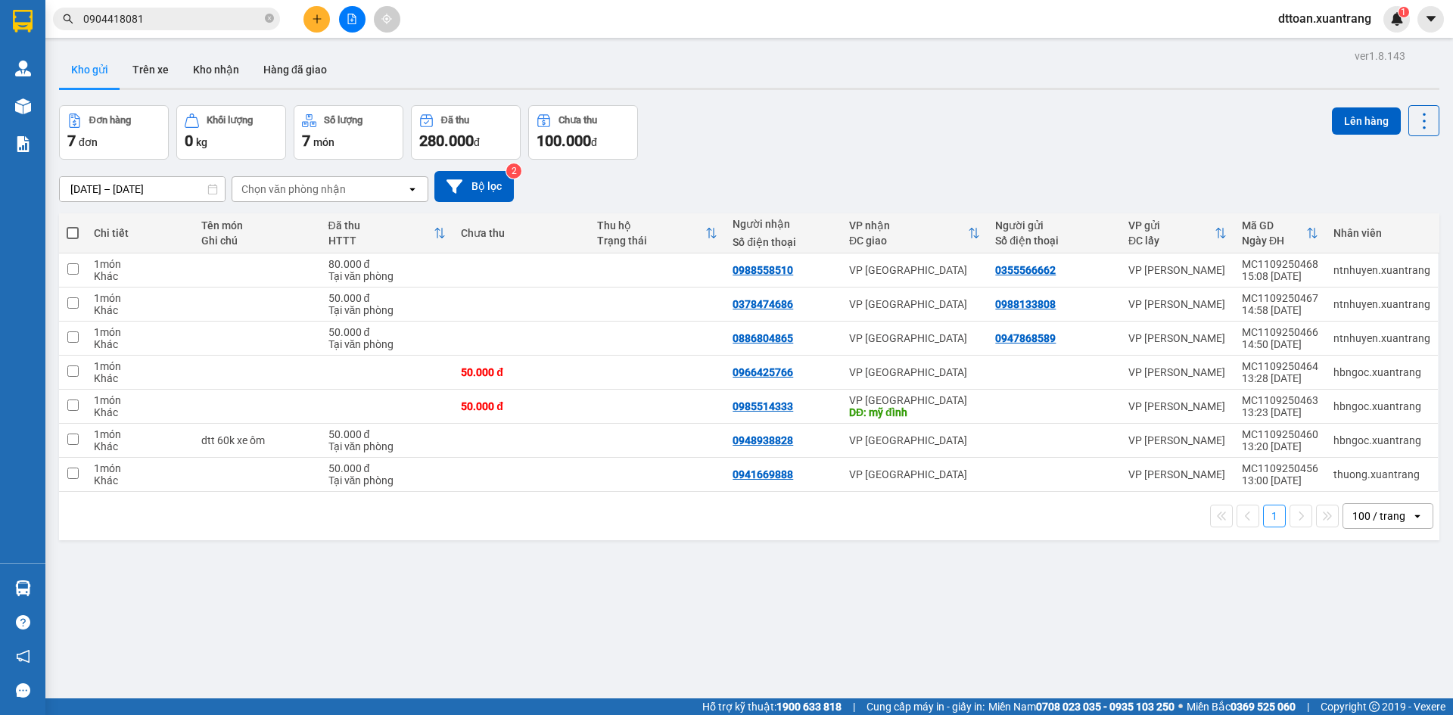
click at [156, 17] on input "0904418081" at bounding box center [172, 19] width 179 height 17
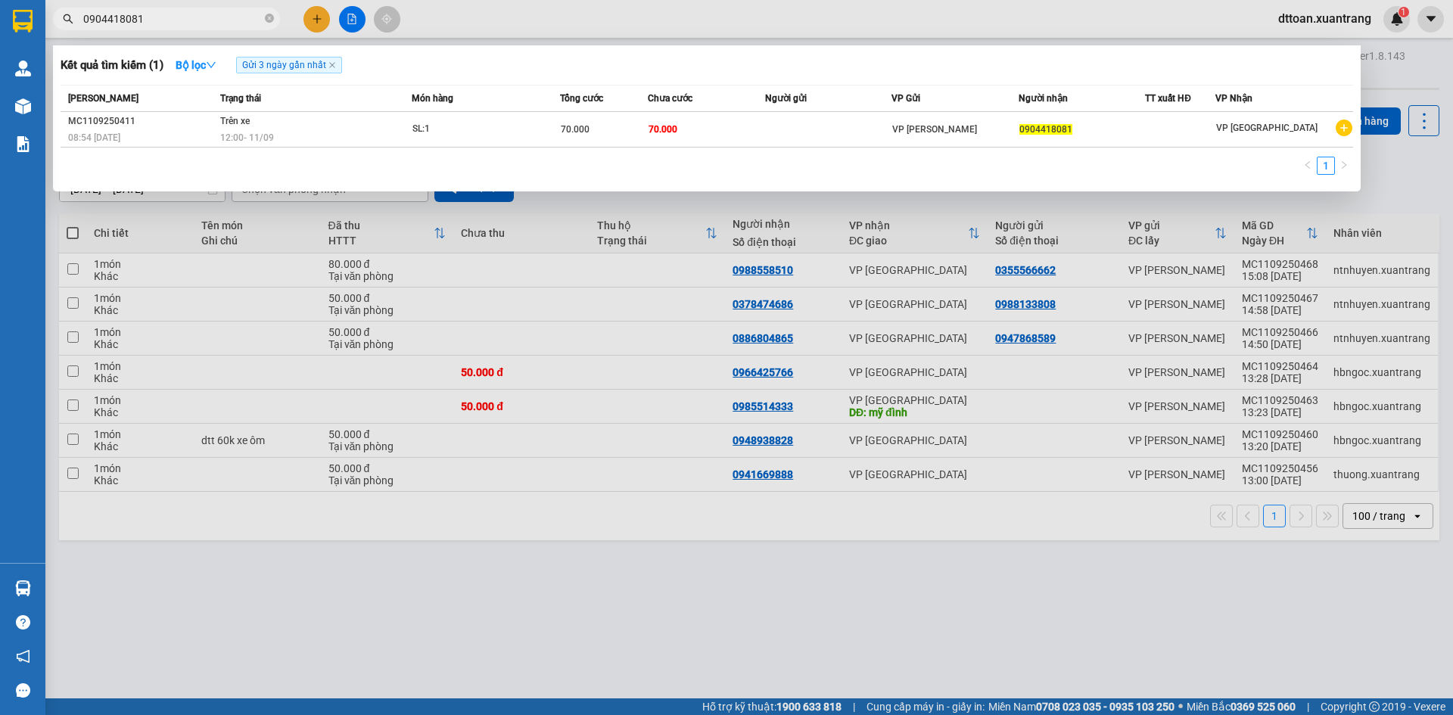
click at [629, 23] on div at bounding box center [726, 357] width 1453 height 715
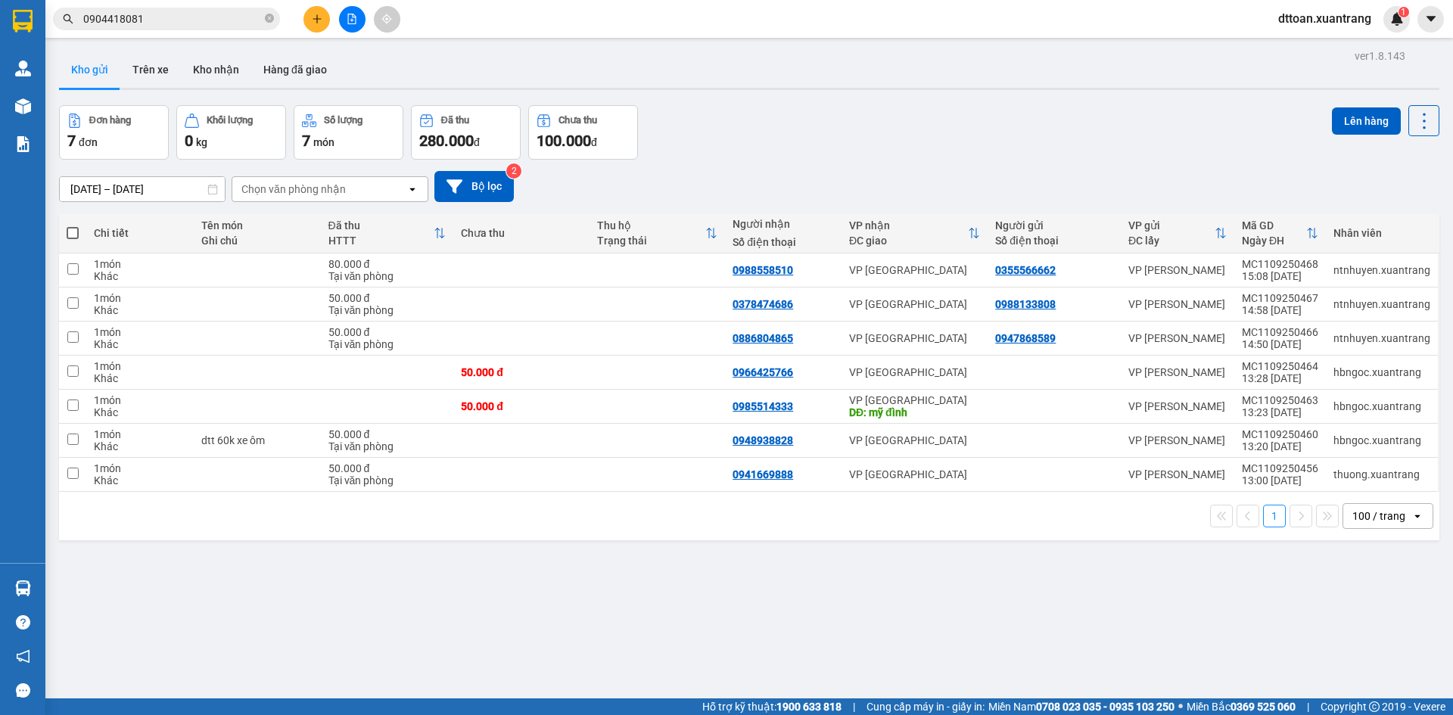
click at [350, 17] on icon "file-add" at bounding box center [352, 19] width 11 height 11
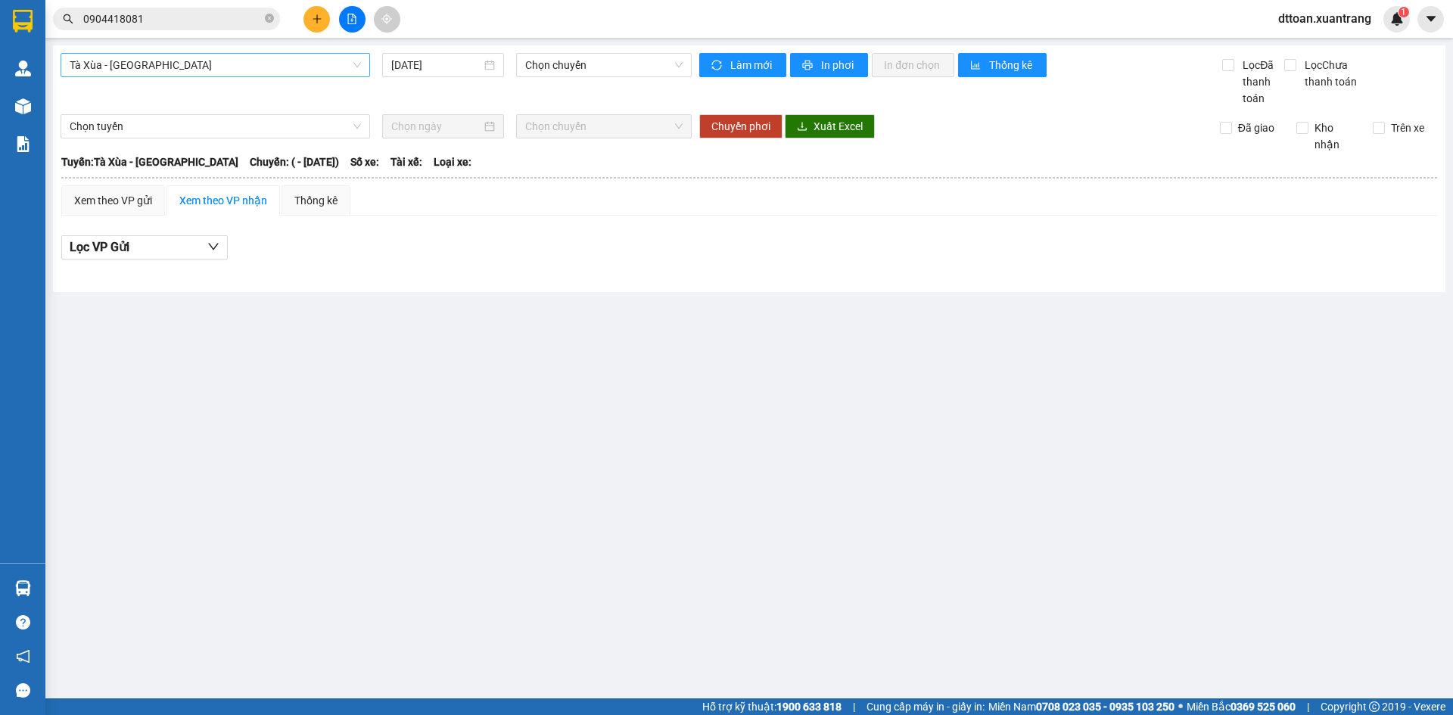
click at [211, 65] on span "Tà Xùa - [GEOGRAPHIC_DATA]" at bounding box center [215, 65] width 291 height 23
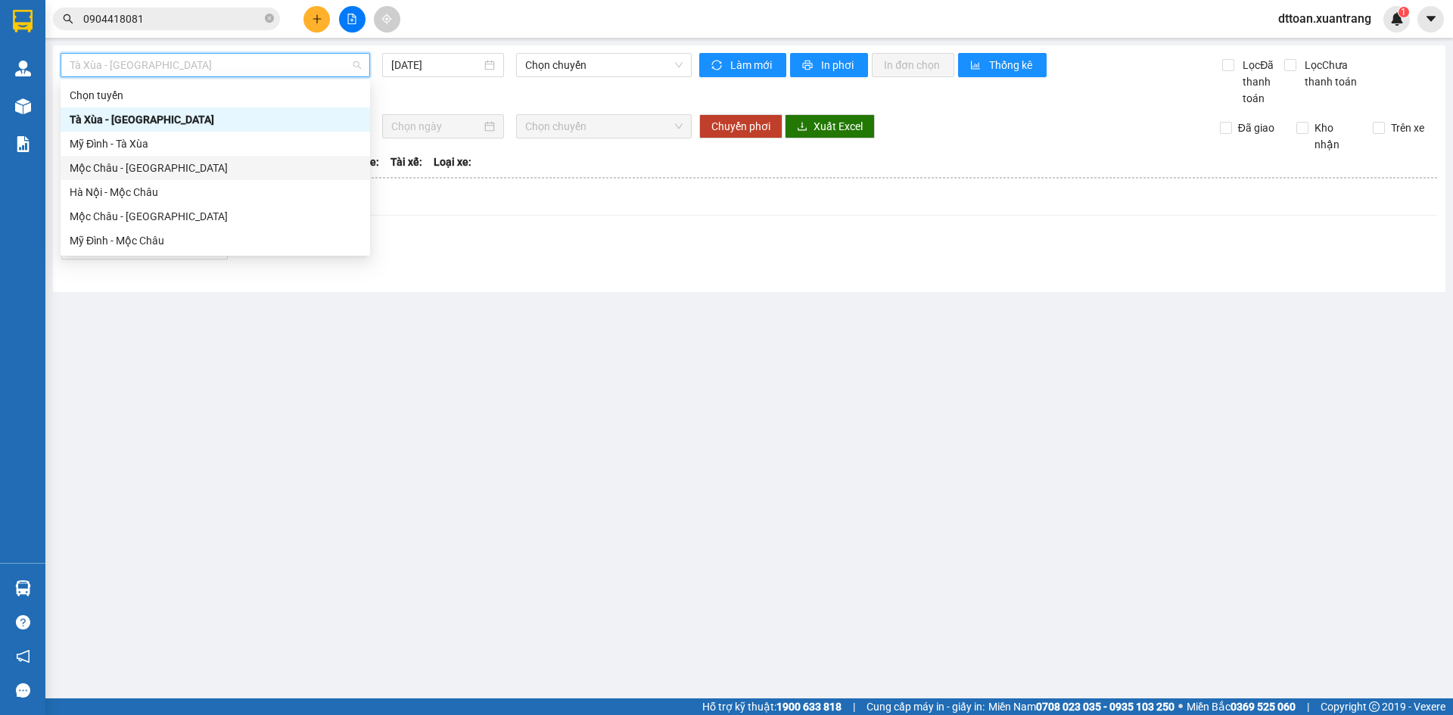
click at [115, 177] on div "Mộc Châu - [GEOGRAPHIC_DATA]" at bounding box center [215, 168] width 309 height 24
type input "[DATE]"
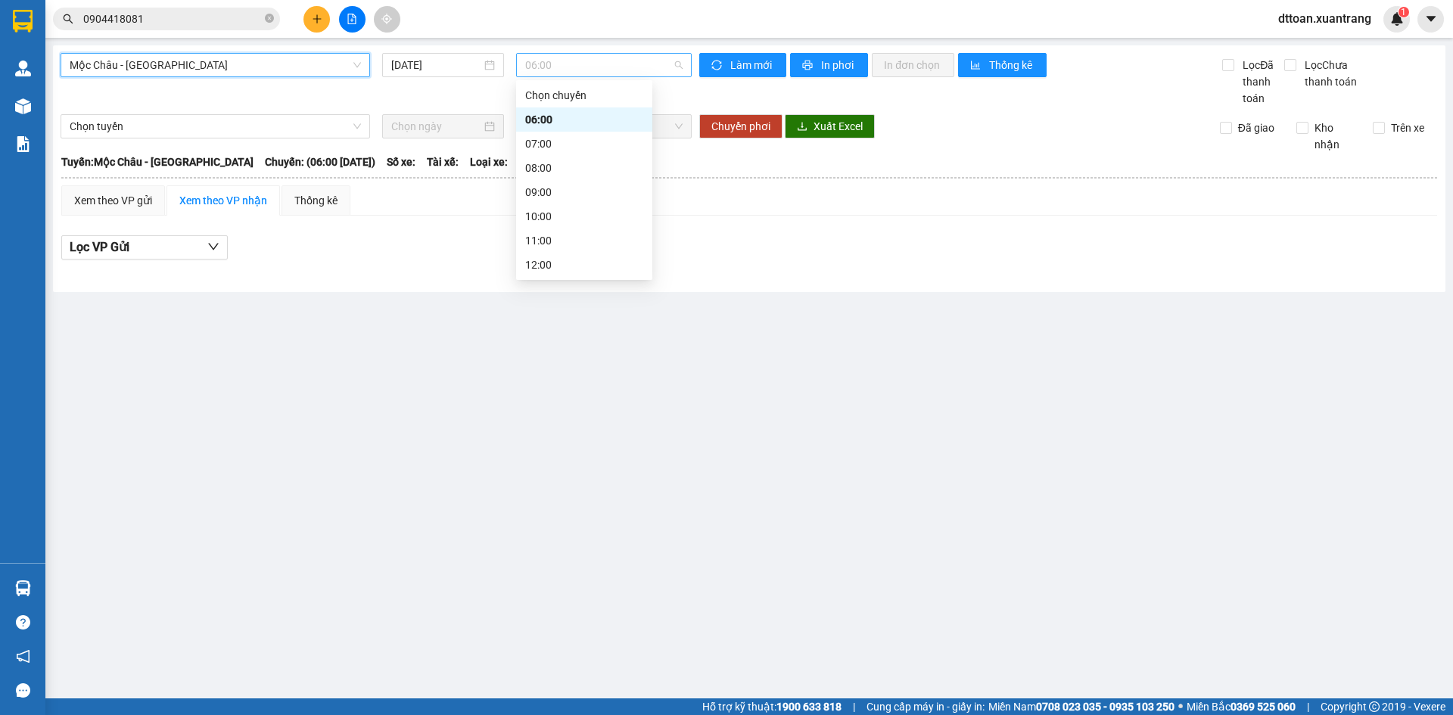
click at [564, 67] on span "06:00" at bounding box center [603, 65] width 157 height 23
click at [546, 269] on div "12:00" at bounding box center [584, 264] width 118 height 17
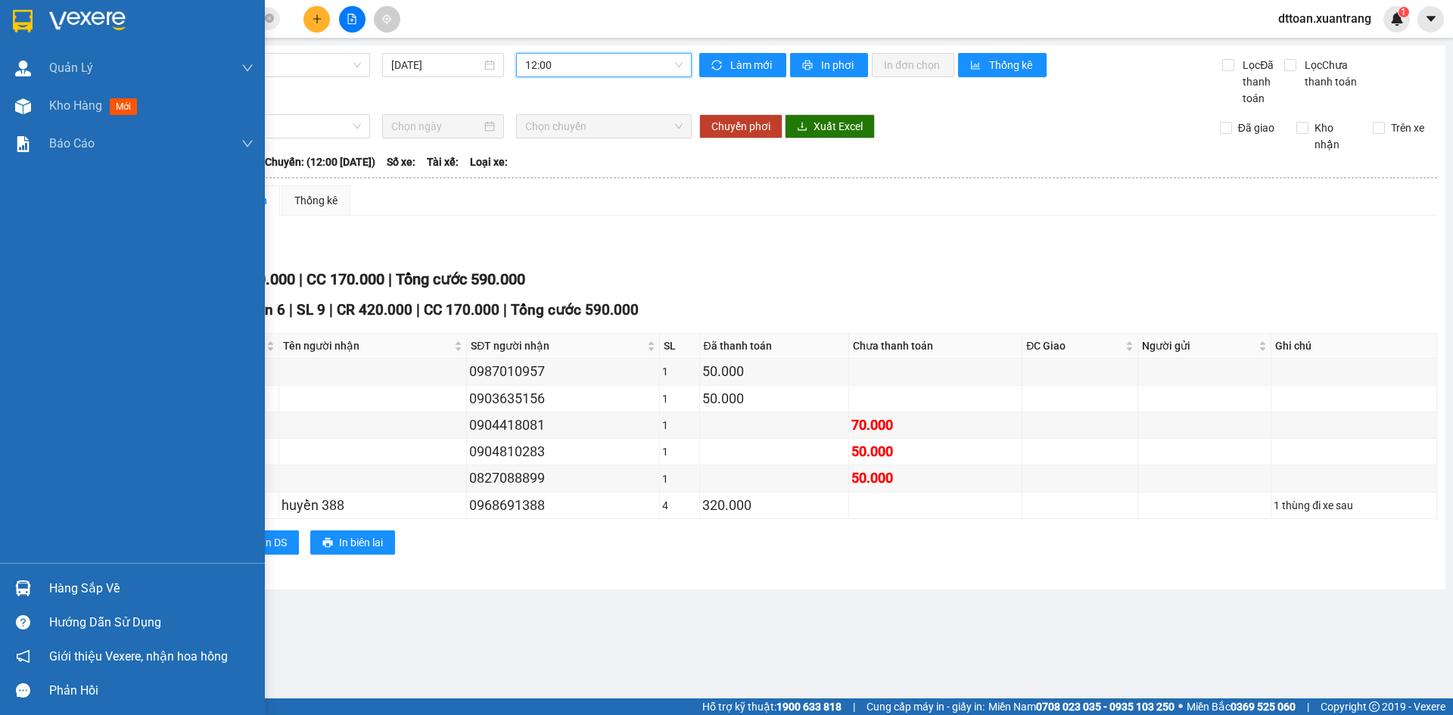
click at [52, 14] on img at bounding box center [87, 21] width 76 height 23
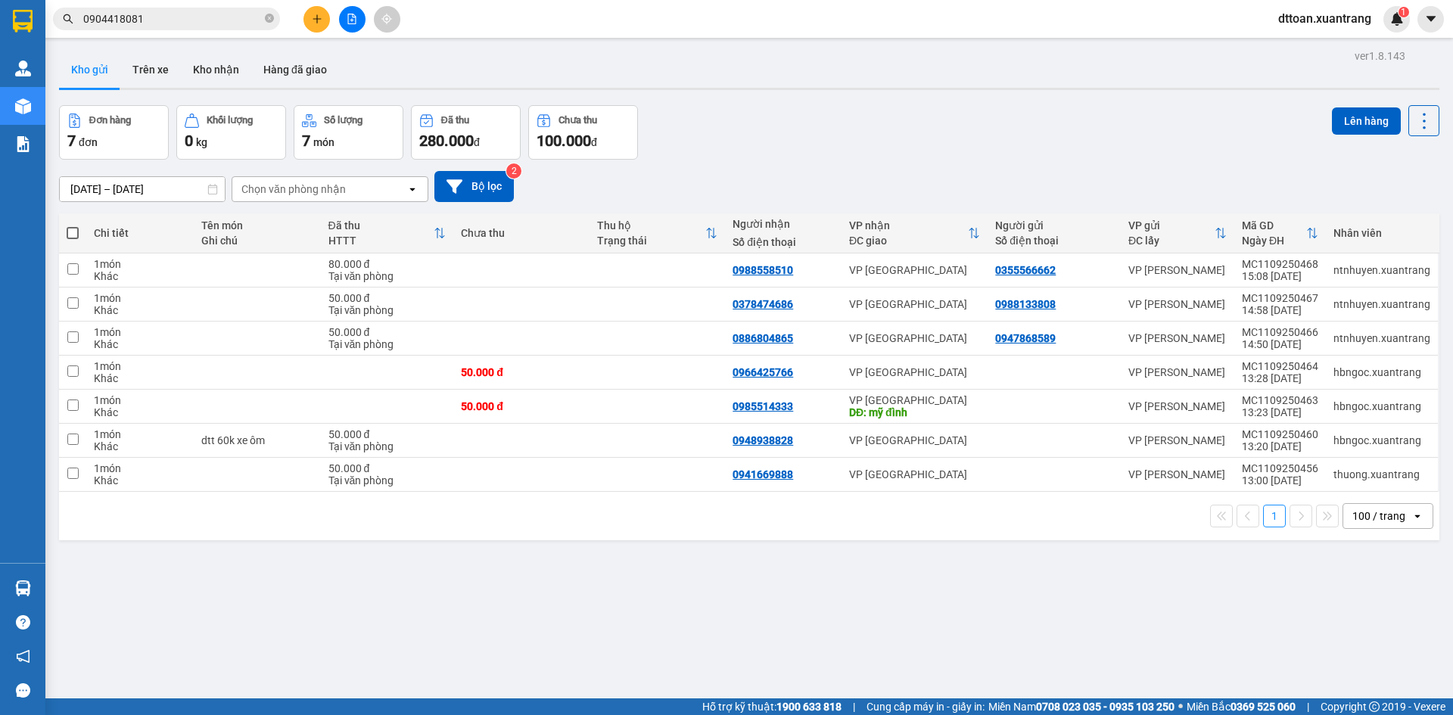
click at [71, 232] on span at bounding box center [73, 233] width 12 height 12
click at [73, 225] on input "checkbox" at bounding box center [73, 225] width 0 height 0
checkbox input "true"
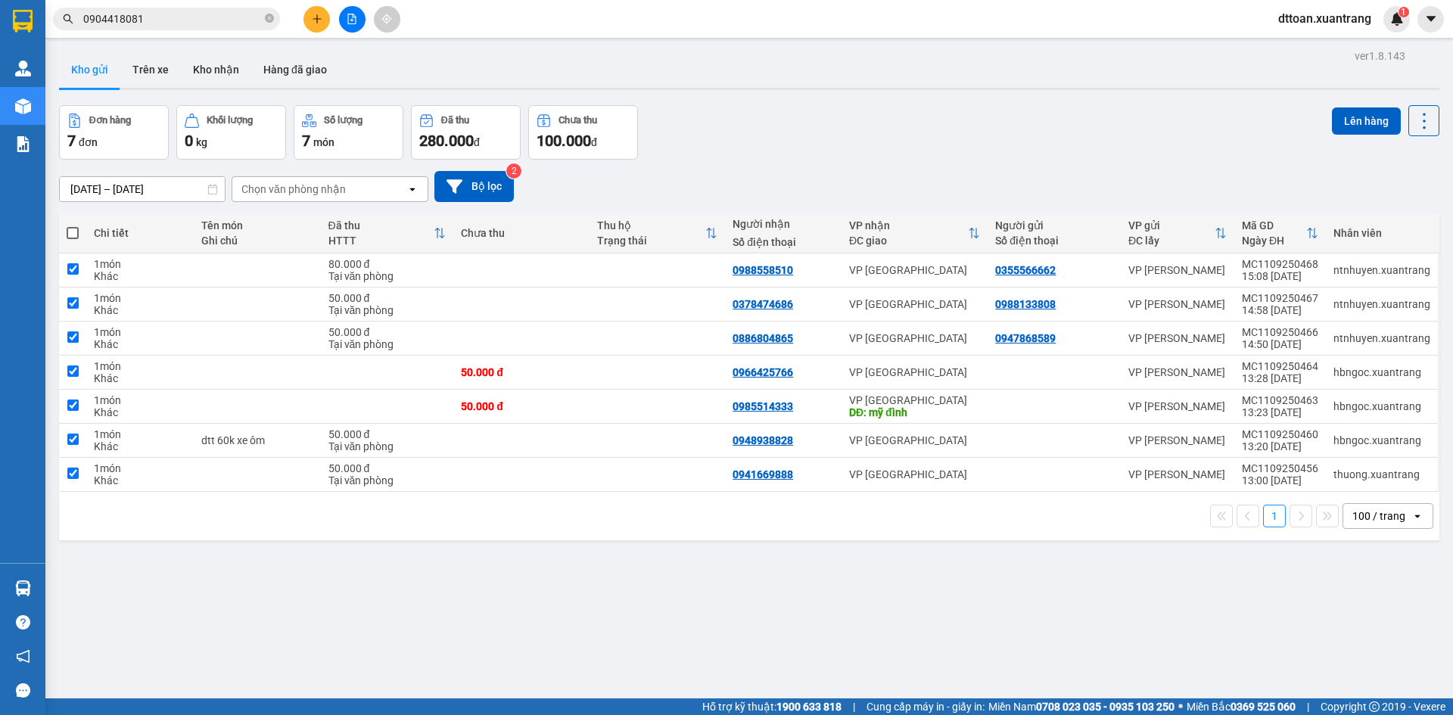
checkbox input "true"
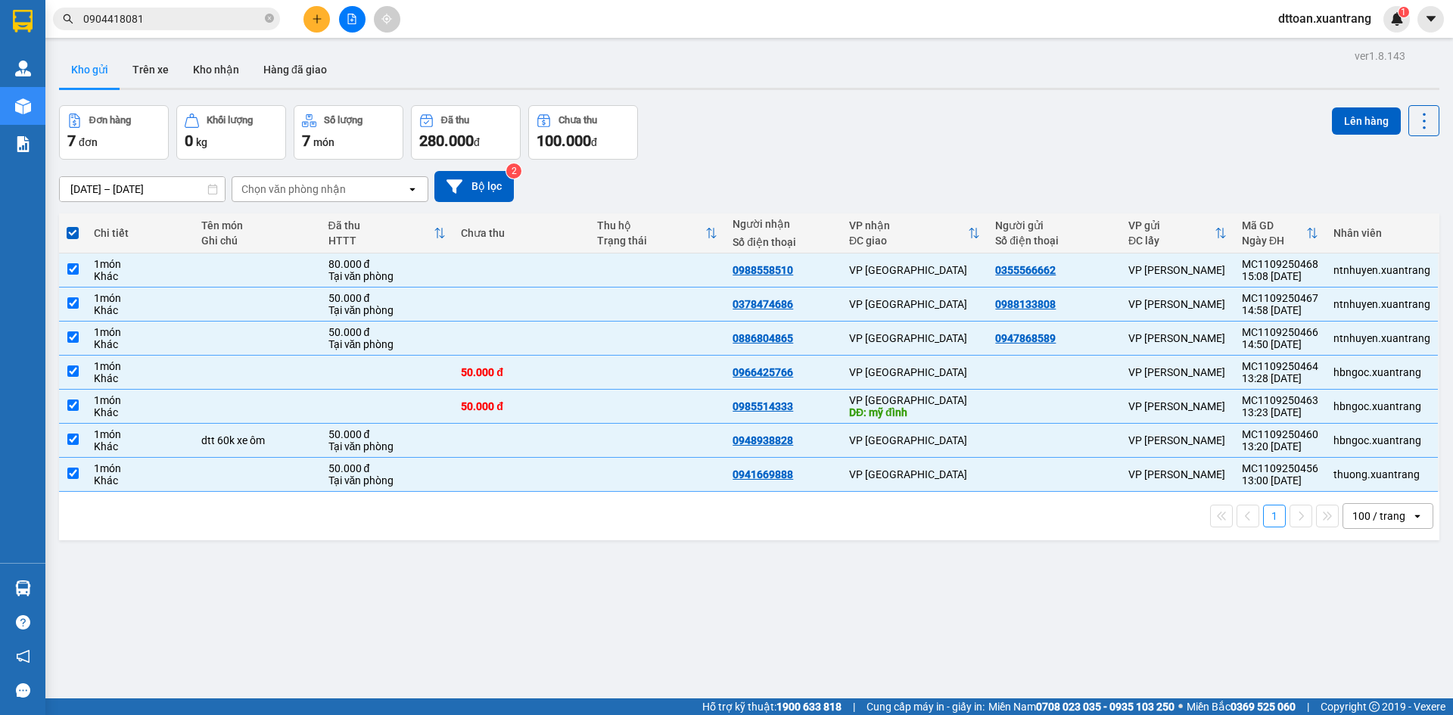
click at [1348, 96] on div "ver 1.8.143 Kho gửi Trên xe Kho nhận Hàng đã giao Đơn hàng 7 đơn Khối lượng 0 k…" at bounding box center [749, 402] width 1392 height 715
click at [1341, 125] on button "Lên hàng" at bounding box center [1366, 120] width 69 height 27
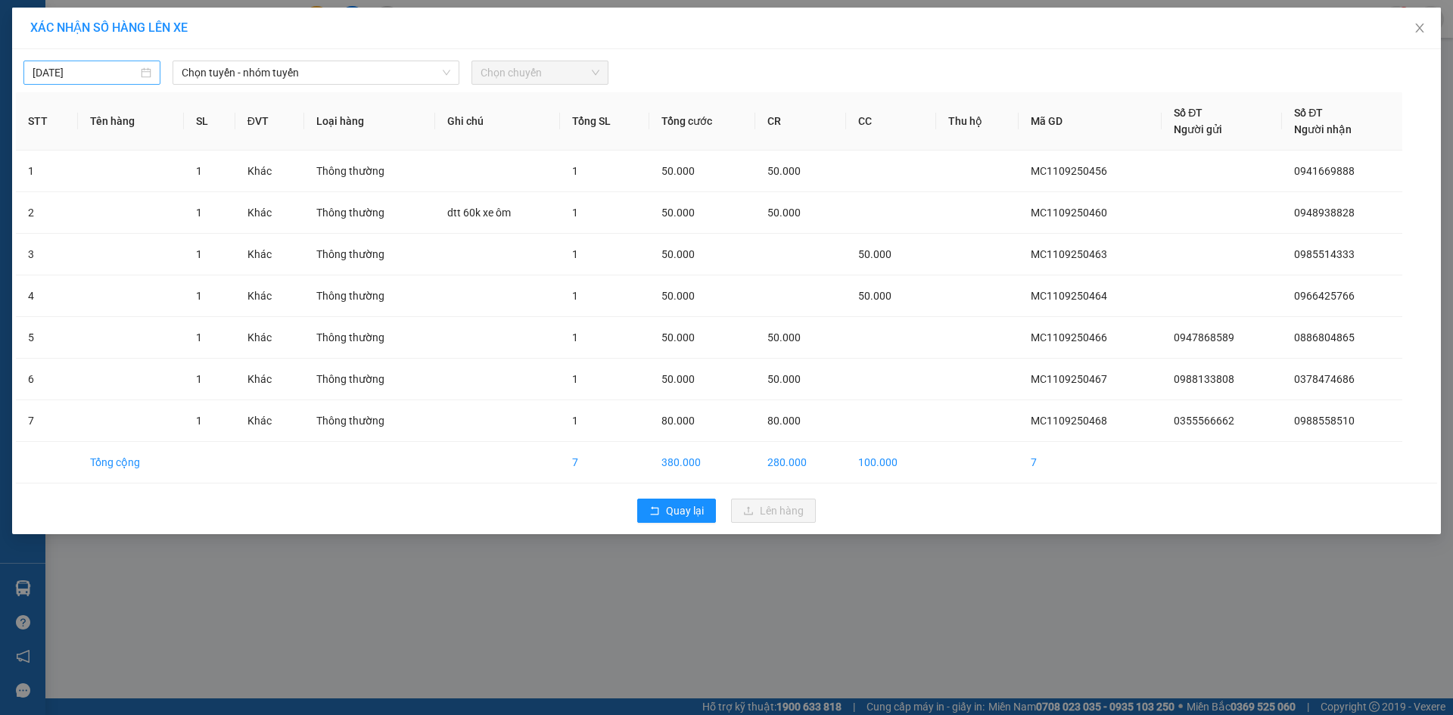
type input "[DATE]"
click at [105, 67] on input "[DATE]" at bounding box center [85, 72] width 105 height 17
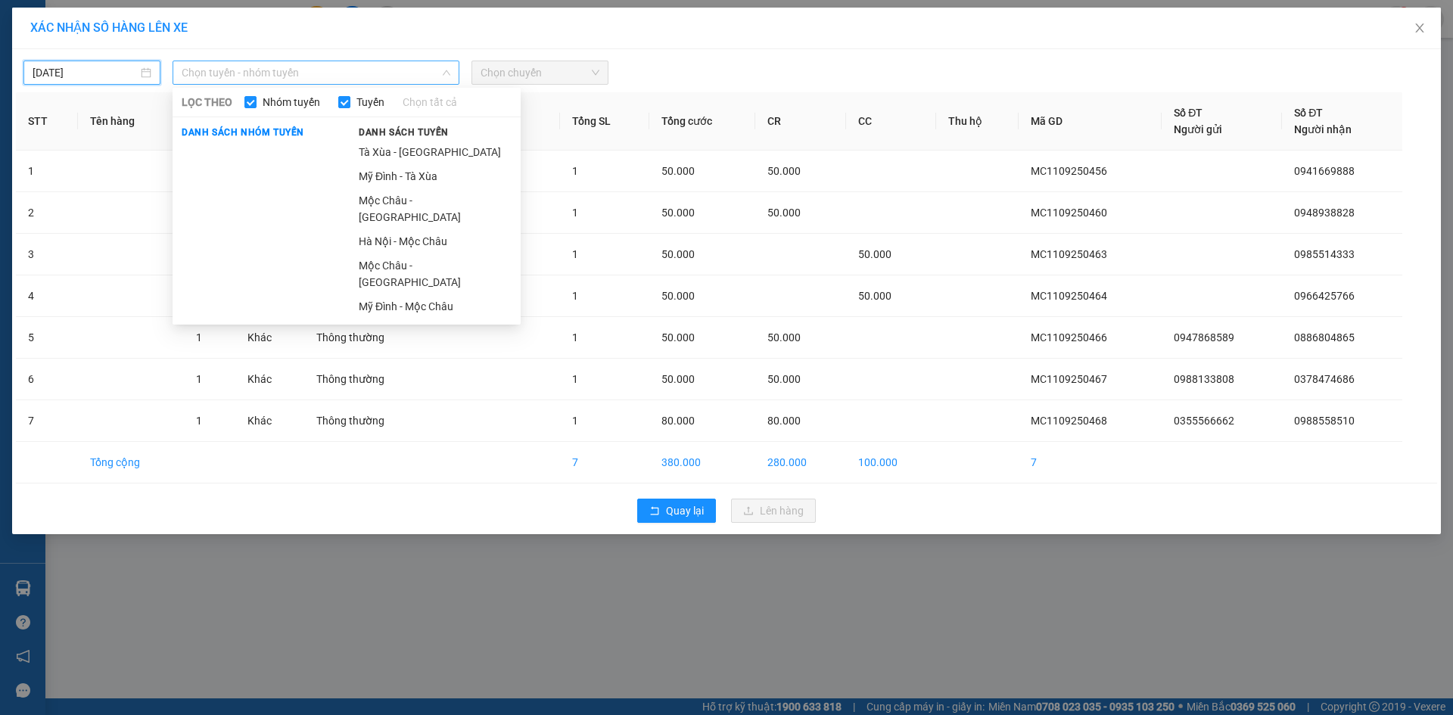
click at [247, 62] on span "Chọn tuyến - nhóm tuyến" at bounding box center [316, 72] width 269 height 23
click at [413, 204] on li "Mộc Châu - [GEOGRAPHIC_DATA]" at bounding box center [435, 208] width 171 height 41
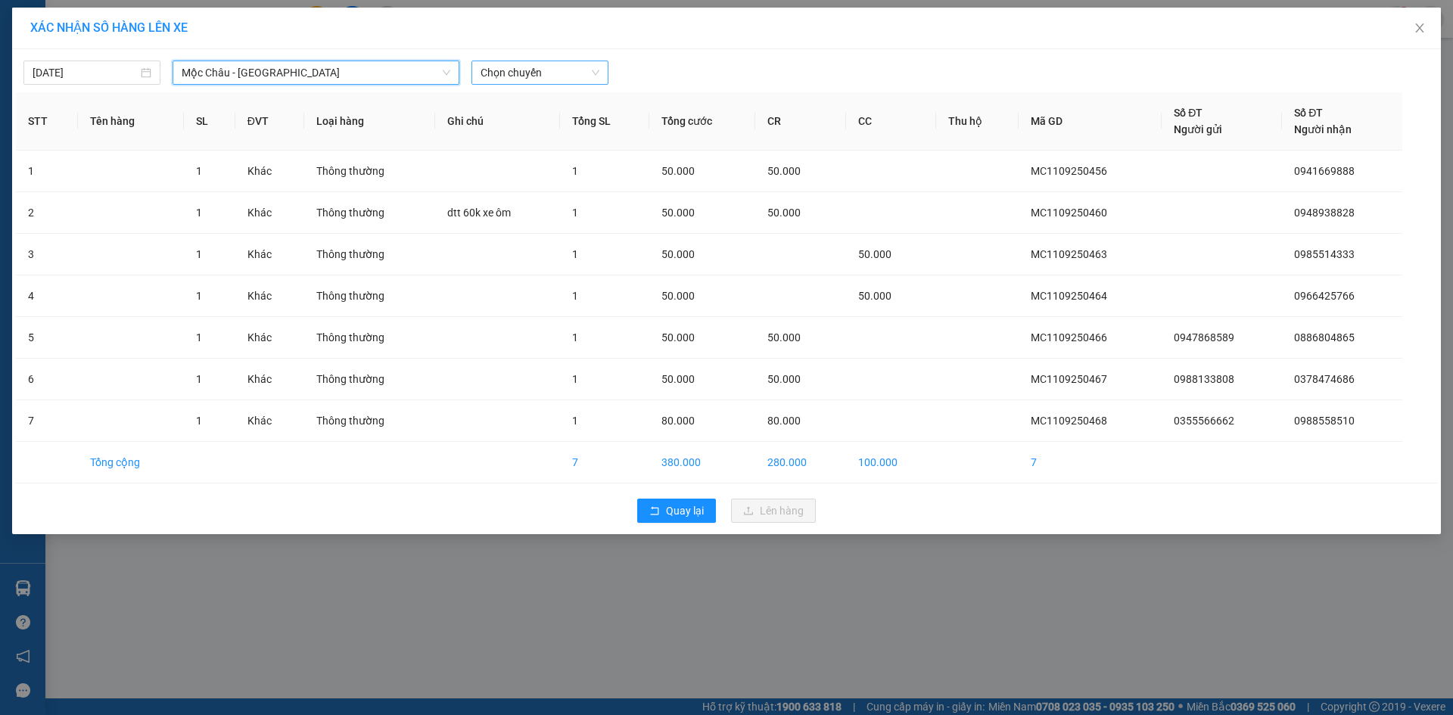
click at [529, 71] on span "Chọn chuyến" at bounding box center [539, 72] width 119 height 23
click at [508, 179] on div "16:00" at bounding box center [539, 175] width 118 height 17
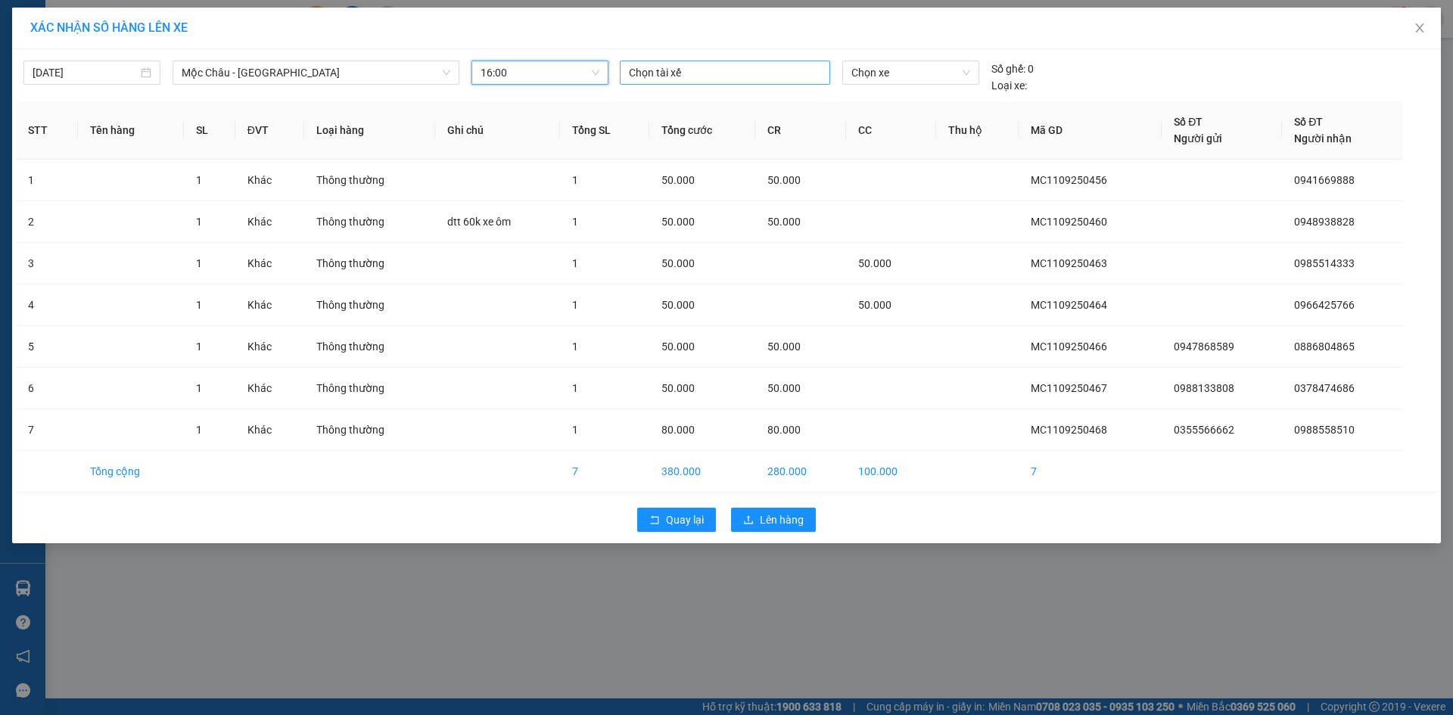
click at [676, 70] on div at bounding box center [724, 73] width 203 height 18
type input "cương"
click at [681, 105] on div "[PERSON_NAME]" at bounding box center [733, 103] width 209 height 17
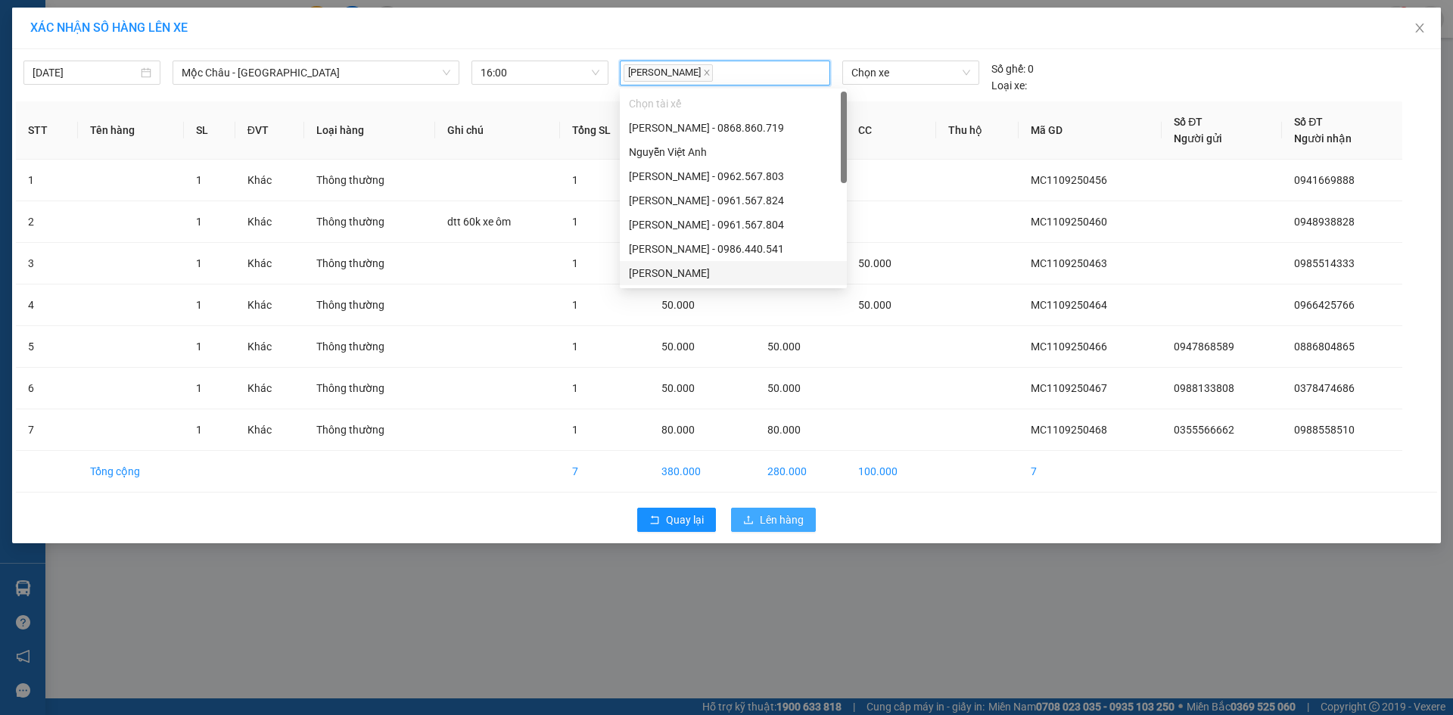
click at [760, 512] on span "Lên hàng" at bounding box center [782, 519] width 44 height 17
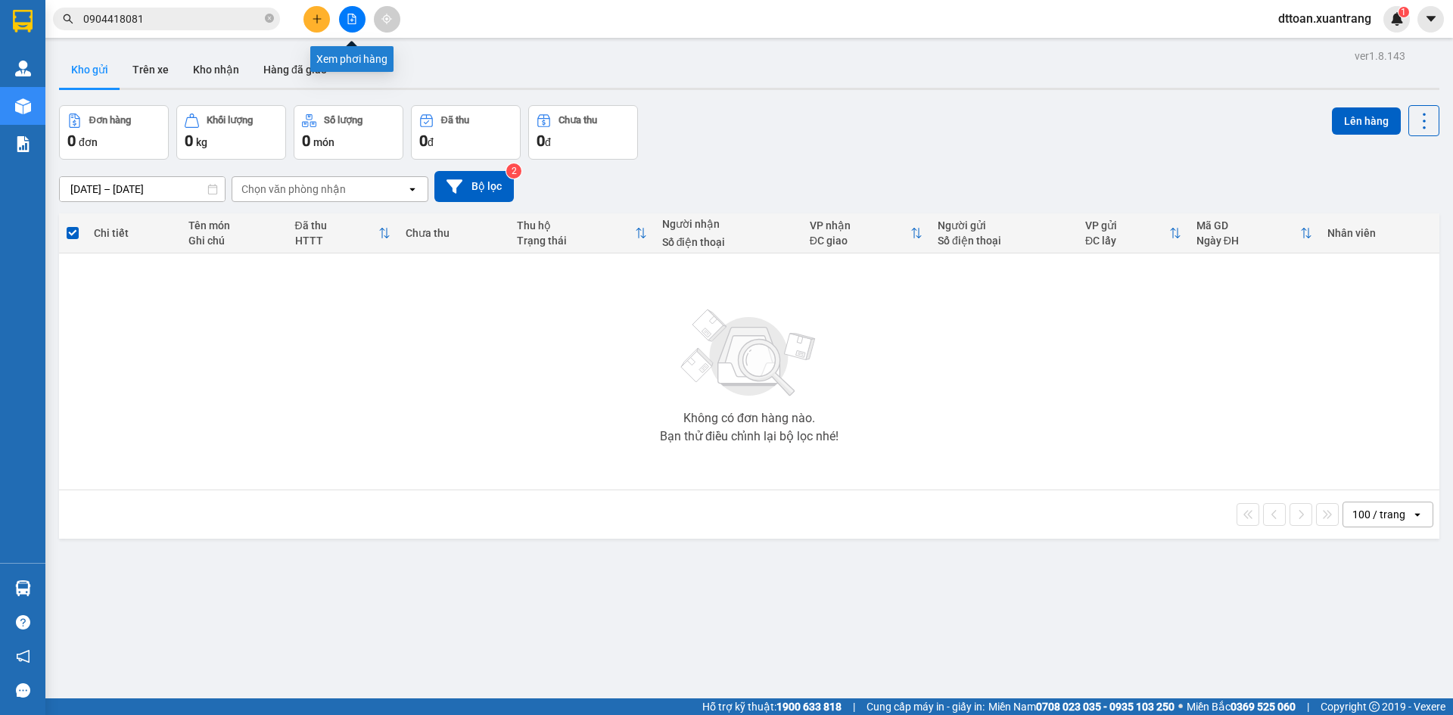
click at [355, 26] on button at bounding box center [352, 19] width 26 height 26
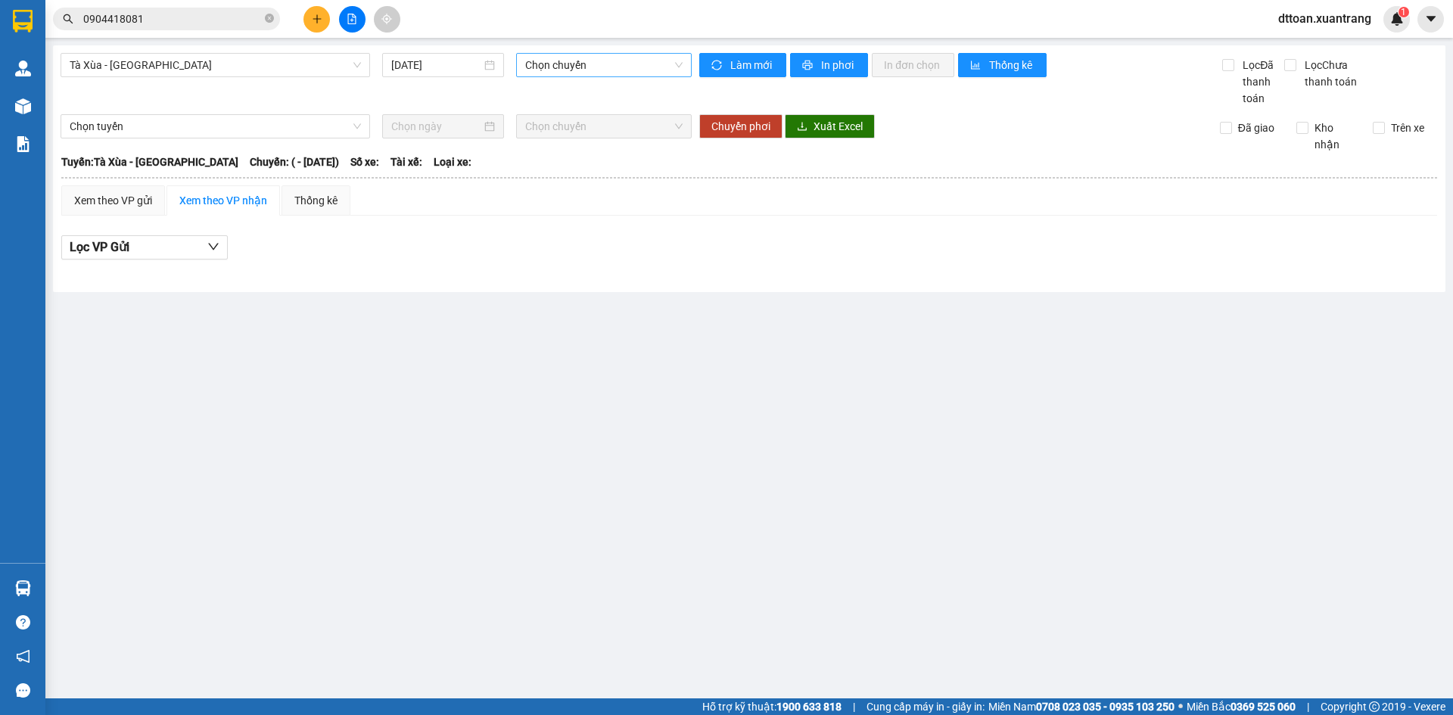
click at [584, 72] on span "Chọn chuyến" at bounding box center [603, 65] width 157 height 23
drag, startPoint x: 523, startPoint y: 64, endPoint x: 217, endPoint y: 58, distance: 305.7
click at [523, 64] on div "Chọn chuyến" at bounding box center [604, 65] width 176 height 24
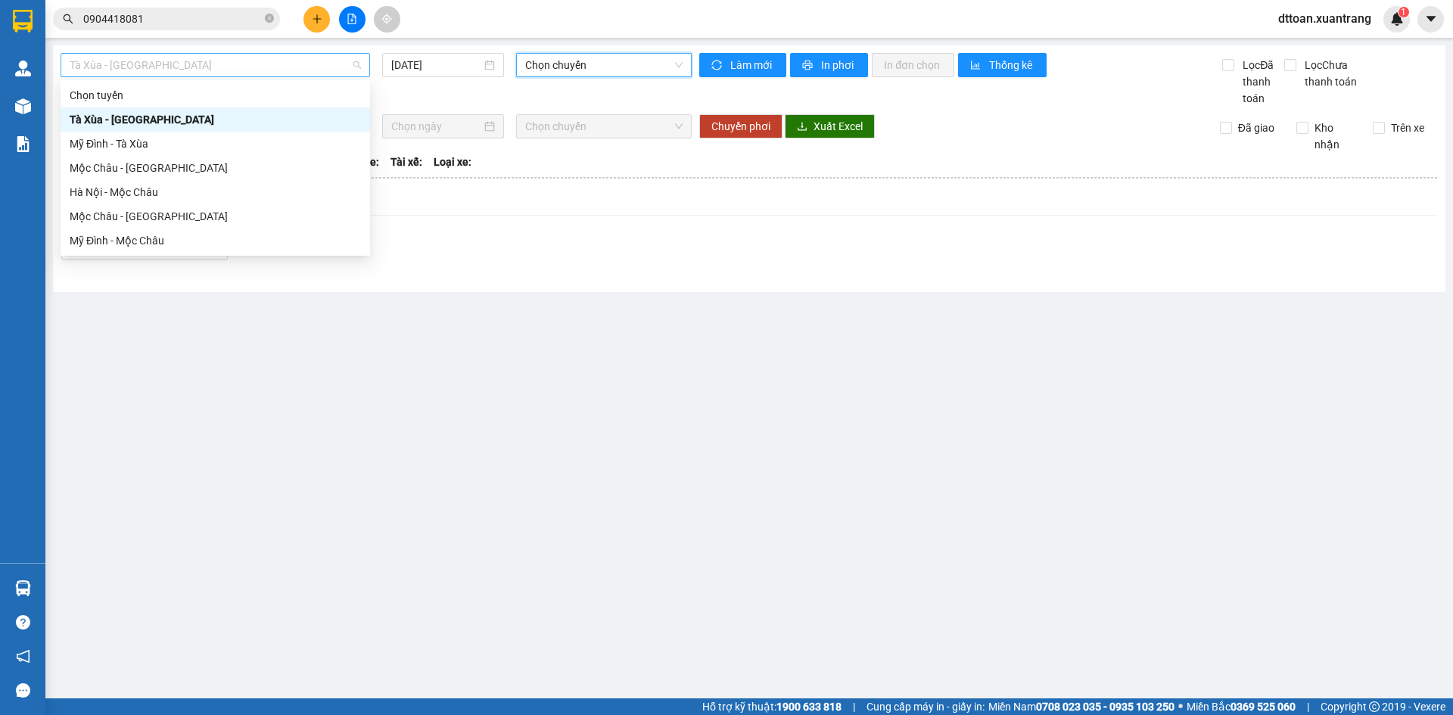
click at [210, 58] on span "Tà Xùa - [GEOGRAPHIC_DATA]" at bounding box center [215, 65] width 291 height 23
click at [142, 173] on div "Mộc Châu - [GEOGRAPHIC_DATA]" at bounding box center [215, 168] width 291 height 17
type input "[DATE]"
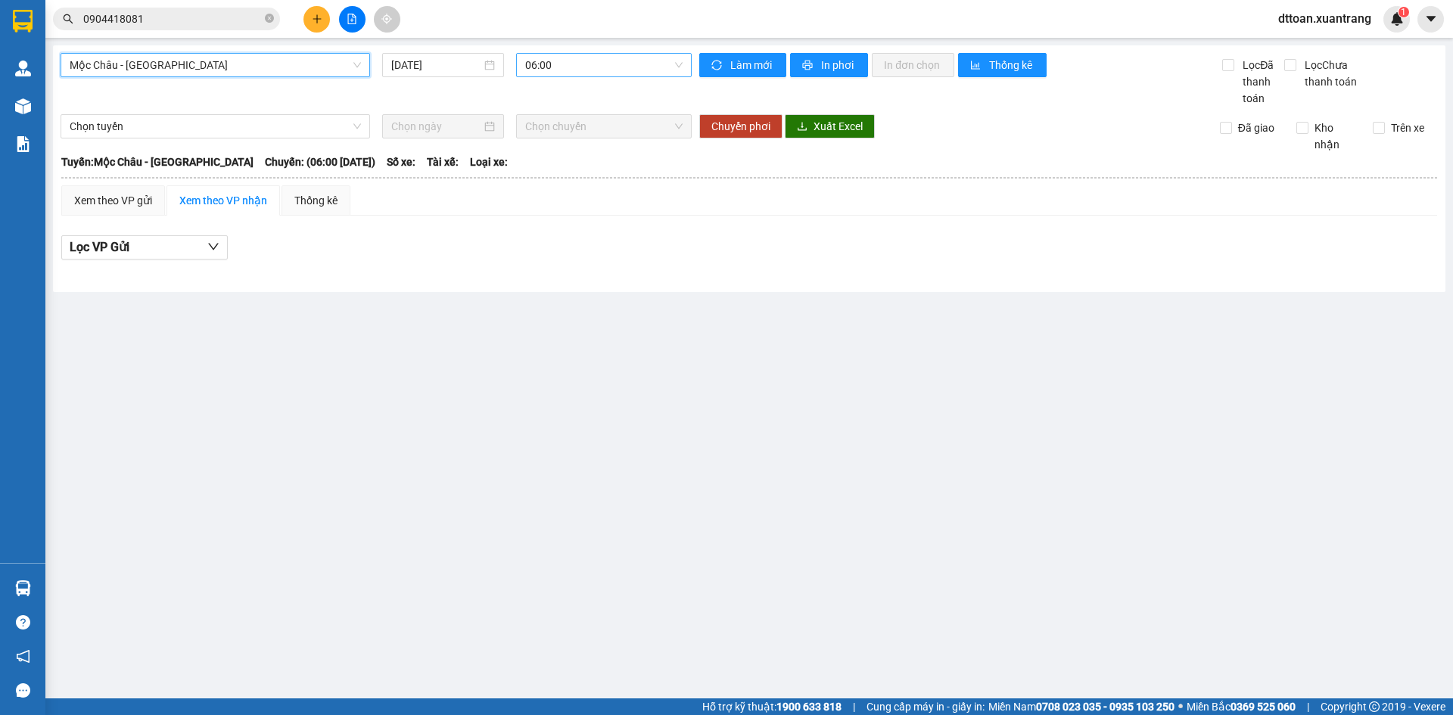
click at [603, 59] on span "06:00" at bounding box center [603, 65] width 157 height 23
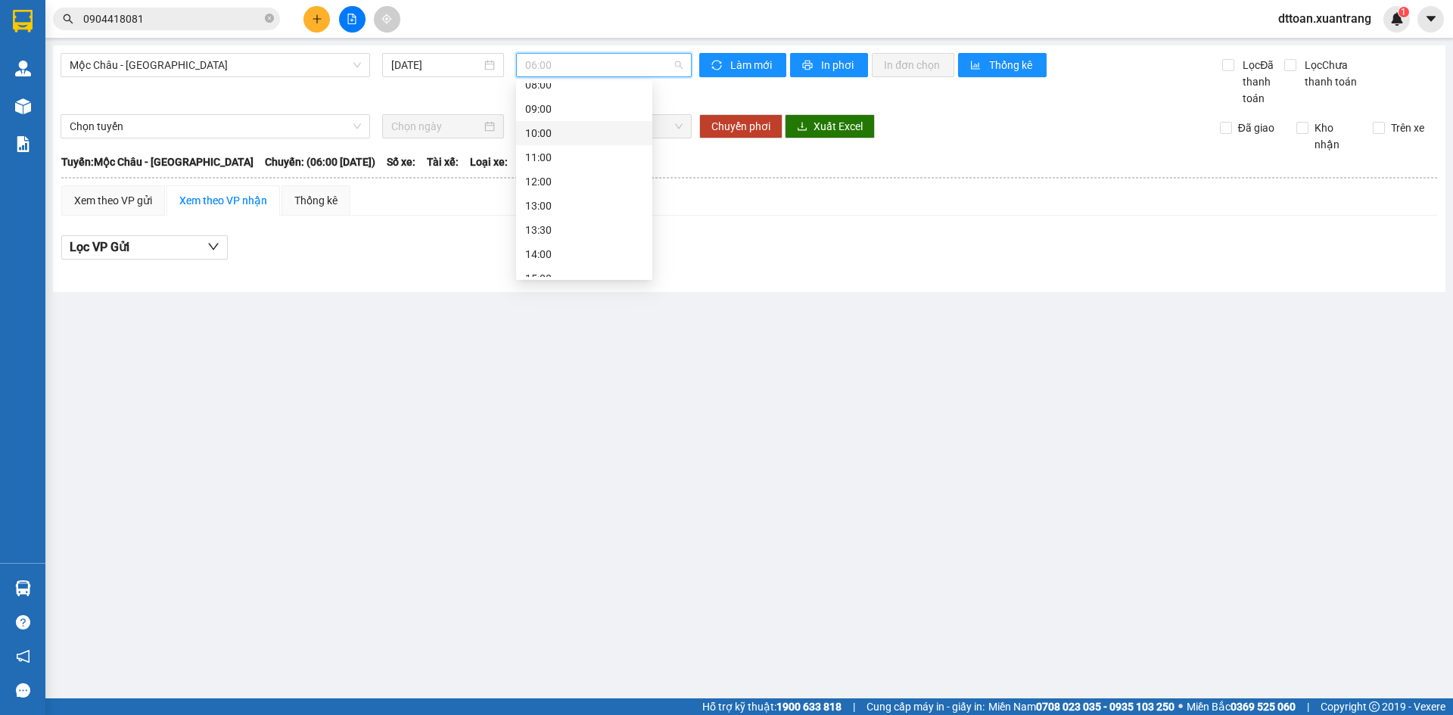
scroll to position [157, 0]
click at [543, 226] on div "16:00" at bounding box center [584, 228] width 118 height 17
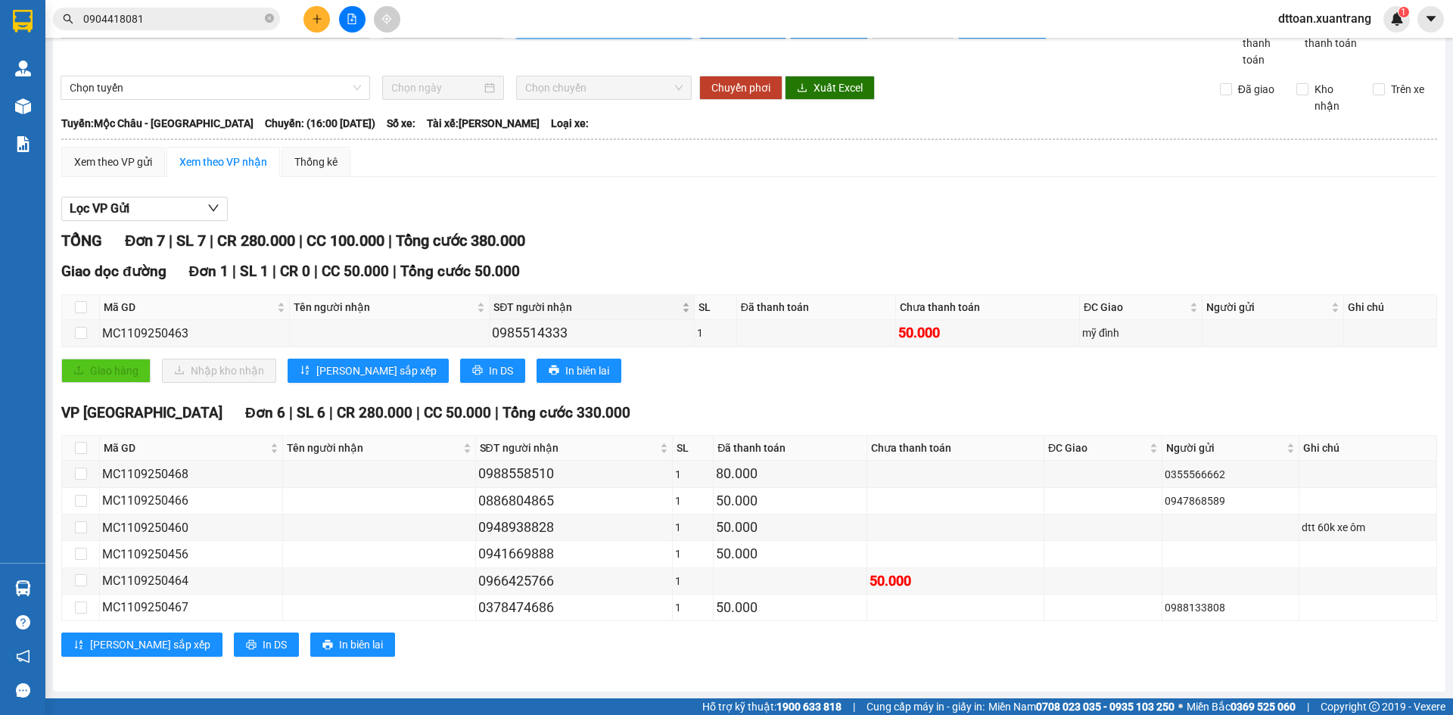
scroll to position [39, 0]
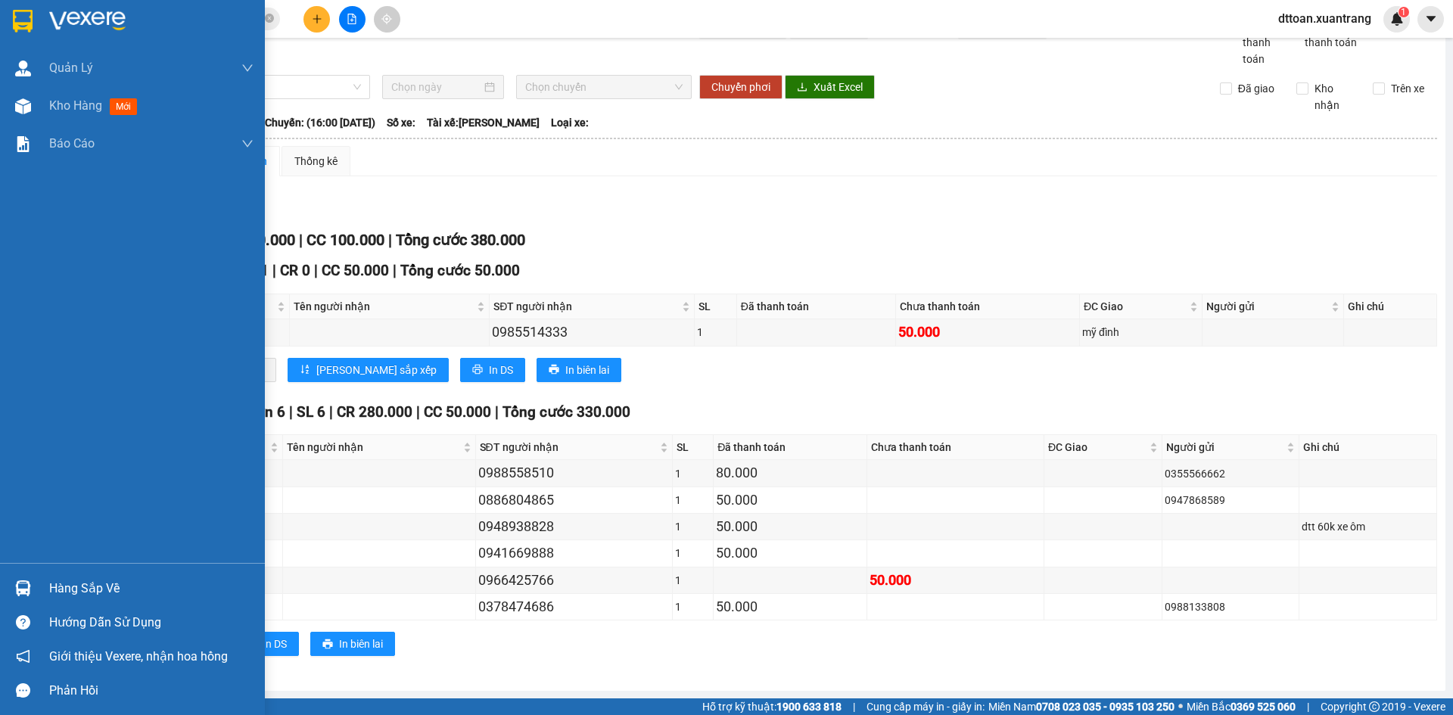
click at [27, 13] on img at bounding box center [23, 21] width 20 height 23
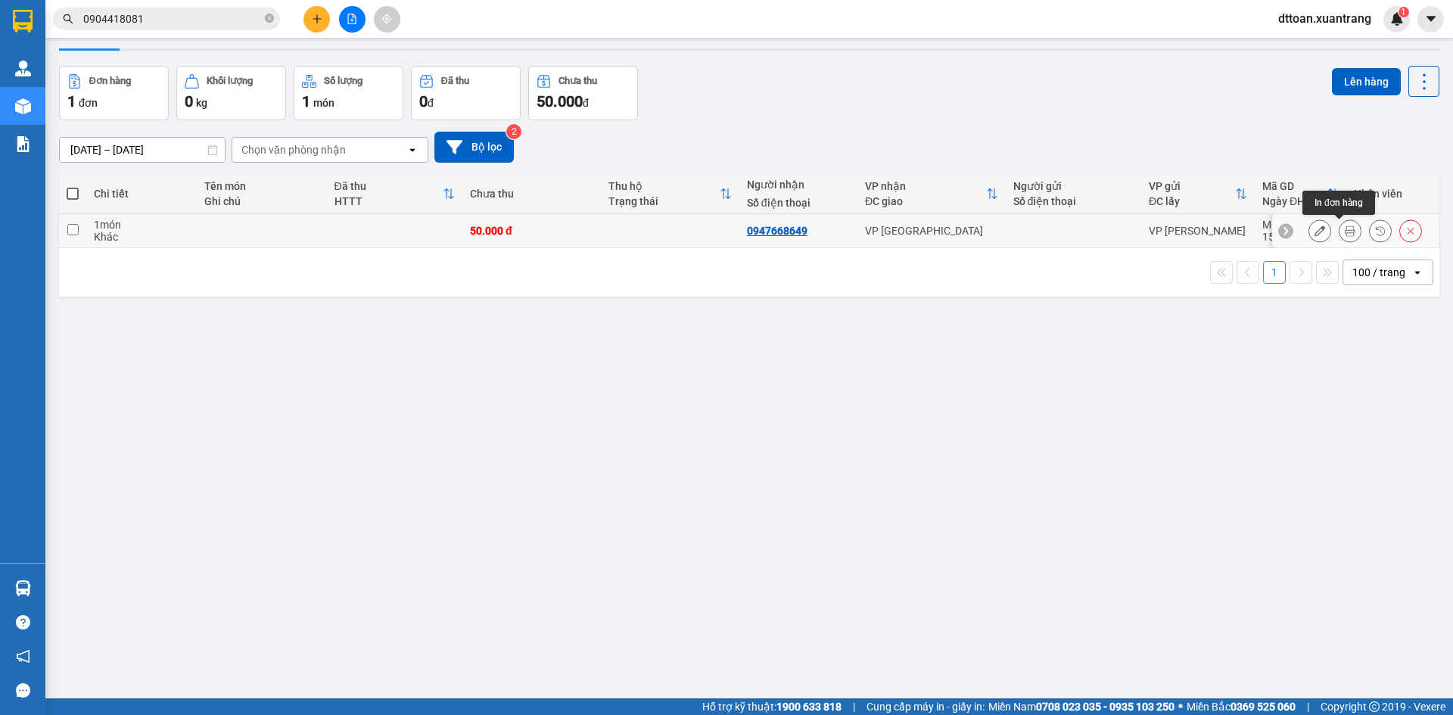
click at [1344, 228] on icon at bounding box center [1349, 230] width 11 height 11
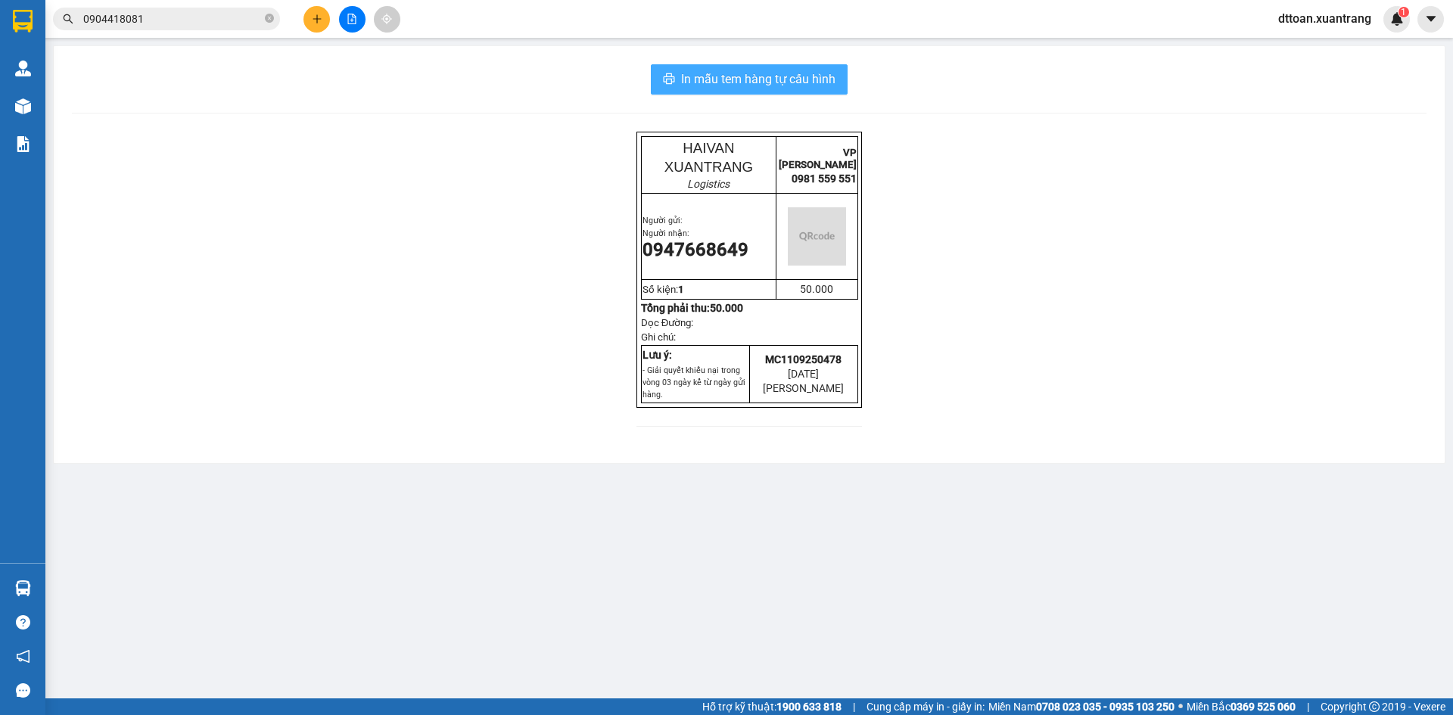
click at [792, 80] on span "In mẫu tem hàng tự cấu hình" at bounding box center [758, 79] width 154 height 19
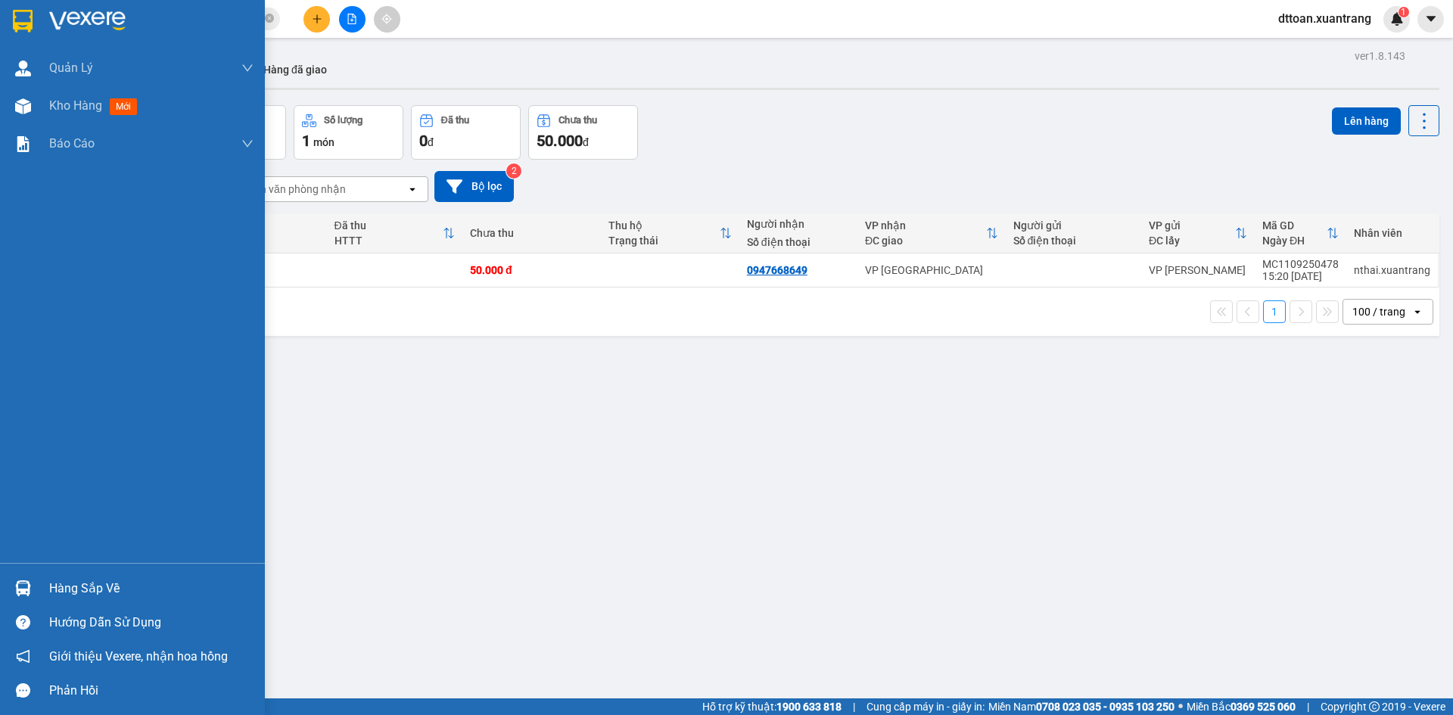
click at [33, 20] on div at bounding box center [23, 21] width 26 height 26
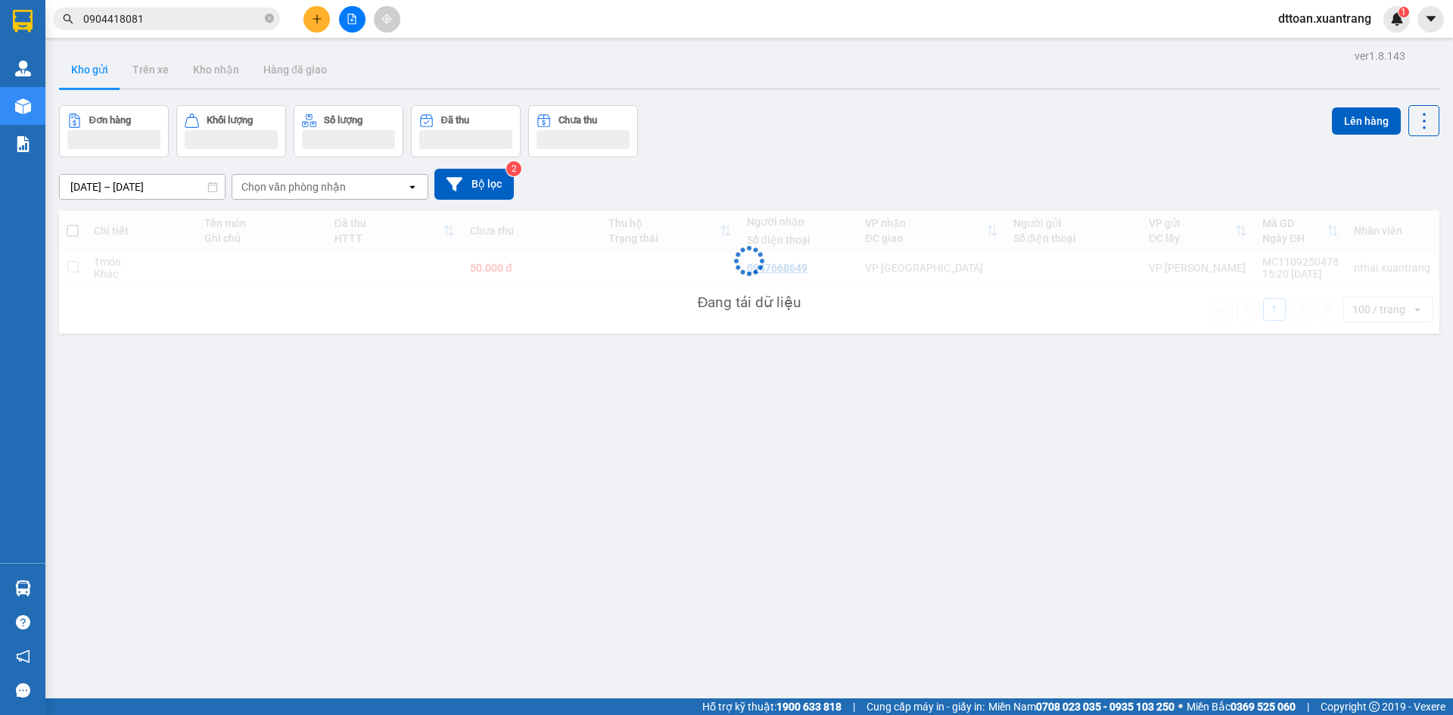
click at [622, 276] on div "Đang tải dữ liệu" at bounding box center [749, 272] width 1380 height 123
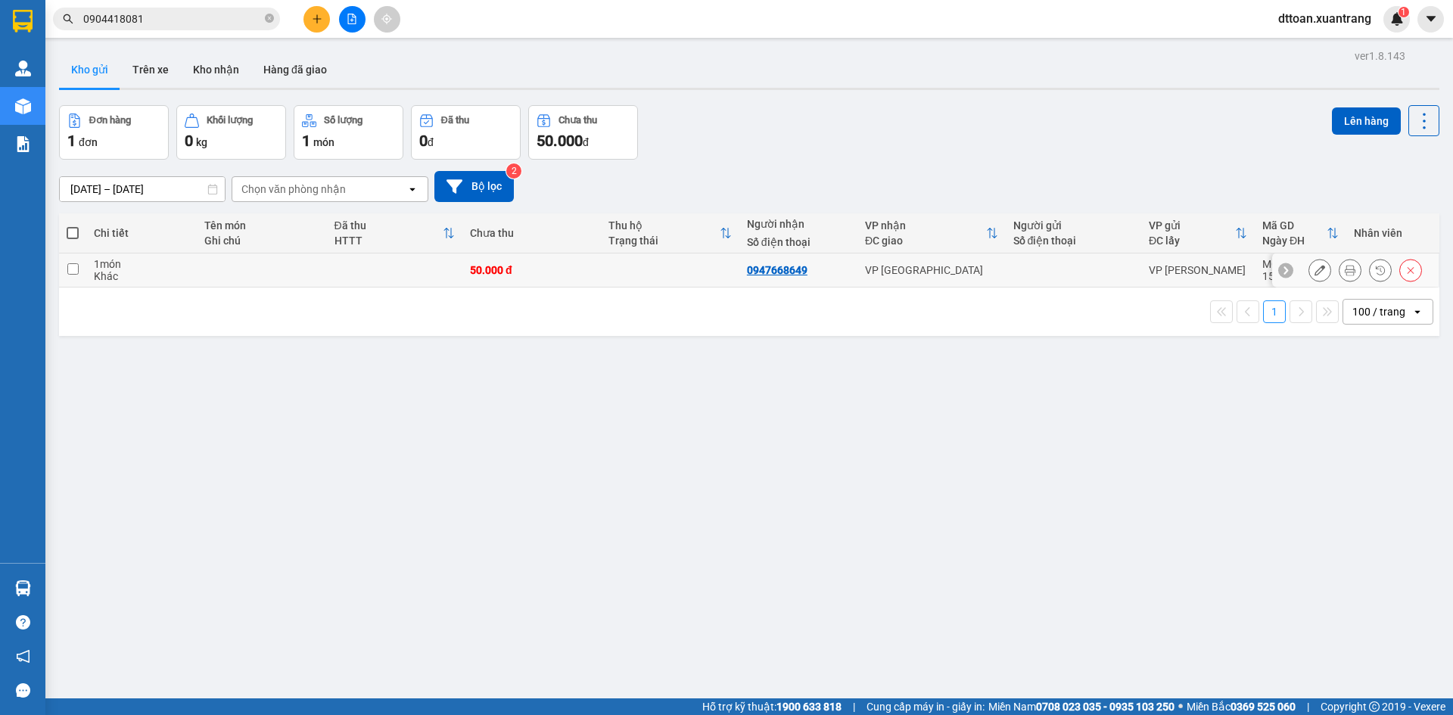
click at [222, 282] on td at bounding box center [262, 270] width 130 height 34
checkbox input "true"
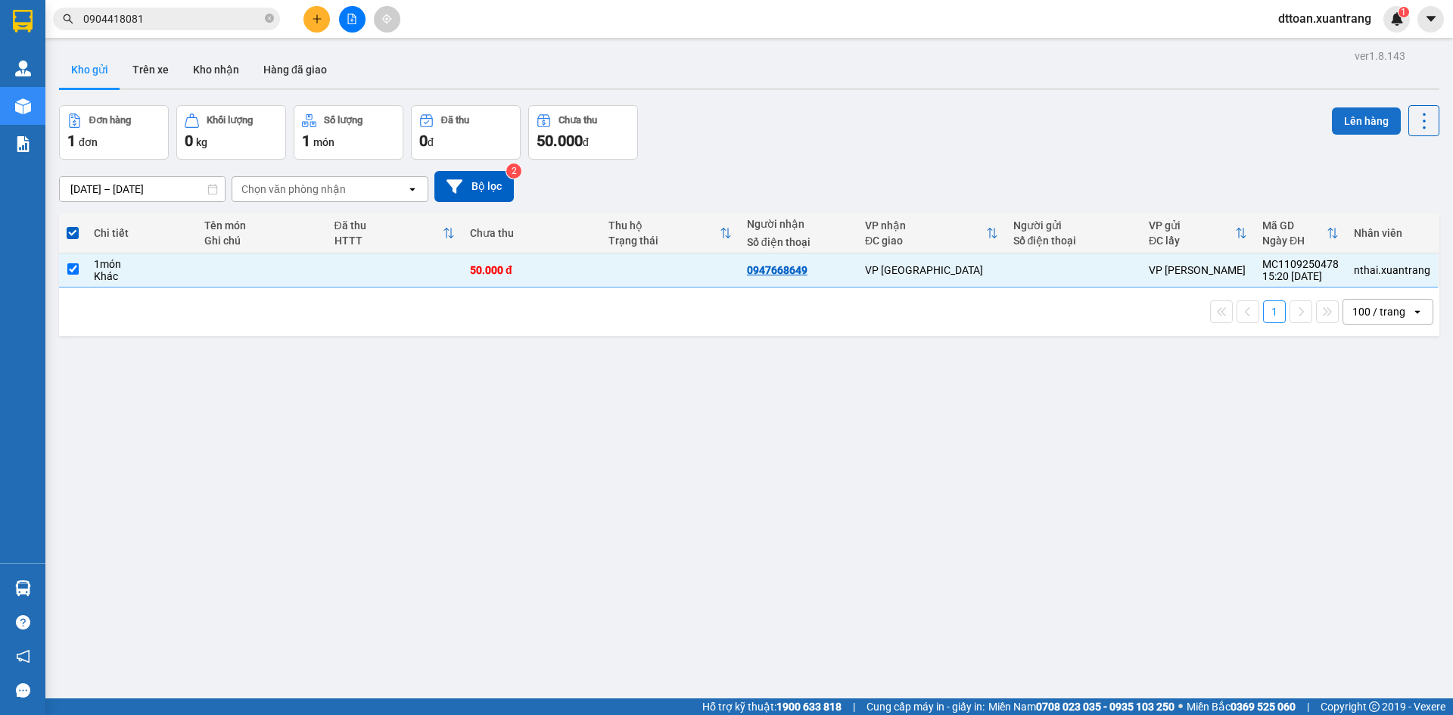
click at [1354, 130] on button "Lên hàng" at bounding box center [1366, 120] width 69 height 27
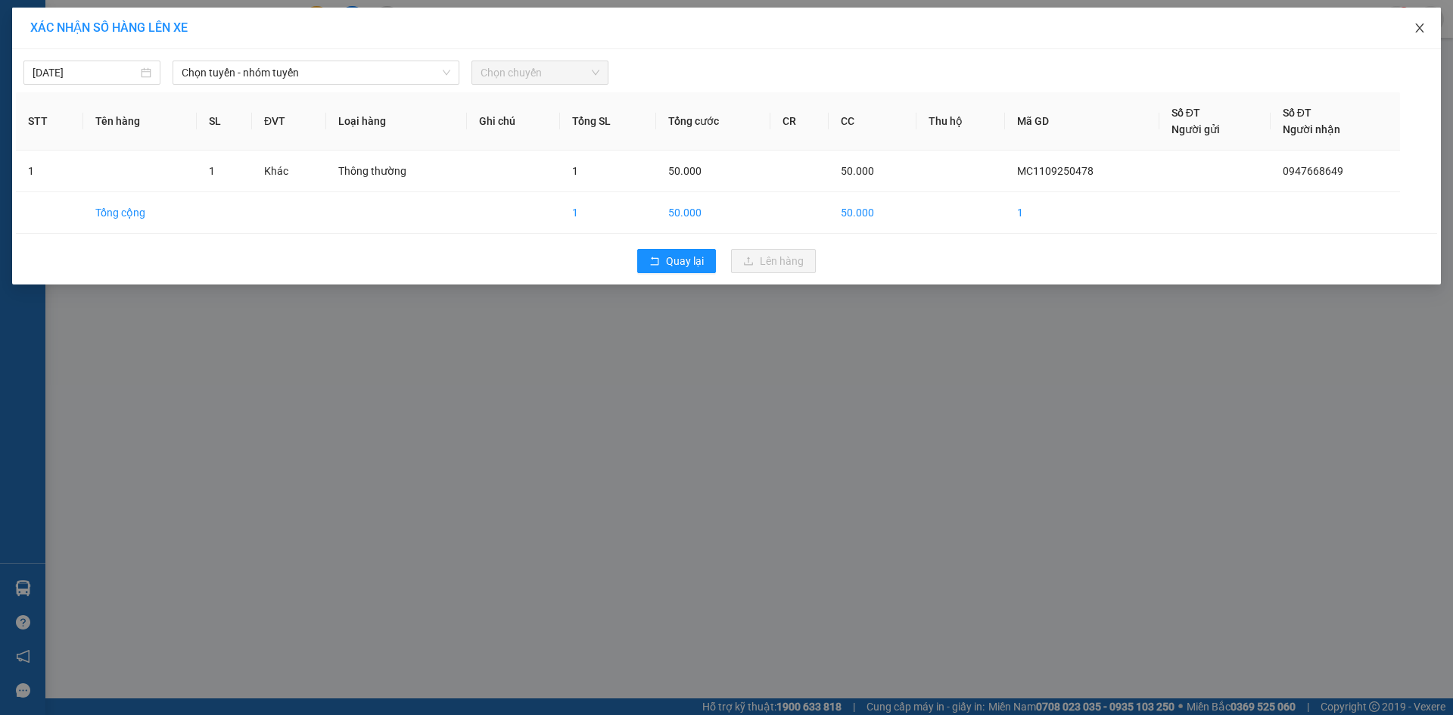
click at [1425, 20] on span "Close" at bounding box center [1419, 29] width 42 height 42
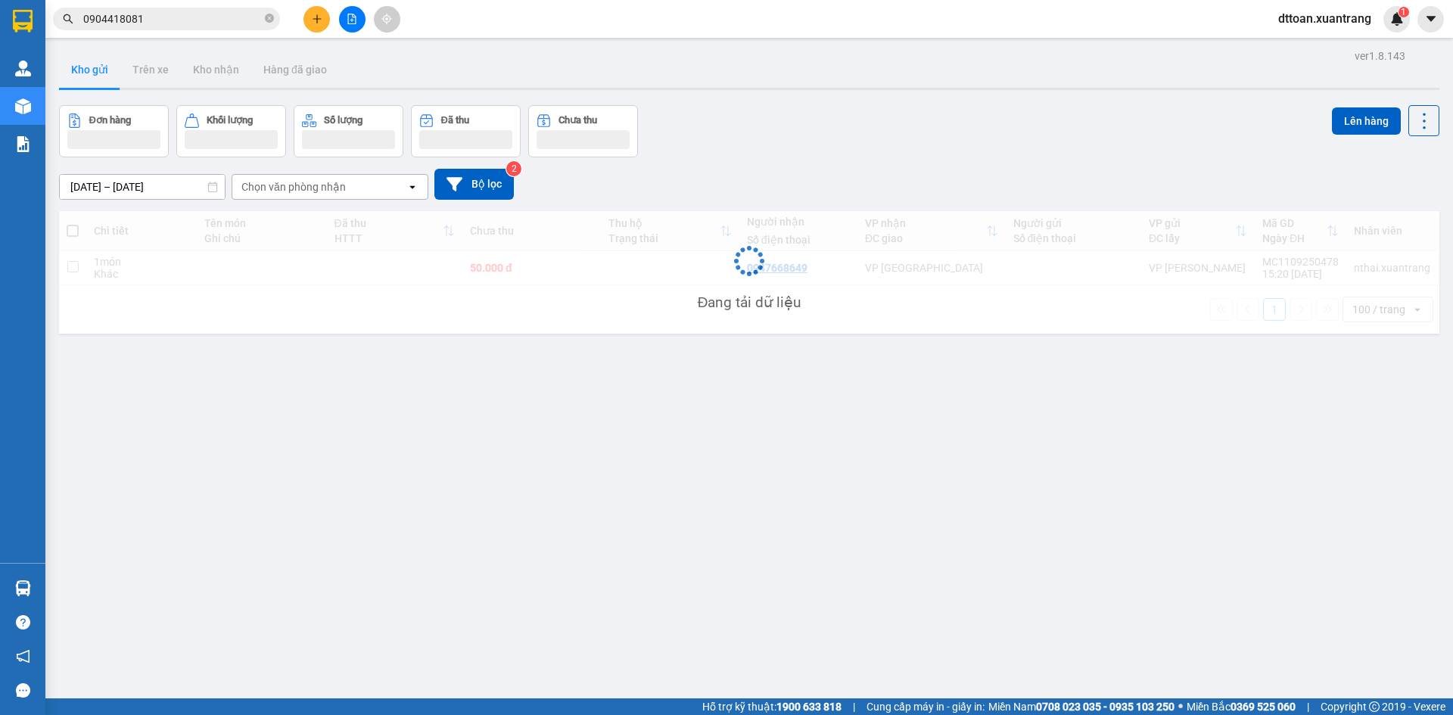
click at [1322, 19] on span "dttoan.xuantrang" at bounding box center [1324, 18] width 117 height 19
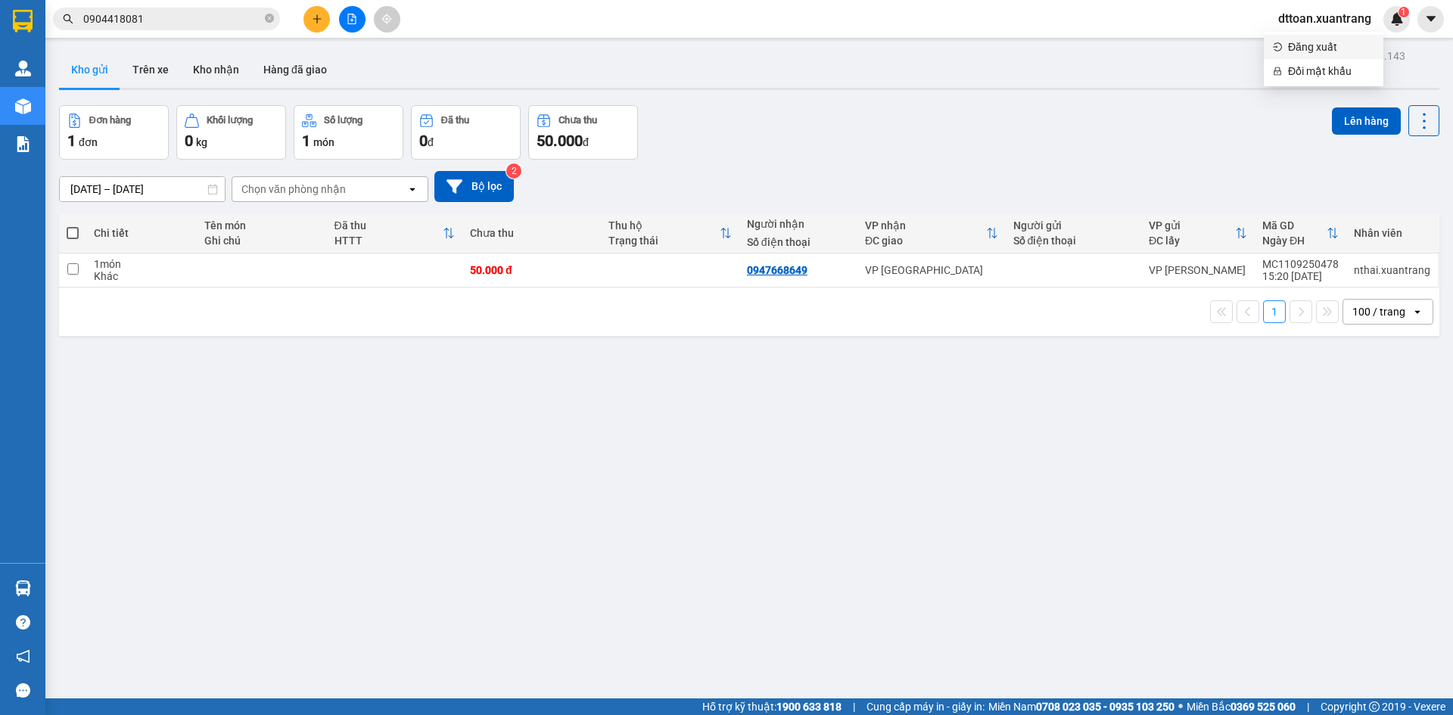
click at [1290, 53] on span "Đăng xuất" at bounding box center [1331, 47] width 86 height 17
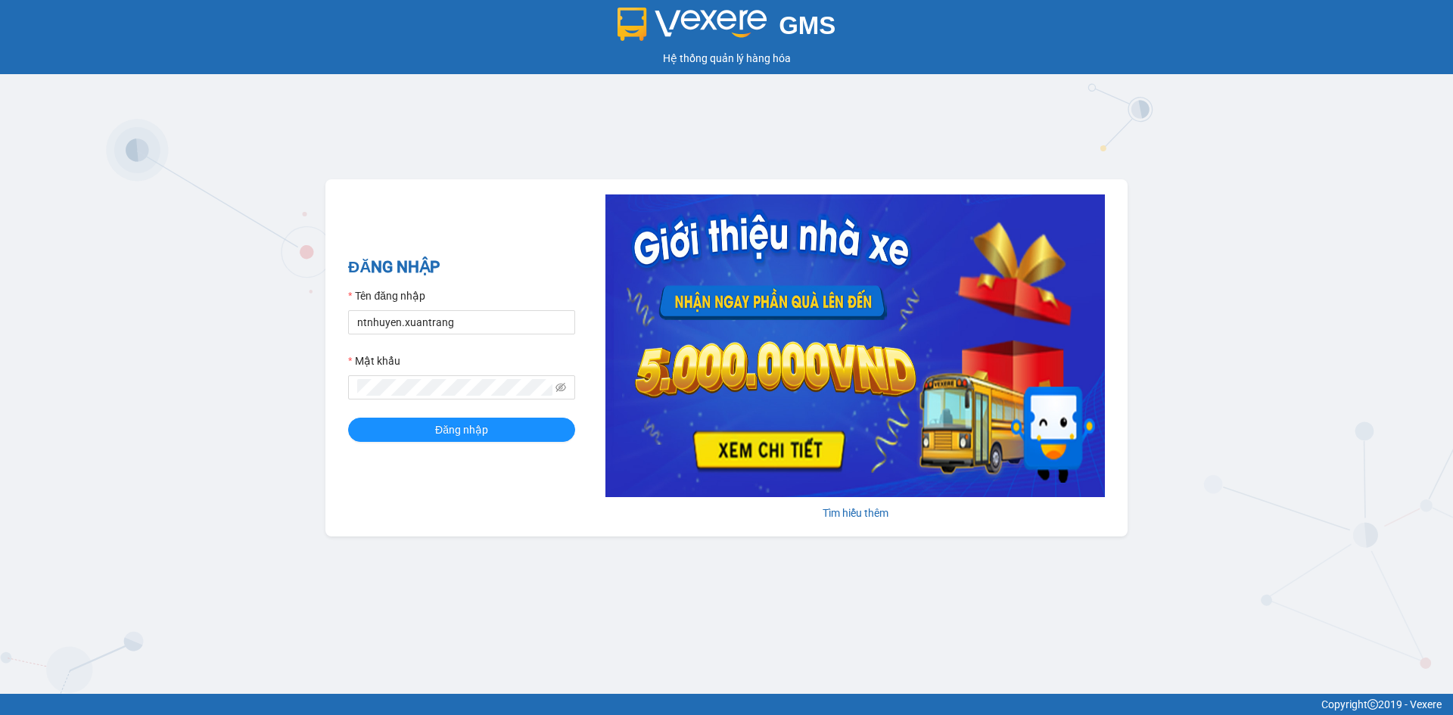
click at [502, 308] on div "Tên đăng nhập" at bounding box center [461, 298] width 227 height 23
click at [501, 308] on div "Tên đăng nhập" at bounding box center [461, 298] width 227 height 23
click at [494, 325] on input "ntnhuyen.xuantrang" at bounding box center [461, 322] width 227 height 24
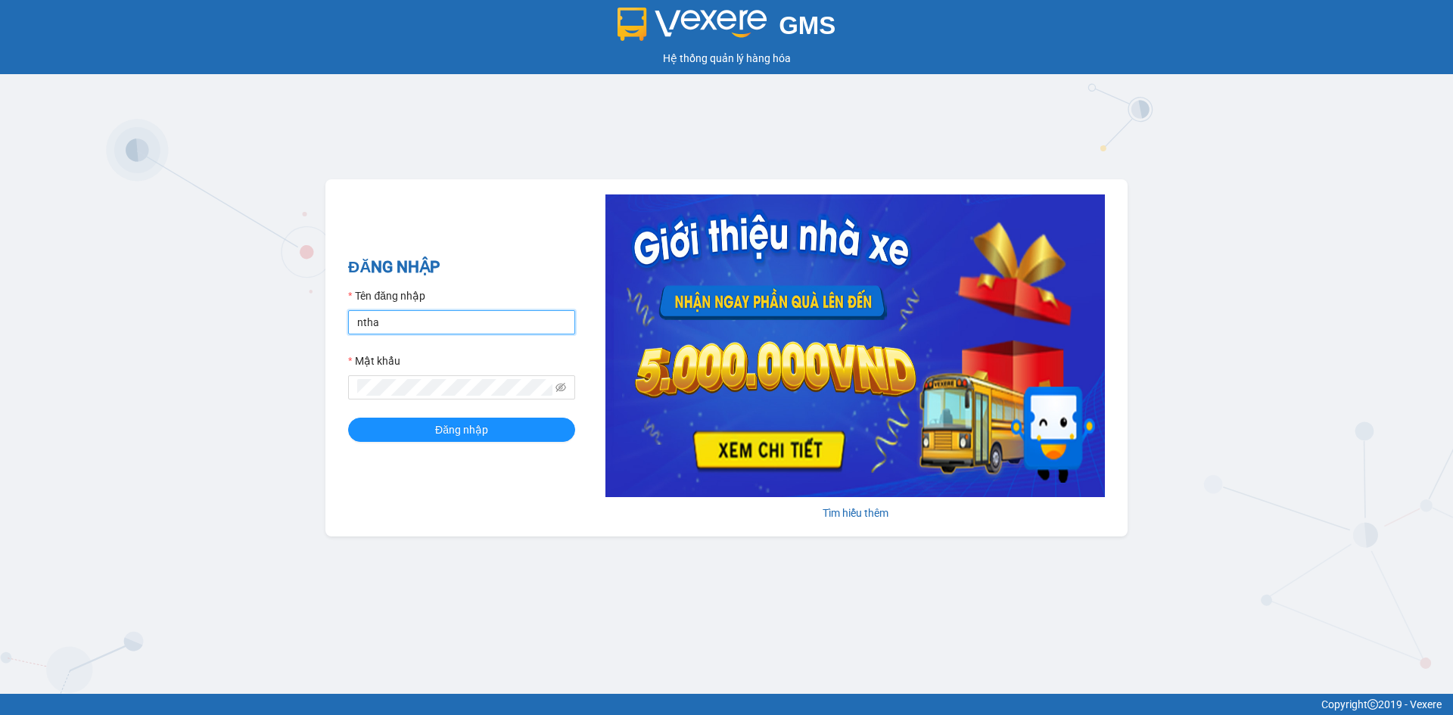
type input "nthai.xuantrang"
click at [348, 418] on button "Đăng nhập" at bounding box center [461, 430] width 227 height 24
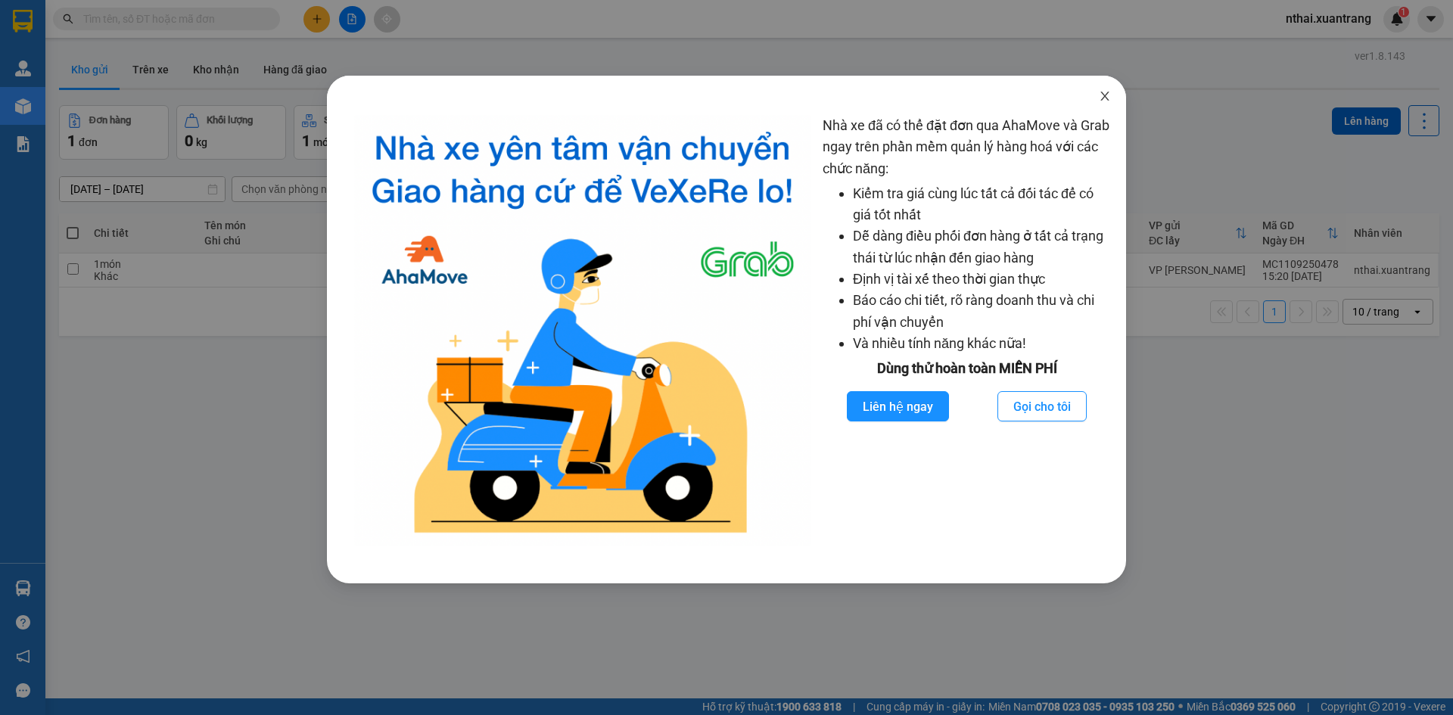
click at [1105, 83] on span "Close" at bounding box center [1104, 97] width 42 height 42
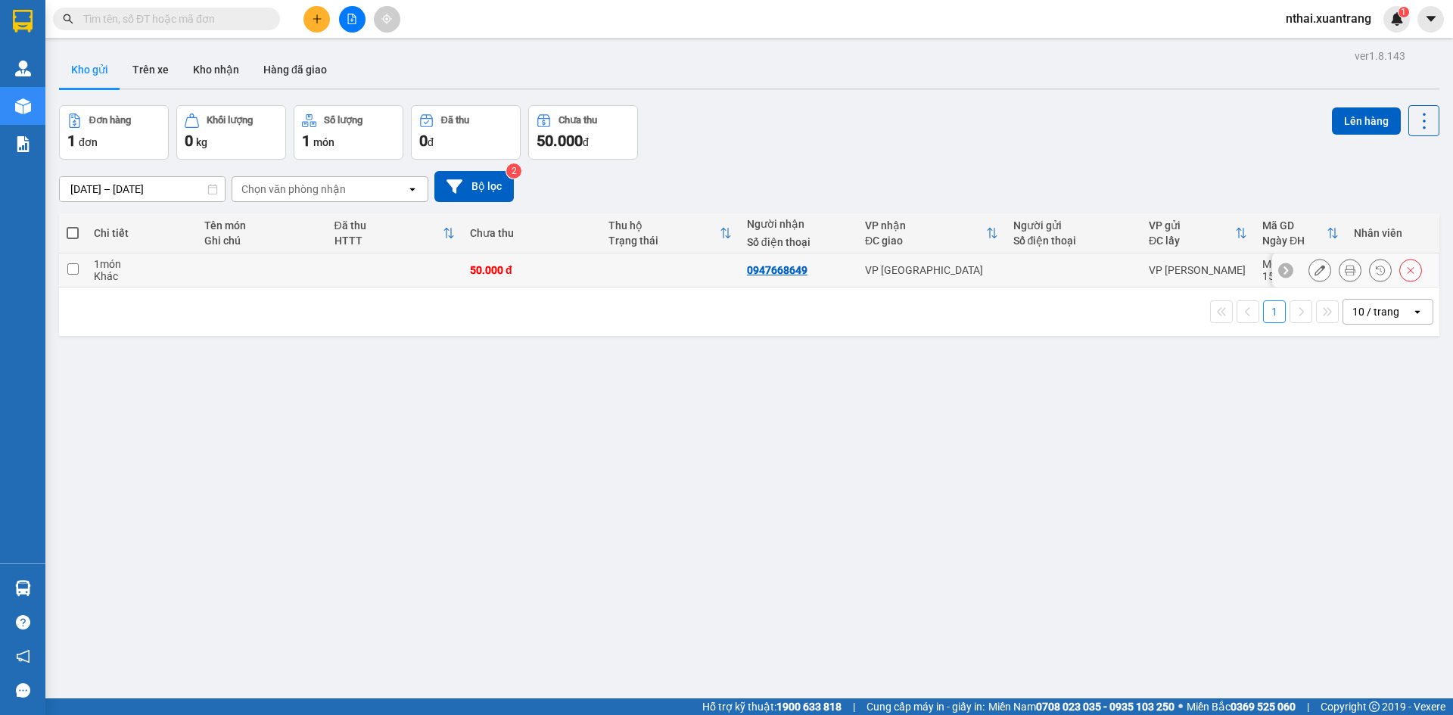
click at [695, 269] on td at bounding box center [670, 270] width 138 height 34
checkbox input "true"
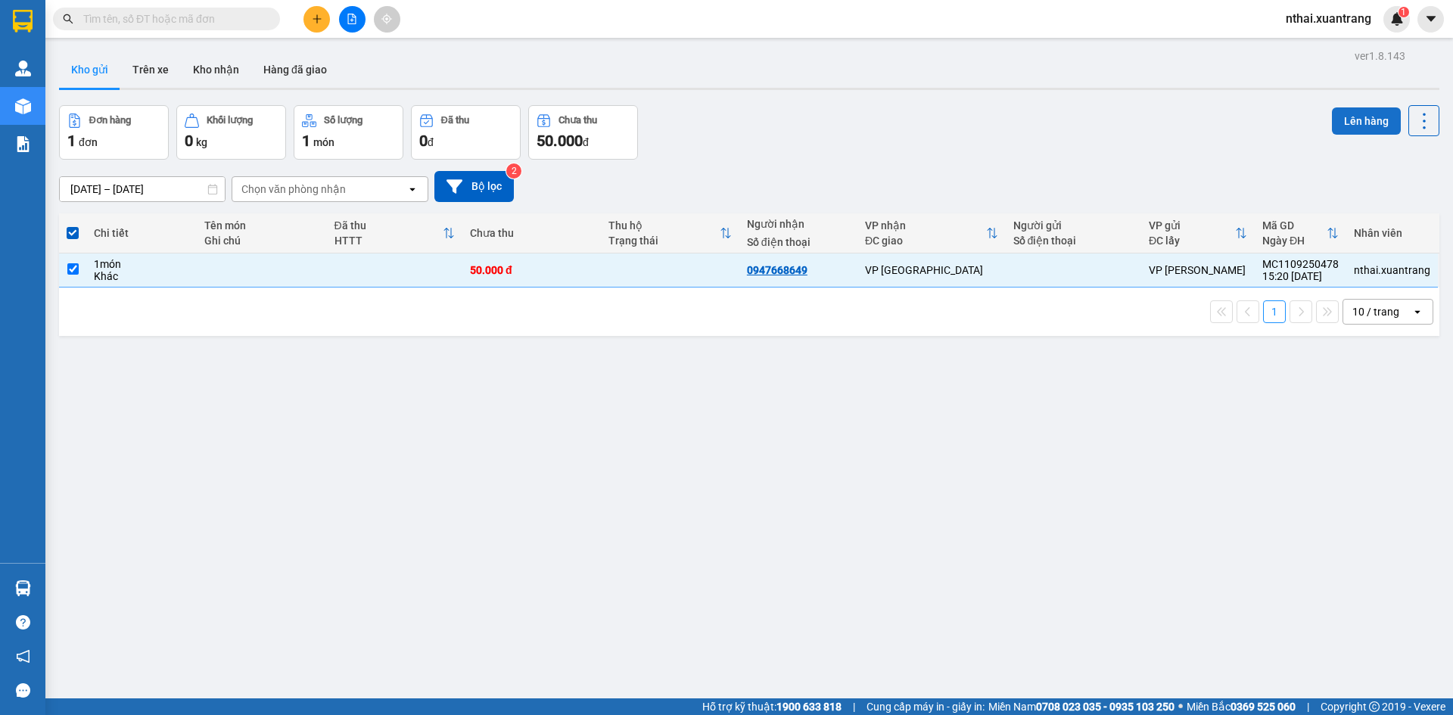
click at [1347, 123] on button "Lên hàng" at bounding box center [1366, 120] width 69 height 27
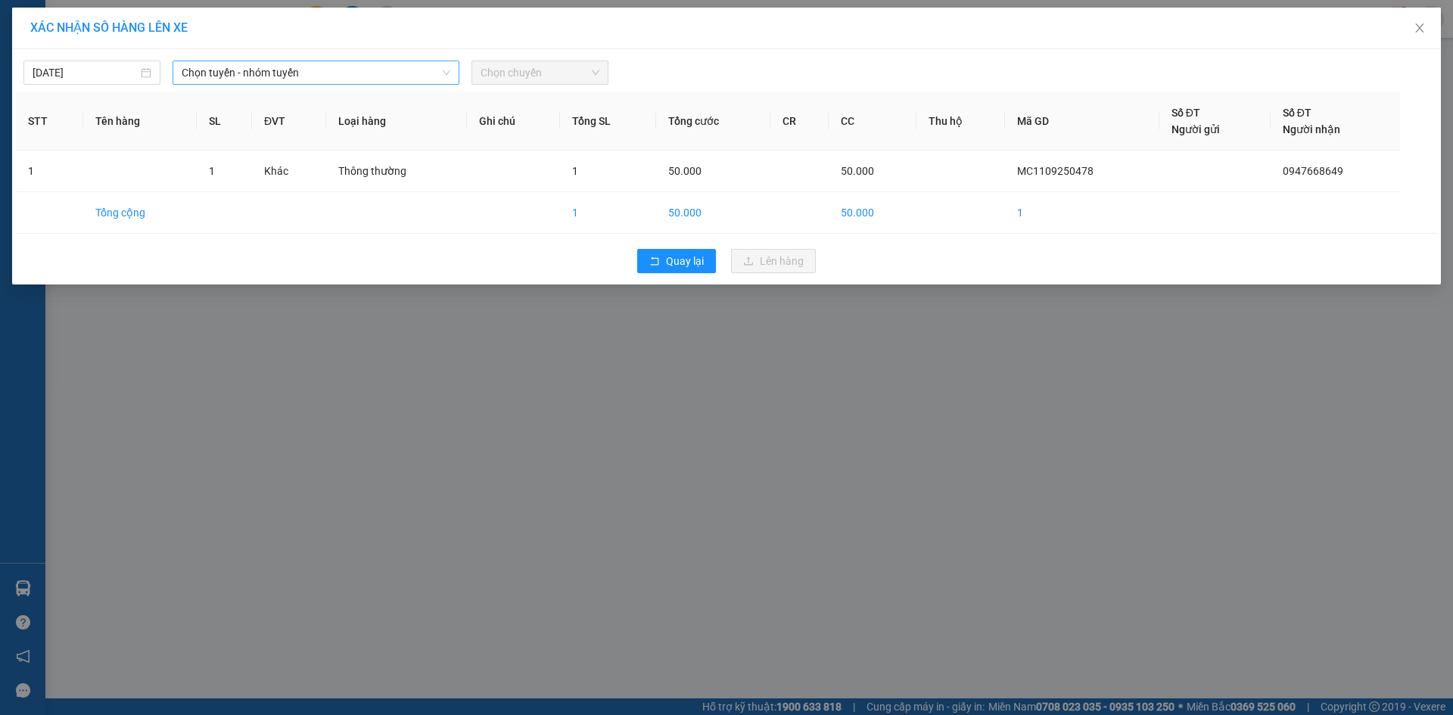
click at [266, 70] on span "Chọn tuyến - nhóm tuyến" at bounding box center [316, 72] width 269 height 23
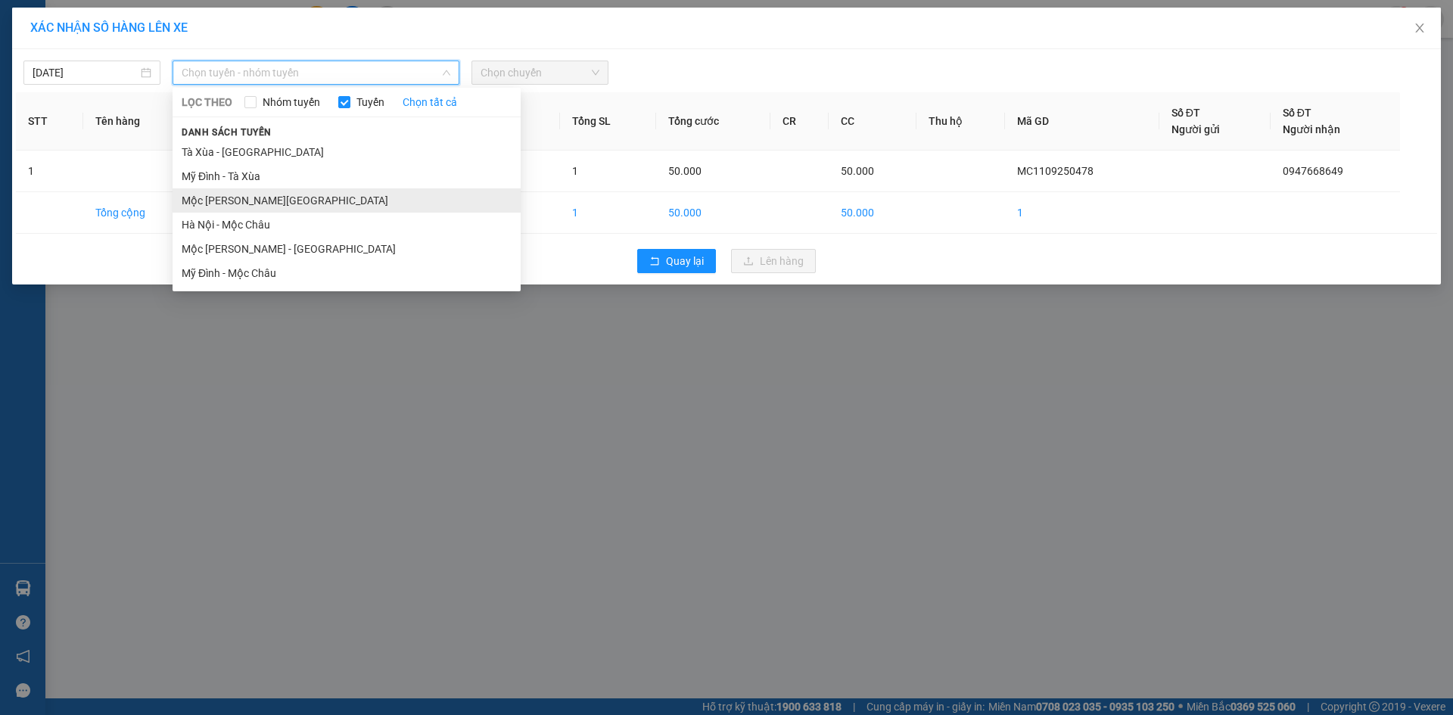
click at [247, 207] on li "Mộc Châu - [GEOGRAPHIC_DATA]" at bounding box center [346, 200] width 348 height 24
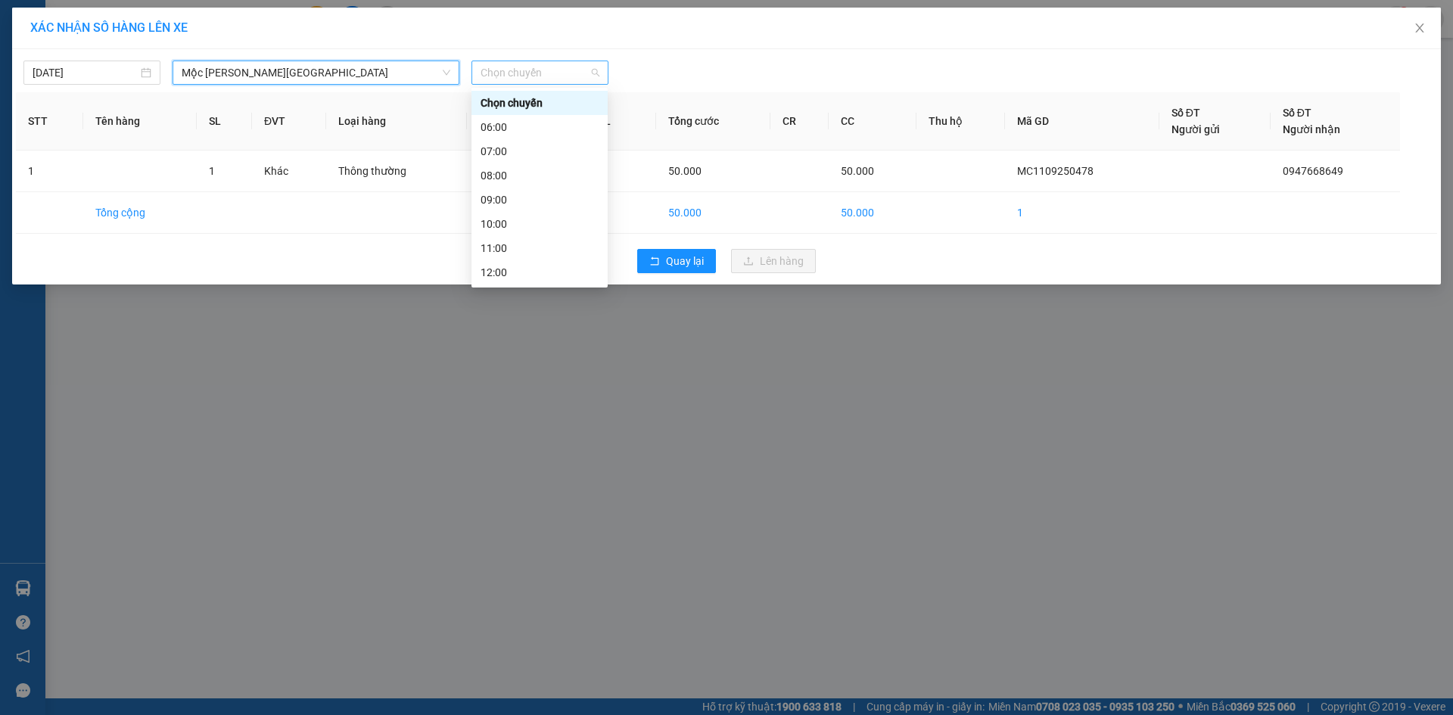
click at [529, 69] on span "Chọn chuyến" at bounding box center [539, 72] width 119 height 23
click at [509, 168] on div "16:00" at bounding box center [539, 175] width 118 height 17
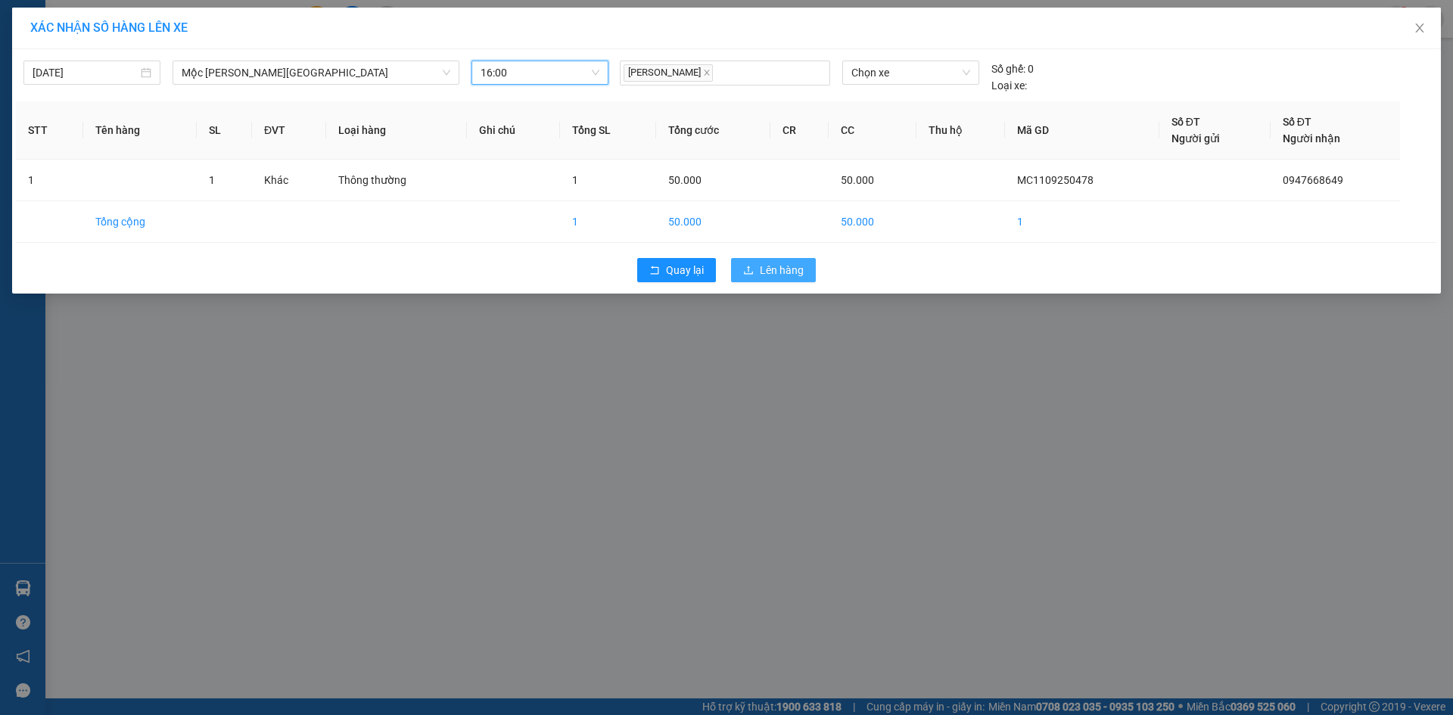
click at [772, 264] on span "Lên hàng" at bounding box center [782, 270] width 44 height 17
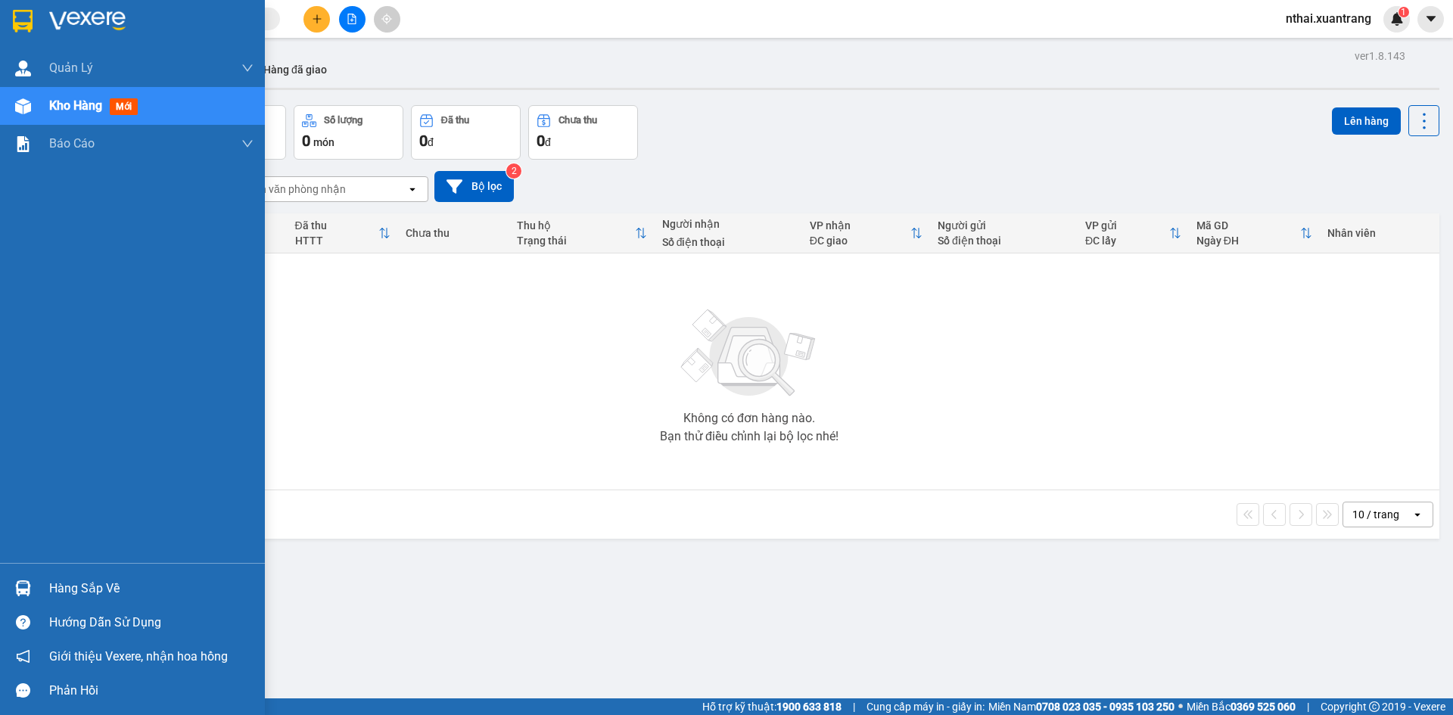
click at [29, 26] on img at bounding box center [23, 21] width 20 height 23
